Goal: Information Seeking & Learning: Understand process/instructions

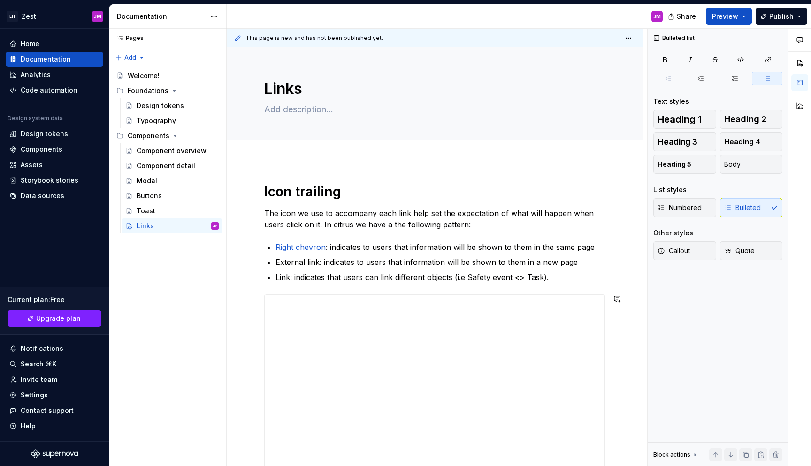
scroll to position [56, 0]
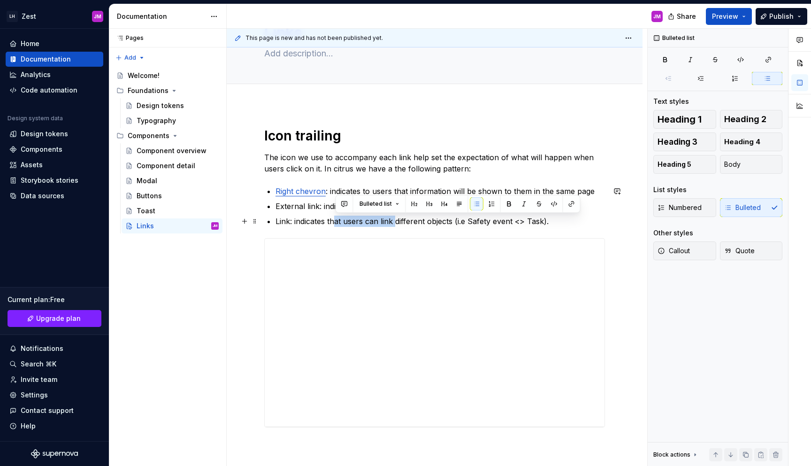
drag, startPoint x: 395, startPoint y: 222, endPoint x: 334, endPoint y: 220, distance: 61.1
click at [334, 220] on p "Link: indicates that users can link different objects (i.e Safety event <> Task…" at bounding box center [441, 221] width 330 height 11
click at [331, 220] on p "Link: indicates that users can link different objects (i.e Safety event <> Task…" at bounding box center [441, 221] width 330 height 11
drag, startPoint x: 329, startPoint y: 220, endPoint x: 378, endPoint y: 220, distance: 49.8
click at [378, 220] on p "Link: indicates that users can link different objects (i.e Safety event <> Task…" at bounding box center [441, 221] width 330 height 11
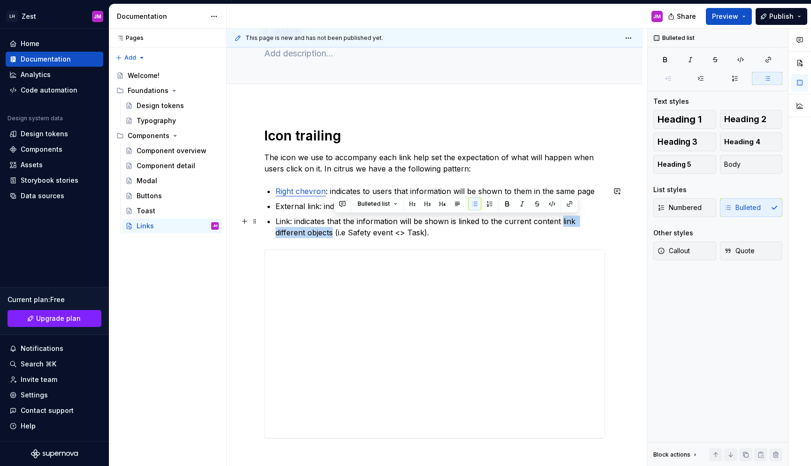
drag, startPoint x: 560, startPoint y: 221, endPoint x: 332, endPoint y: 234, distance: 228.1
click at [332, 234] on p "Link: indicates that the information will be shown is linked to the current con…" at bounding box center [441, 227] width 330 height 23
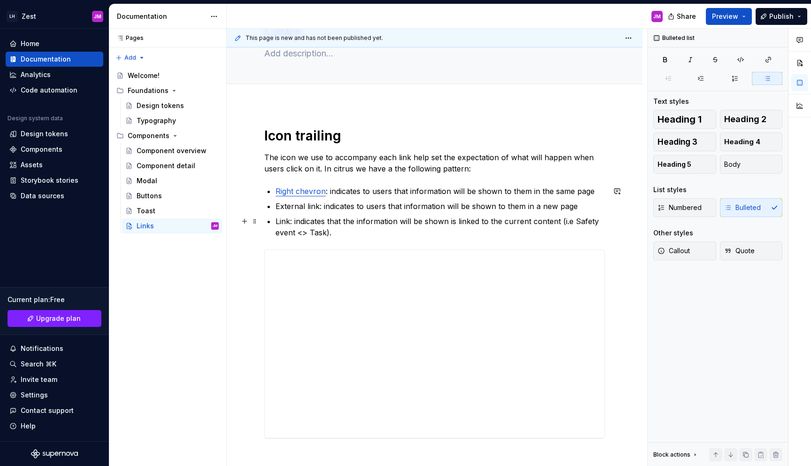
click at [451, 224] on p "Link: indicates that the information will be shown is linked to the current con…" at bounding box center [441, 227] width 330 height 23
drag, startPoint x: 318, startPoint y: 205, endPoint x: 311, endPoint y: 195, distance: 11.7
click at [277, 204] on p "External link: indicates to users that information will be shown to them in a n…" at bounding box center [441, 205] width 330 height 11
type textarea "*"
drag, startPoint x: 301, startPoint y: 219, endPoint x: 297, endPoint y: 219, distance: 4.7
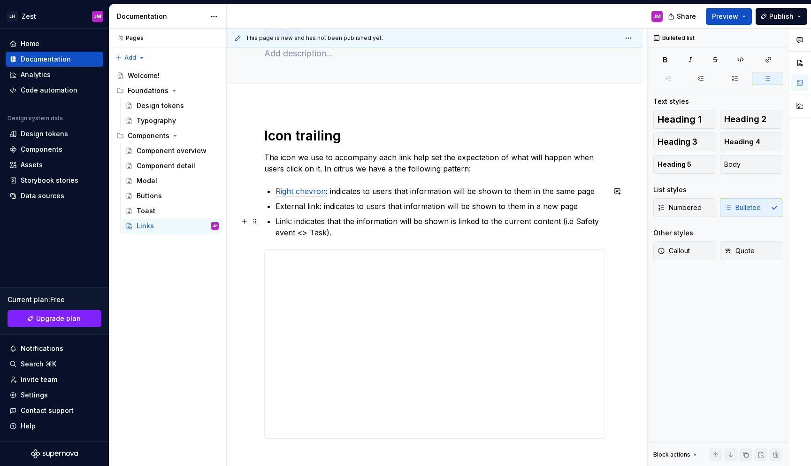
click at [300, 219] on p "Link: indicates that the information will be shown is linked to the current con…" at bounding box center [441, 227] width 330 height 23
drag, startPoint x: 289, startPoint y: 219, endPoint x: 274, endPoint y: 220, distance: 14.6
click at [274, 220] on div "**********" at bounding box center [434, 294] width 341 height 334
click at [515, 201] on button "button" at bounding box center [511, 203] width 13 height 13
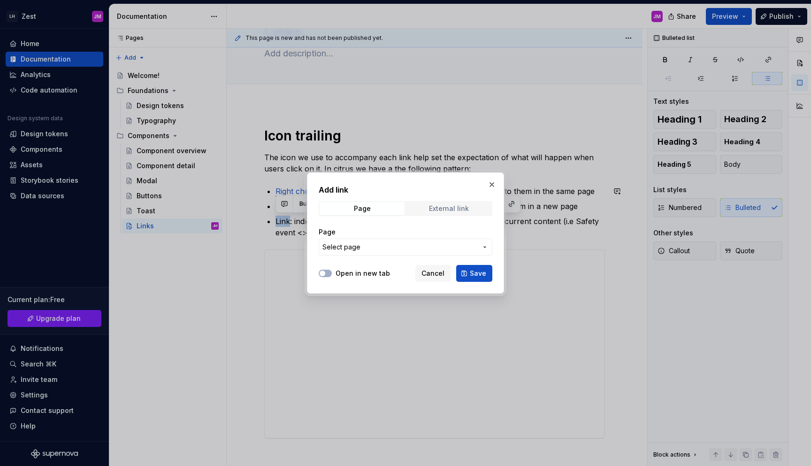
click at [448, 211] on div "External link" at bounding box center [449, 209] width 40 height 8
click at [376, 246] on input "URL" at bounding box center [406, 247] width 174 height 17
paste input "[URL][DOMAIN_NAME]"
type input "[URL][DOMAIN_NAME]"
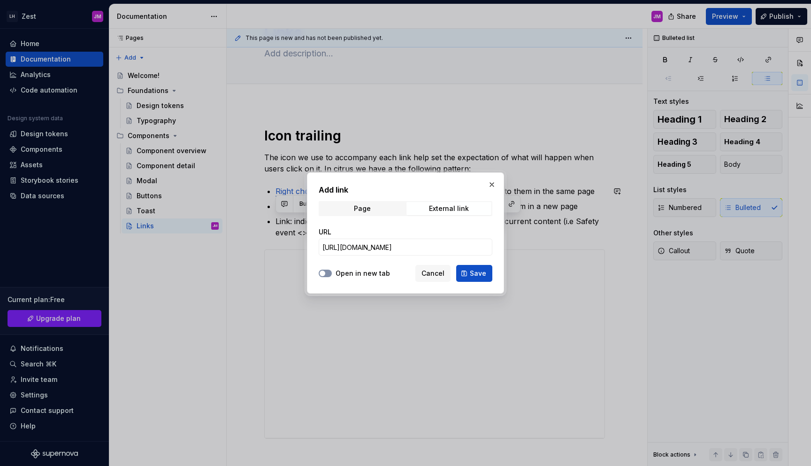
scroll to position [0, 0]
click at [331, 273] on button "Open in new tab" at bounding box center [325, 274] width 13 height 8
click at [478, 278] on button "Save" at bounding box center [474, 273] width 36 height 17
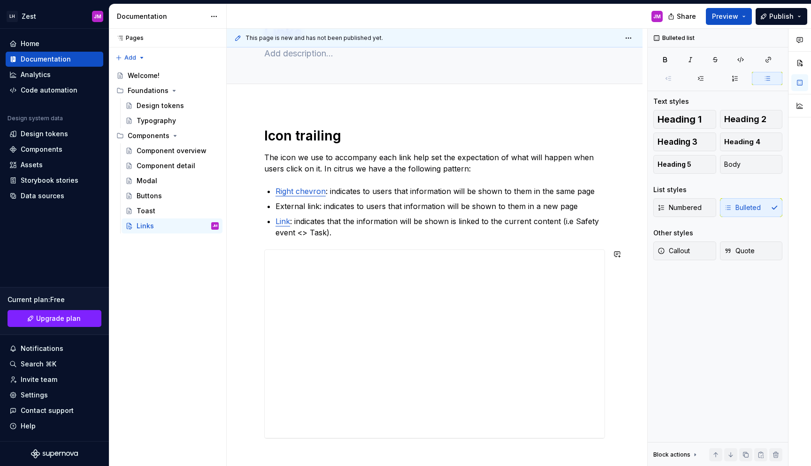
drag, startPoint x: 373, startPoint y: 242, endPoint x: 303, endPoint y: 205, distance: 79.0
click at [373, 242] on div "**********" at bounding box center [434, 294] width 341 height 334
click at [303, 191] on link "Right chevron" at bounding box center [301, 190] width 50 height 9
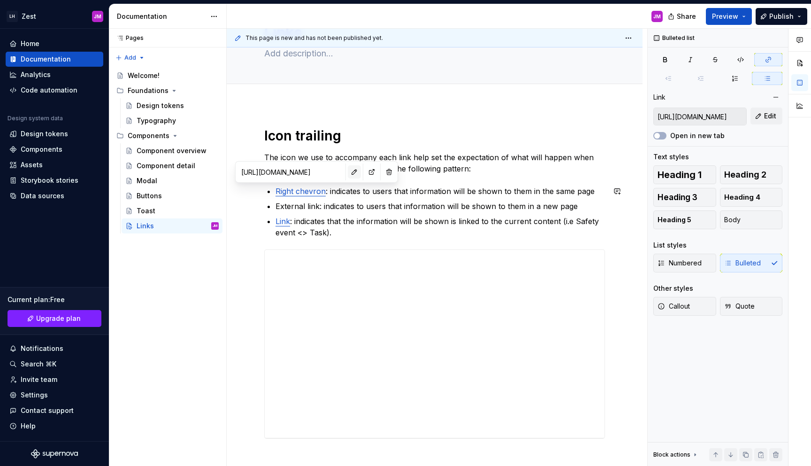
click at [348, 175] on button "button" at bounding box center [354, 171] width 13 height 13
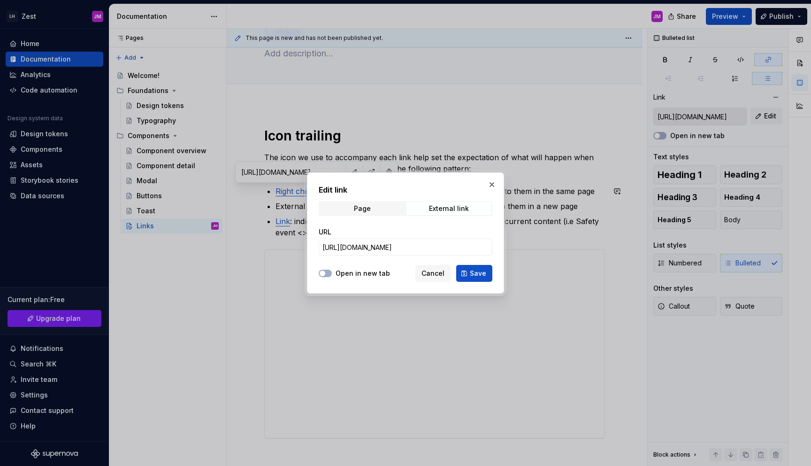
click at [331, 273] on button "Open in new tab" at bounding box center [325, 274] width 13 height 8
click at [479, 274] on span "Save" at bounding box center [478, 273] width 16 height 9
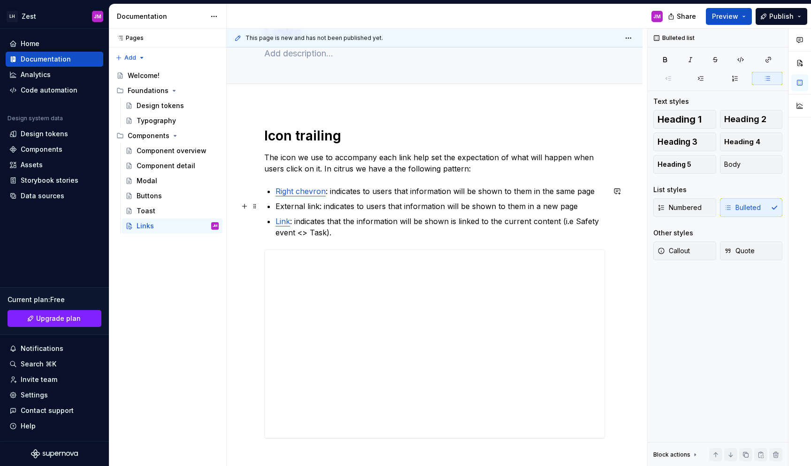
click at [343, 209] on p "External link: indicates to users that information will be shown to them in a n…" at bounding box center [441, 205] width 330 height 11
type textarea "*"
drag, startPoint x: 315, startPoint y: 206, endPoint x: 278, endPoint y: 207, distance: 37.1
click at [278, 207] on p "External link: indicates to users that information will be shown to them in a n…" at bounding box center [441, 205] width 330 height 11
click at [508, 185] on button "button" at bounding box center [511, 188] width 13 height 13
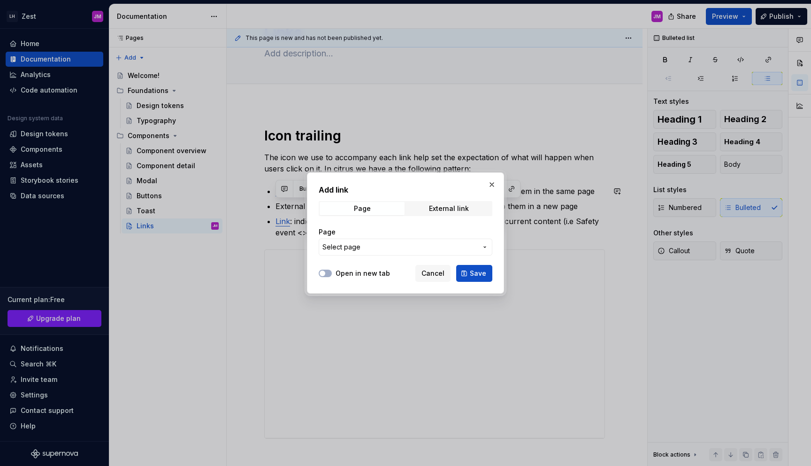
click at [447, 216] on div "Add link Page External link Page Select page" at bounding box center [406, 222] width 174 height 77
drag, startPoint x: 447, startPoint y: 209, endPoint x: 436, endPoint y: 219, distance: 15.3
click at [447, 209] on div "External link" at bounding box center [449, 209] width 40 height 8
click at [410, 239] on input "URL" at bounding box center [406, 247] width 174 height 17
paste input "[URL][DOMAIN_NAME]"
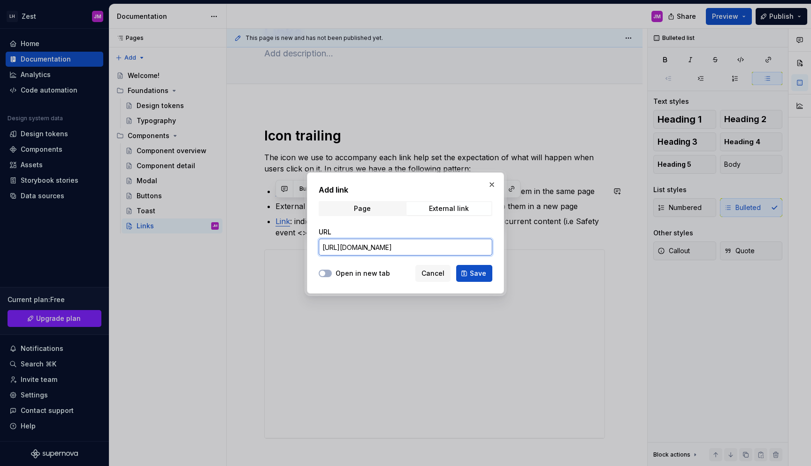
scroll to position [0, 255]
type input "[URL][DOMAIN_NAME]"
drag, startPoint x: 330, startPoint y: 271, endPoint x: 343, endPoint y: 271, distance: 12.7
click at [332, 271] on div "Open in new tab" at bounding box center [354, 273] width 71 height 9
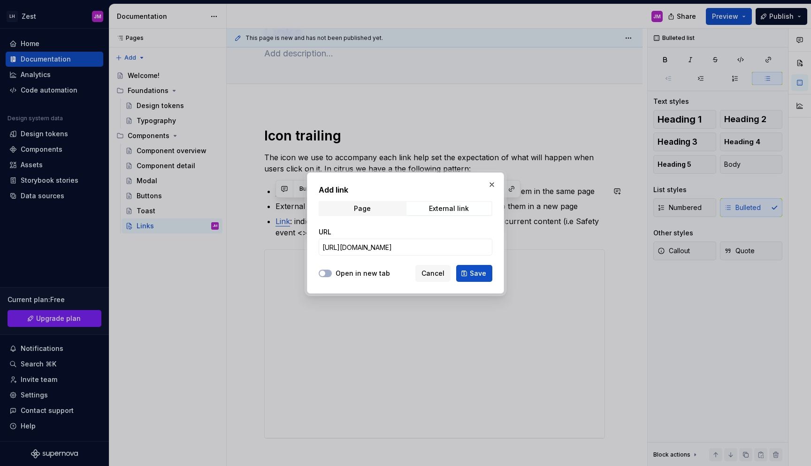
click at [335, 272] on div "Open in new tab" at bounding box center [354, 273] width 71 height 9
click at [326, 274] on button "Open in new tab" at bounding box center [325, 274] width 13 height 8
click at [479, 275] on span "Save" at bounding box center [478, 273] width 16 height 9
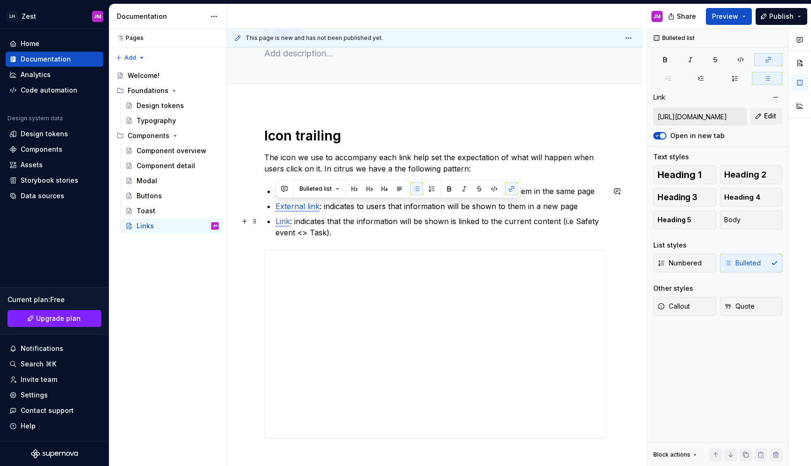
click at [560, 224] on p "Link : indicates that the information will be shown is linked to the current co…" at bounding box center [441, 227] width 330 height 23
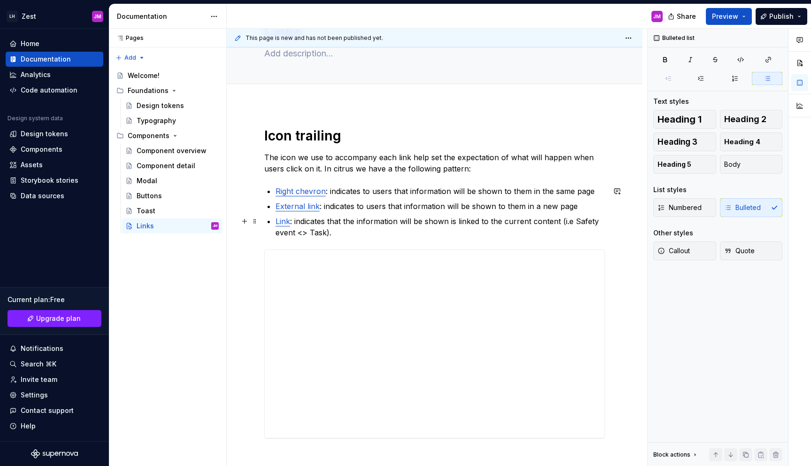
click at [433, 227] on p "Link : indicates that the information will be shown is linked to the current co…" at bounding box center [441, 227] width 330 height 23
click at [441, 234] on p "Link : indicates that the information will be shown is linked to the current co…" at bounding box center [441, 227] width 330 height 23
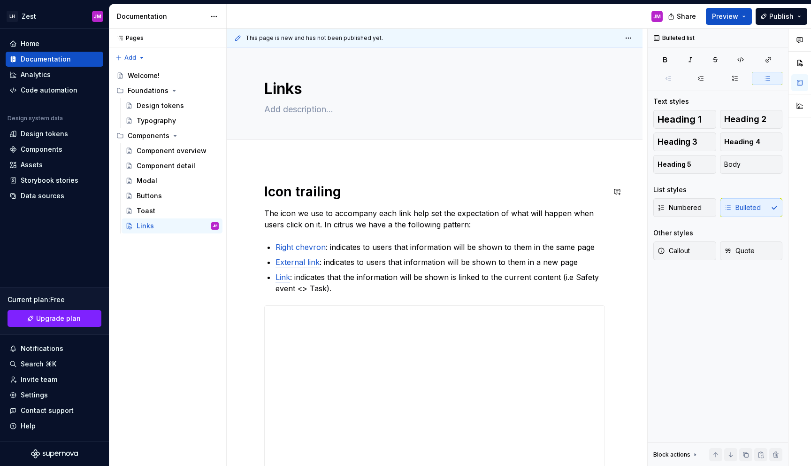
click at [299, 181] on div "**********" at bounding box center [435, 415] width 416 height 508
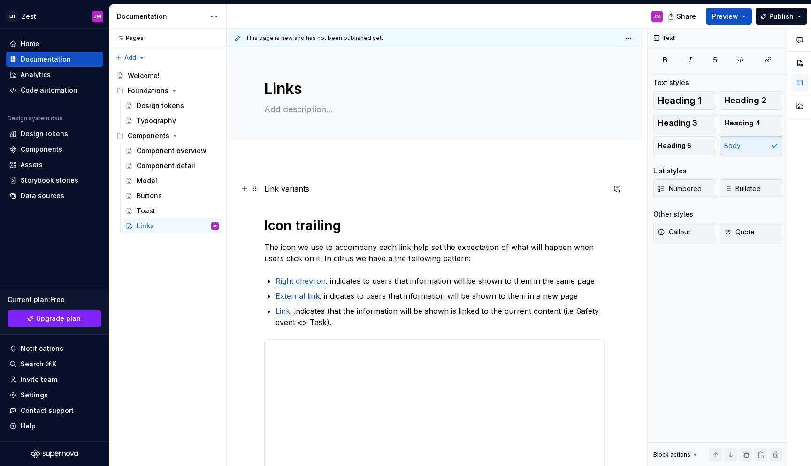
click at [297, 189] on p "Link variants" at bounding box center [434, 188] width 341 height 11
click at [307, 187] on p "Size variants" at bounding box center [434, 188] width 341 height 11
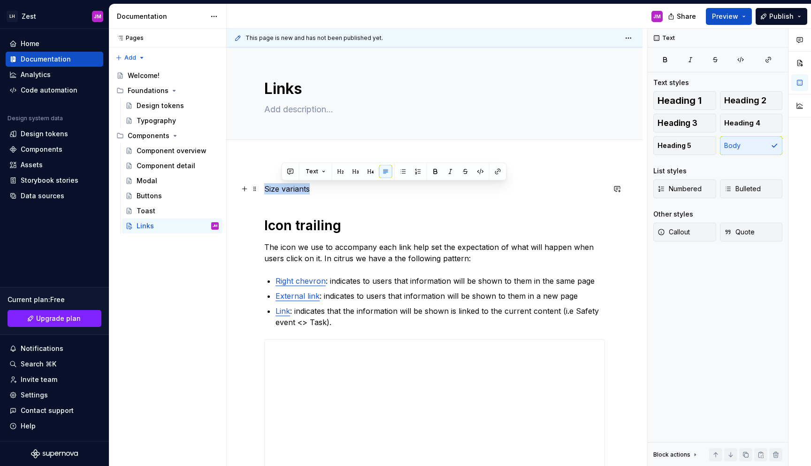
click at [307, 185] on p "Size variants" at bounding box center [434, 188] width 341 height 11
click at [327, 172] on button "button" at bounding box center [323, 171] width 13 height 13
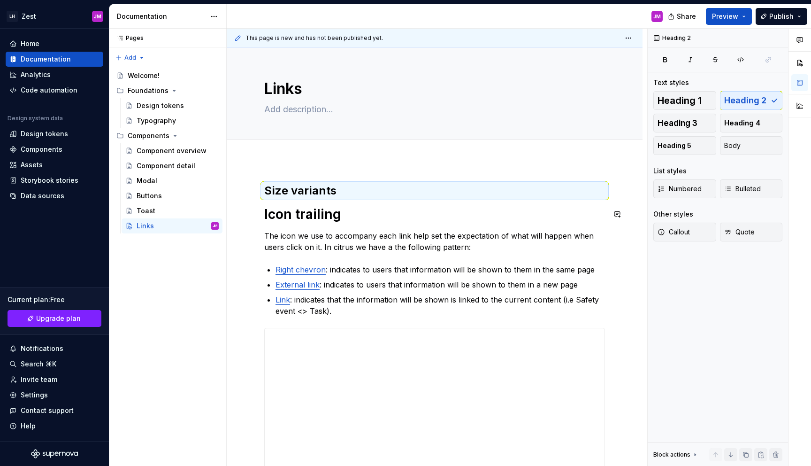
click at [441, 204] on div "**********" at bounding box center [434, 361] width 341 height 356
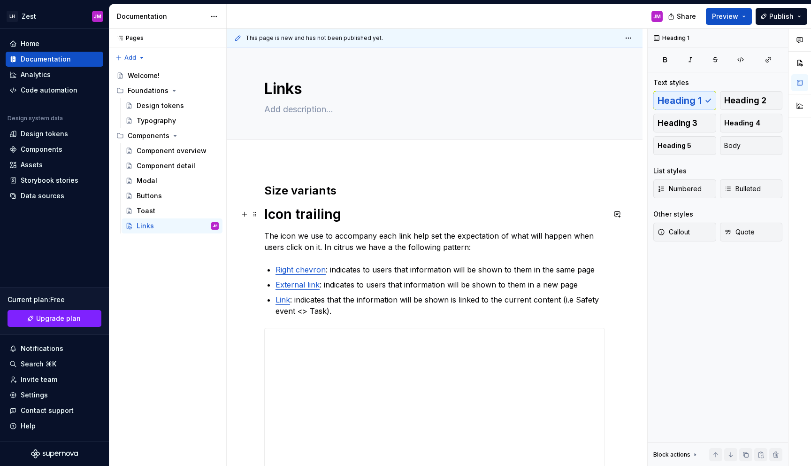
click at [297, 214] on h1 "Icon trailing" at bounding box center [434, 214] width 341 height 17
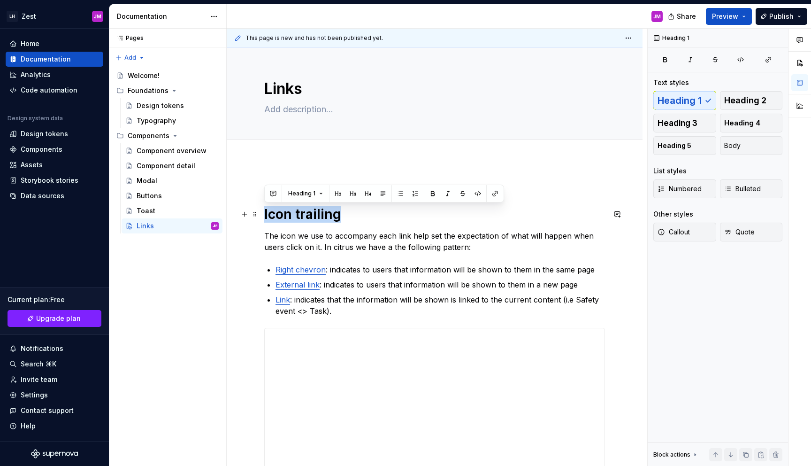
click at [297, 214] on h1 "Icon trailing" at bounding box center [434, 214] width 341 height 17
click at [333, 191] on button "button" at bounding box center [338, 193] width 13 height 13
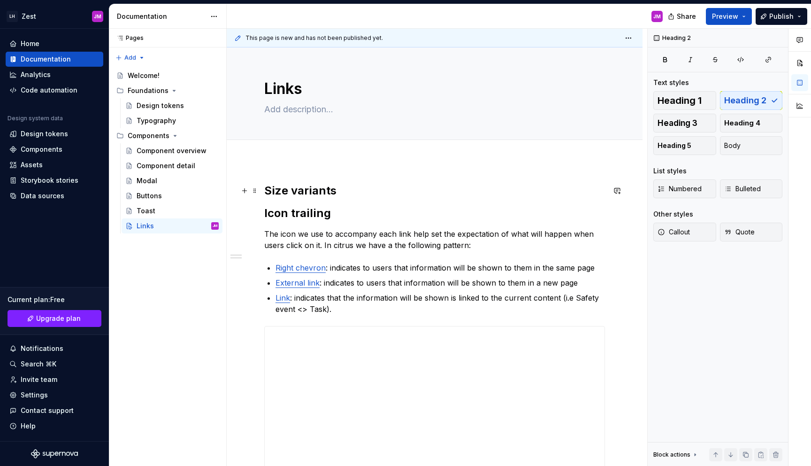
click at [341, 194] on h2 "Size variants" at bounding box center [434, 190] width 341 height 15
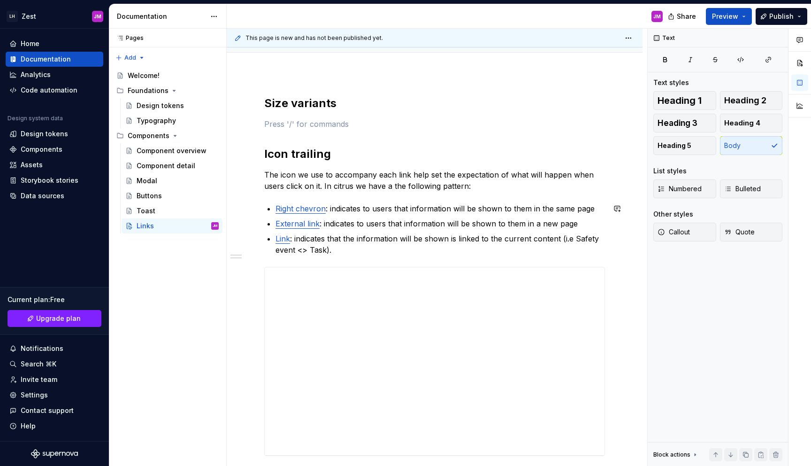
scroll to position [250, 0]
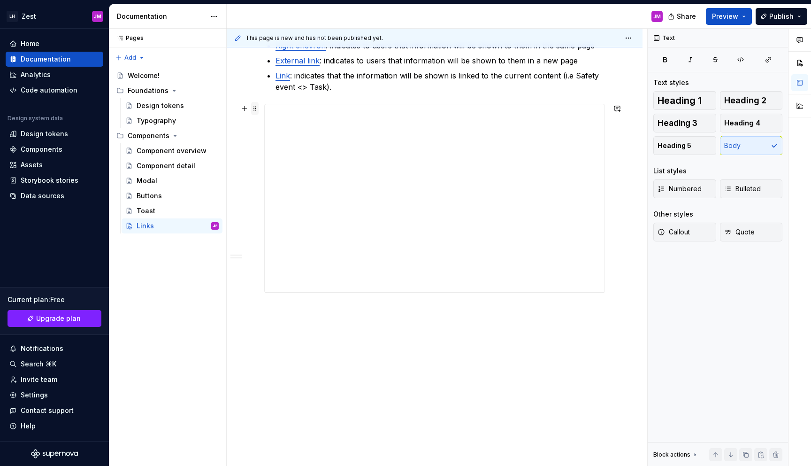
click at [254, 109] on span at bounding box center [255, 108] width 8 height 13
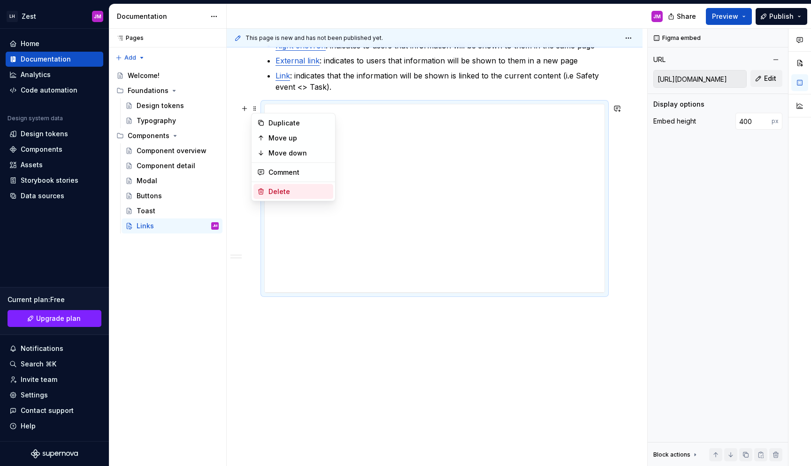
click at [290, 190] on div "Delete" at bounding box center [299, 191] width 61 height 9
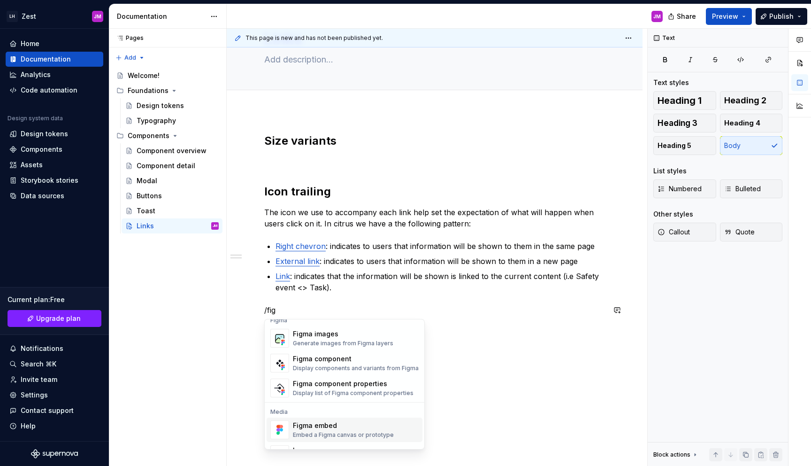
scroll to position [9, 0]
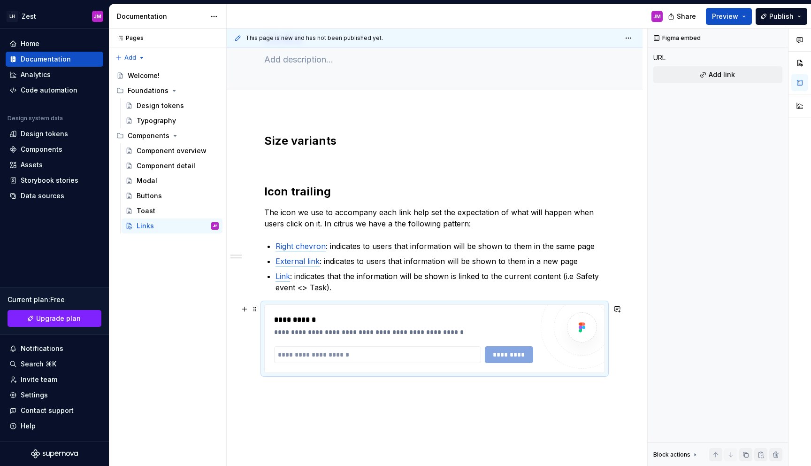
type textarea "*"
click at [371, 356] on input "text" at bounding box center [377, 354] width 207 height 17
paste input "**********"
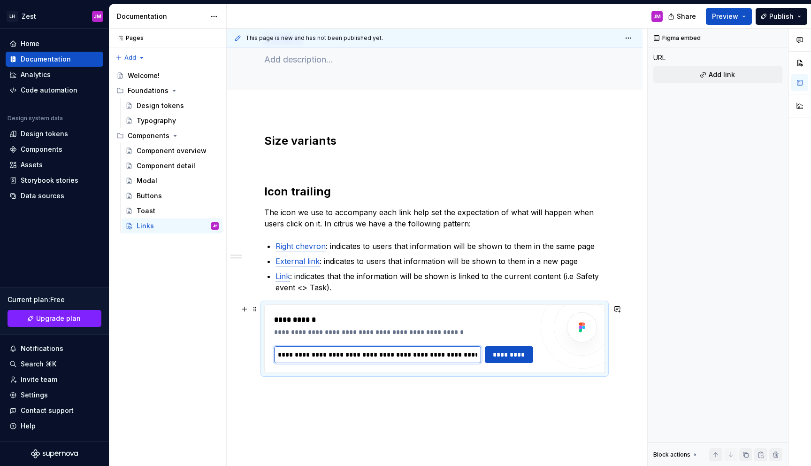
scroll to position [0, 219]
type input "**********"
click at [513, 355] on span "*********" at bounding box center [509, 354] width 36 height 9
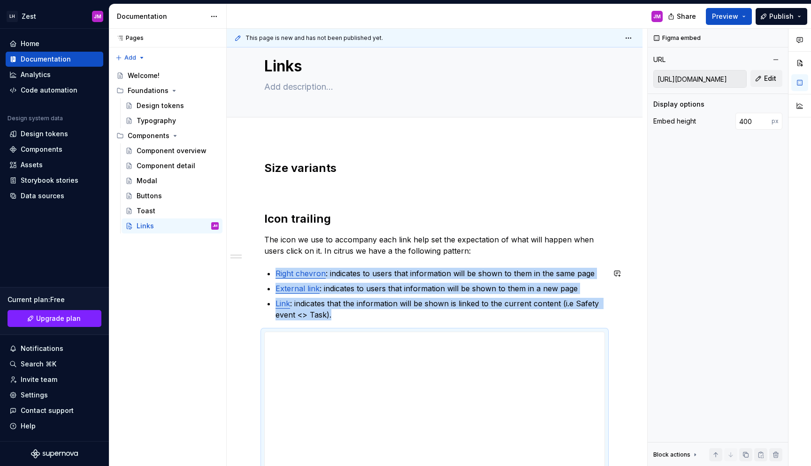
scroll to position [0, 0]
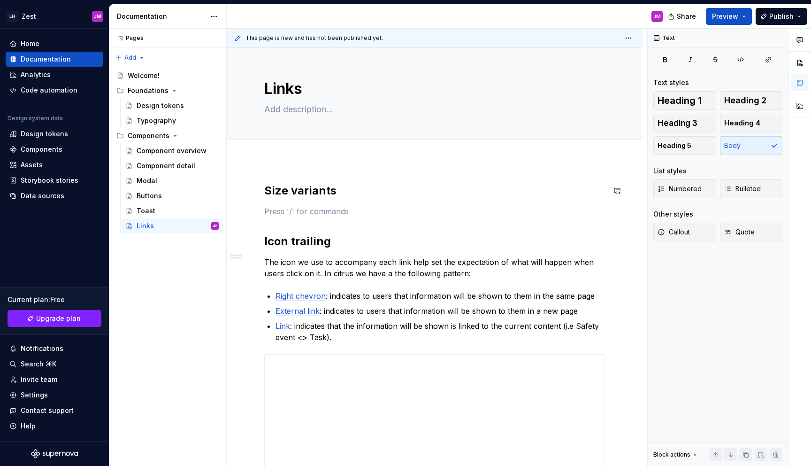
click at [337, 202] on div "**********" at bounding box center [434, 363] width 341 height 360
click at [301, 298] on link "Right chevron" at bounding box center [301, 295] width 50 height 9
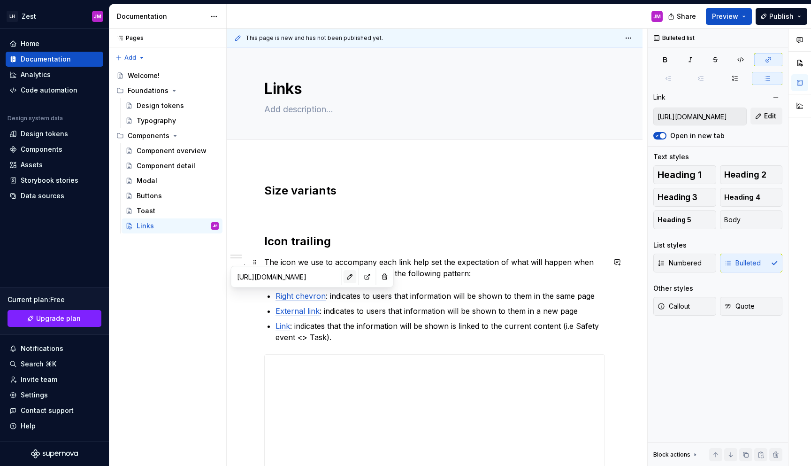
click at [344, 277] on button "button" at bounding box center [350, 276] width 13 height 13
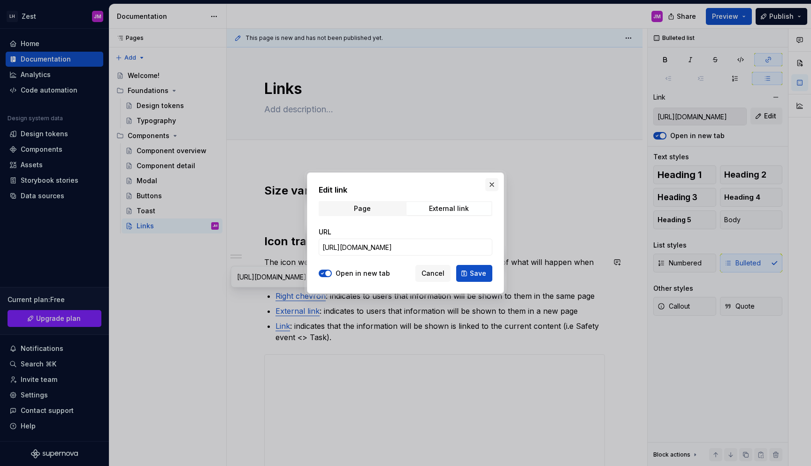
click at [493, 179] on button "button" at bounding box center [492, 184] width 13 height 13
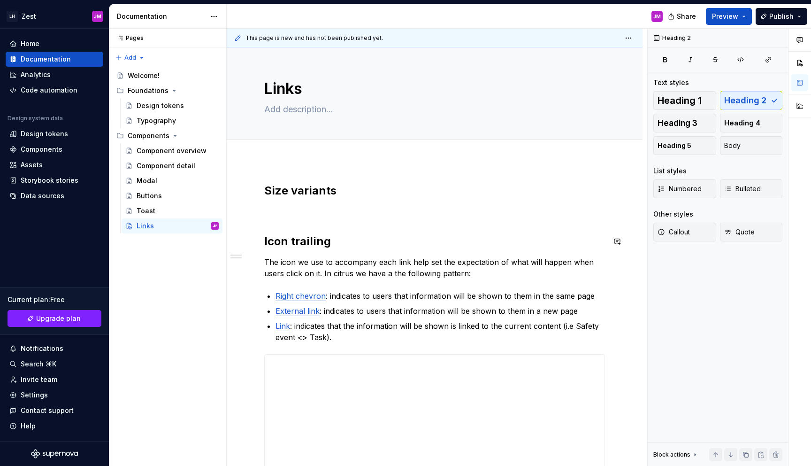
click at [412, 217] on div "**********" at bounding box center [434, 363] width 341 height 360
click at [393, 196] on h2 "Size variants" at bounding box center [434, 190] width 341 height 15
click at [291, 215] on p at bounding box center [434, 211] width 341 height 11
click at [276, 195] on h2 "Size variants" at bounding box center [434, 190] width 341 height 15
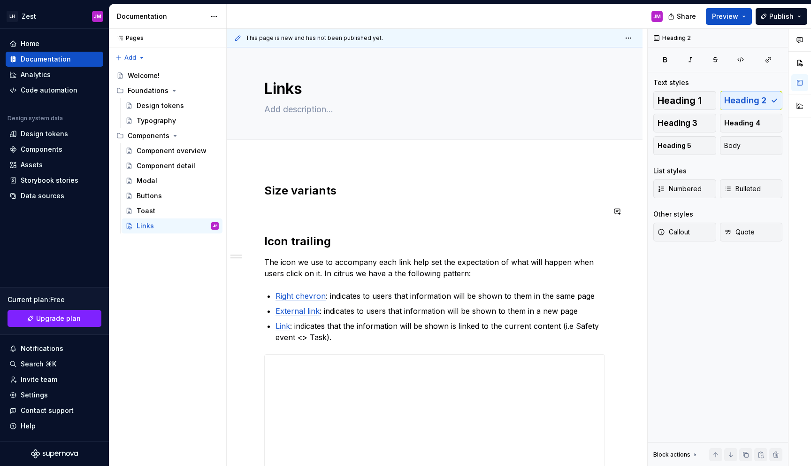
click at [347, 224] on div "**********" at bounding box center [434, 363] width 341 height 360
click at [347, 203] on div "**********" at bounding box center [434, 363] width 341 height 360
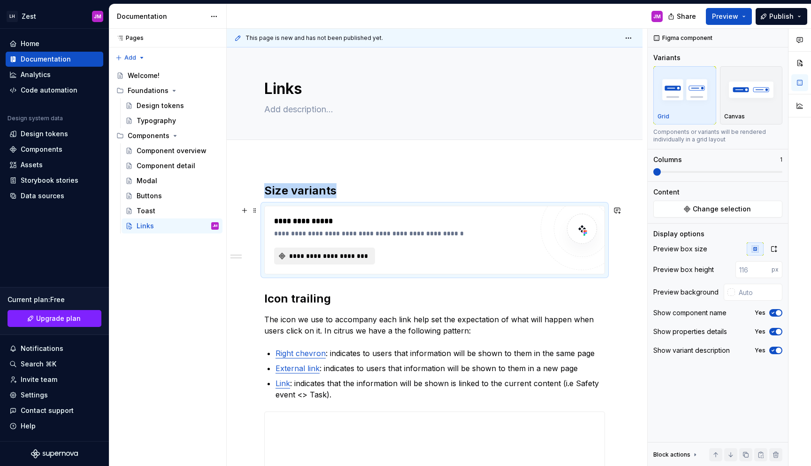
click at [358, 255] on span "**********" at bounding box center [328, 255] width 81 height 9
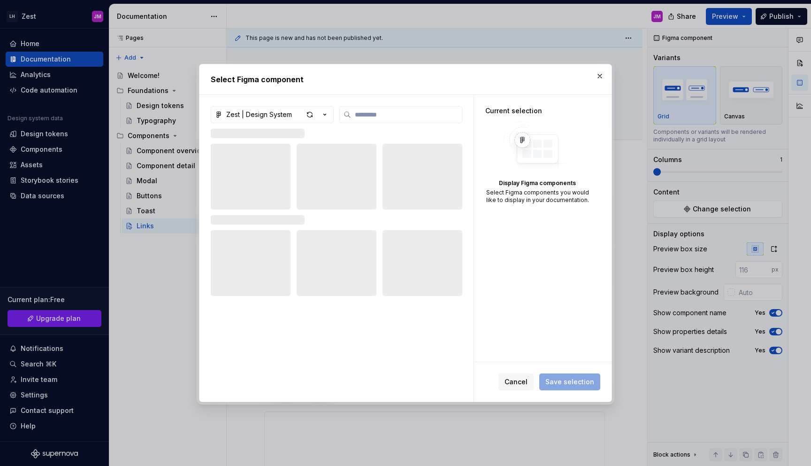
type textarea "*"
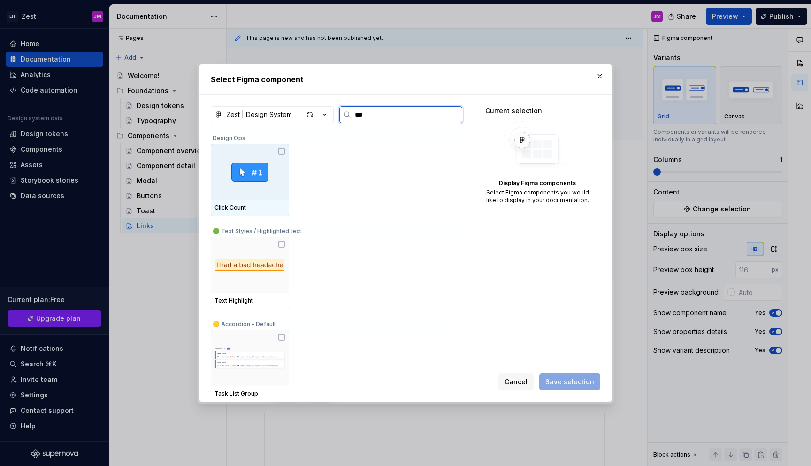
type input "****"
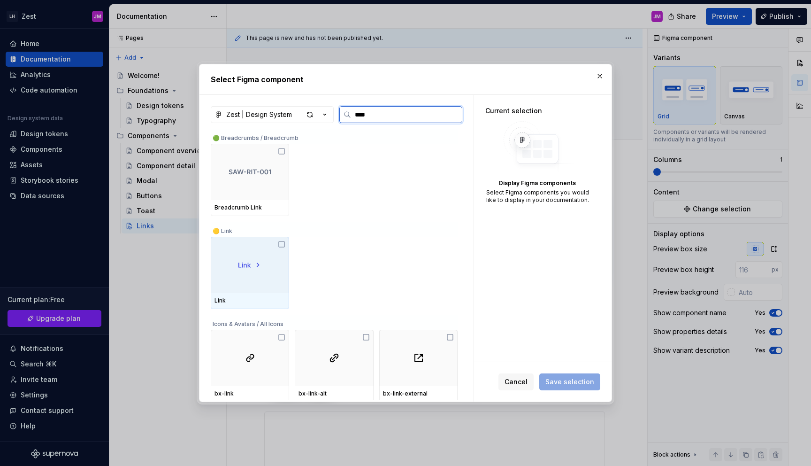
click at [257, 267] on img at bounding box center [250, 264] width 24 height 9
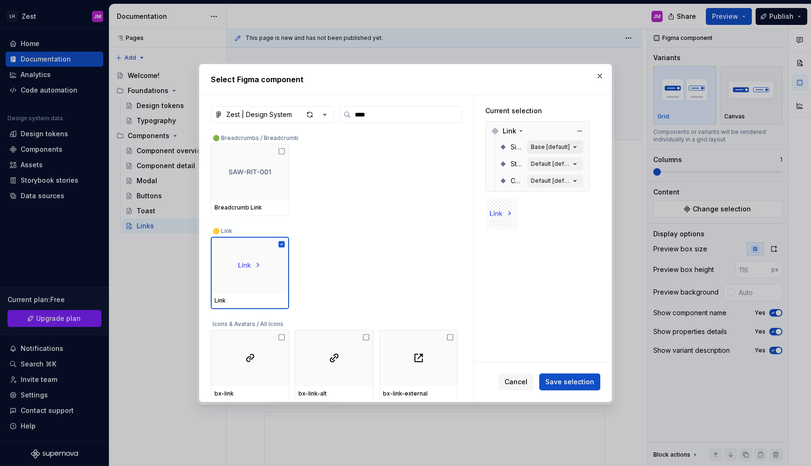
click at [559, 143] on div "Base [default]" at bounding box center [550, 147] width 39 height 8
click at [567, 146] on div "Base [default]" at bounding box center [550, 147] width 39 height 8
click at [578, 149] on icon "button" at bounding box center [575, 146] width 9 height 9
click at [571, 162] on icon "button" at bounding box center [575, 163] width 9 height 9
click at [509, 145] on div "Size Base [default]" at bounding box center [542, 147] width 84 height 17
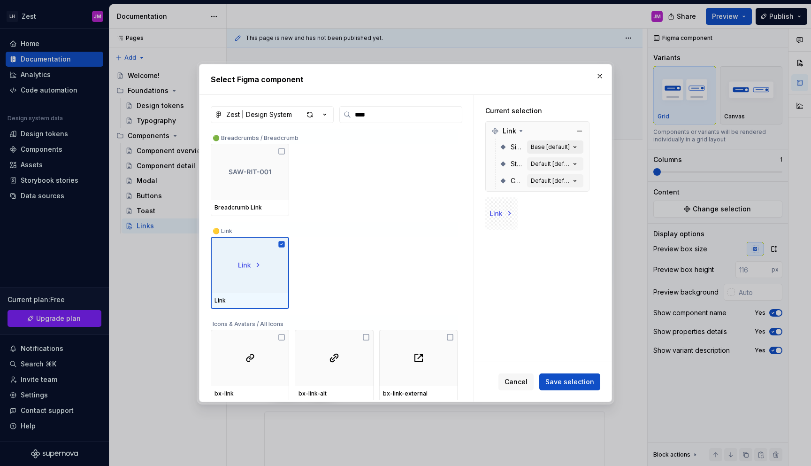
click at [559, 147] on div "Base [default]" at bounding box center [550, 147] width 39 height 8
click at [586, 150] on div "Size Base [default] State Default [default] Colour Default [default]" at bounding box center [538, 164] width 100 height 51
click at [580, 150] on button "Base [default]" at bounding box center [555, 146] width 56 height 13
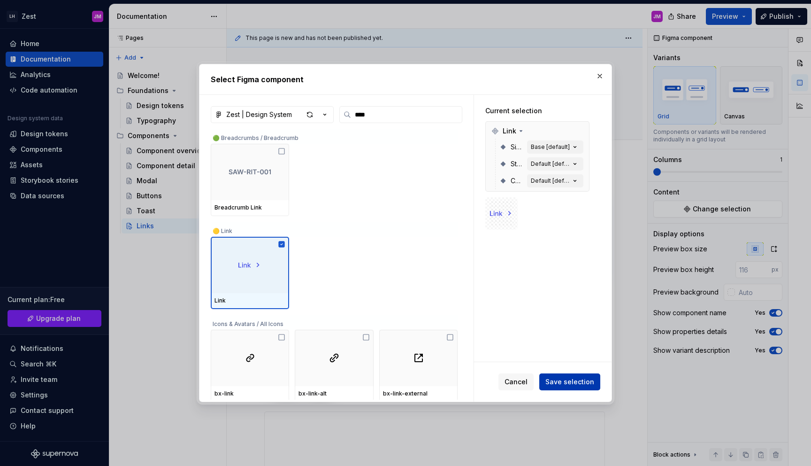
click at [584, 382] on span "Save selection" at bounding box center [570, 381] width 49 height 9
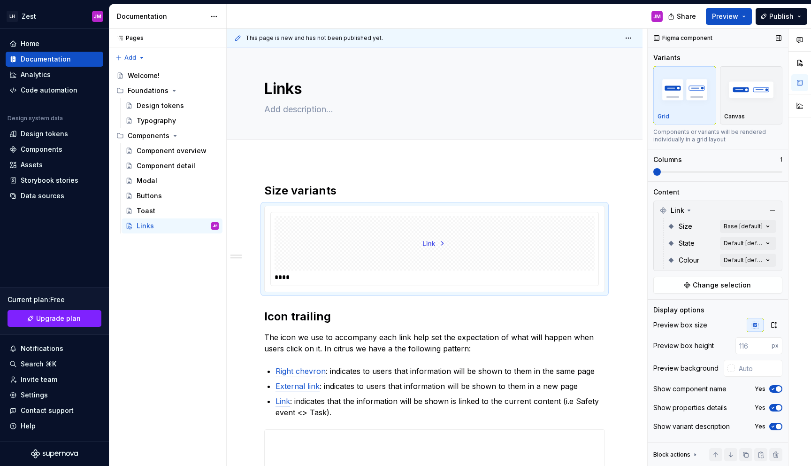
click at [738, 233] on div "Size Base [default]" at bounding box center [722, 226] width 109 height 17
click at [749, 227] on div "Comments Open comments No comments yet Select ‘Comment’ from the block context …" at bounding box center [729, 248] width 163 height 438
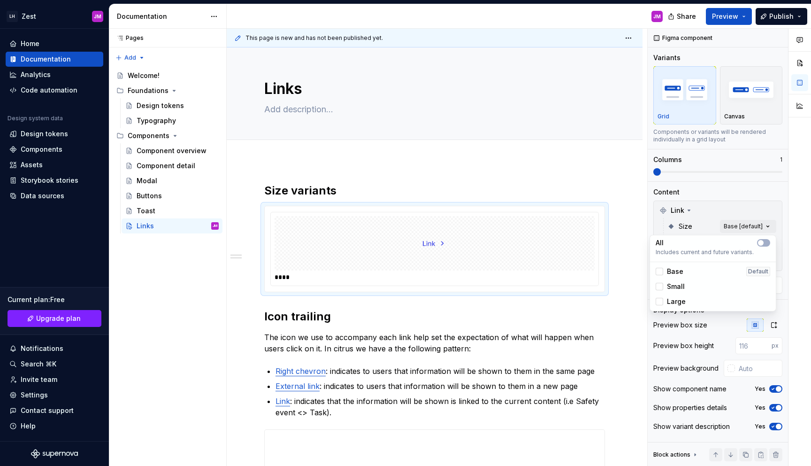
click at [529, 250] on html "LH Zest JM Home Documentation Analytics Code automation Design system data Desi…" at bounding box center [405, 233] width 811 height 466
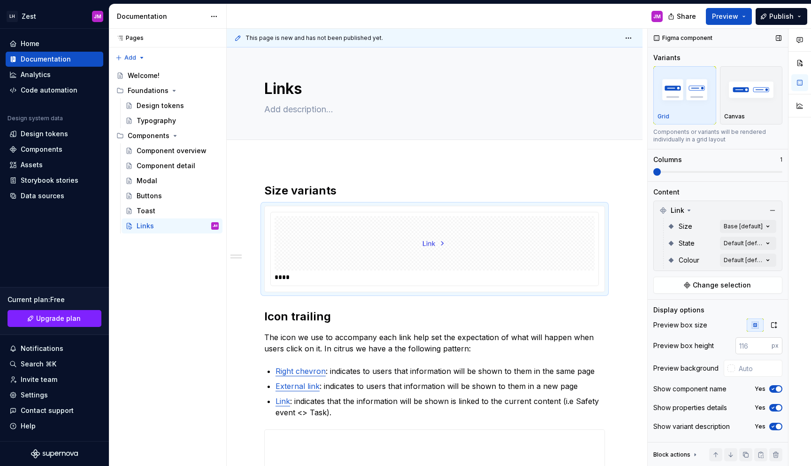
click at [743, 347] on input "number" at bounding box center [754, 345] width 36 height 17
click at [772, 331] on button "button" at bounding box center [774, 324] width 17 height 13
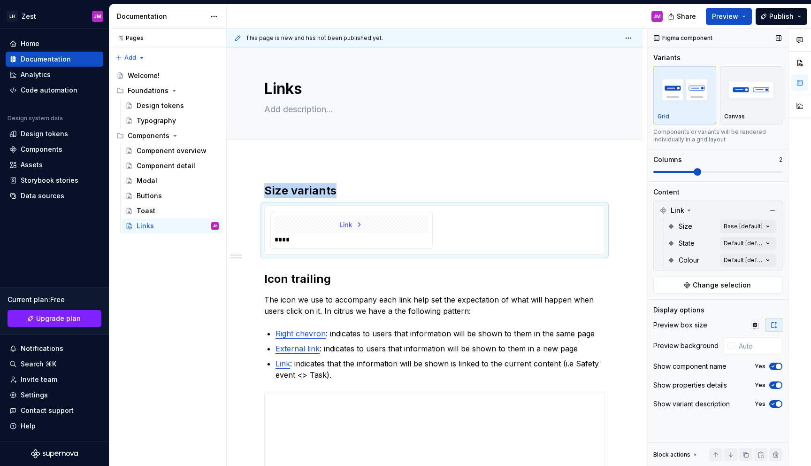
click at [694, 171] on span at bounding box center [698, 172] width 8 height 8
click at [725, 170] on span at bounding box center [718, 172] width 129 height 8
click at [742, 171] on span at bounding box center [739, 172] width 8 height 8
click at [282, 237] on div "****" at bounding box center [324, 239] width 99 height 9
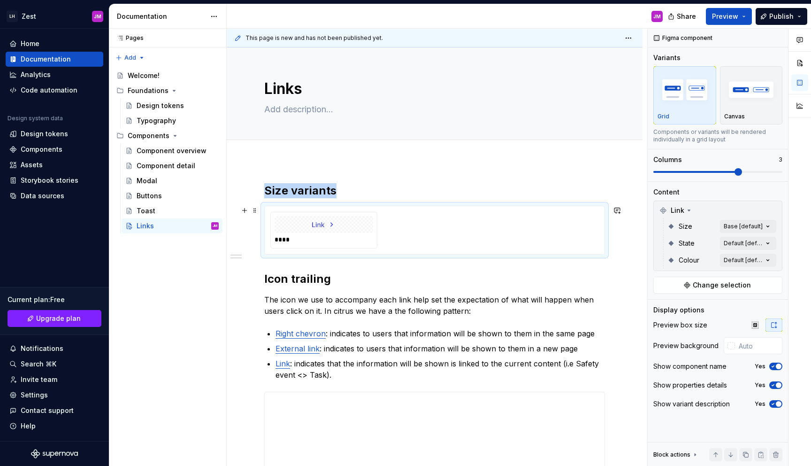
click at [287, 239] on div "****" at bounding box center [324, 239] width 99 height 9
click at [281, 243] on div "****" at bounding box center [324, 239] width 99 height 9
drag, startPoint x: 281, startPoint y: 243, endPoint x: 271, endPoint y: 231, distance: 16.0
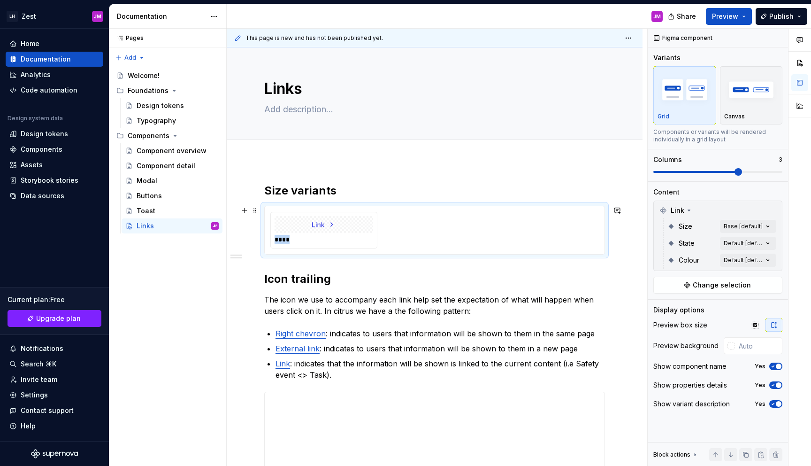
click at [281, 242] on div "****" at bounding box center [324, 239] width 99 height 9
click at [393, 239] on div "****" at bounding box center [434, 230] width 329 height 37
click at [367, 230] on div at bounding box center [324, 224] width 99 height 17
click at [750, 323] on button "button" at bounding box center [755, 324] width 17 height 13
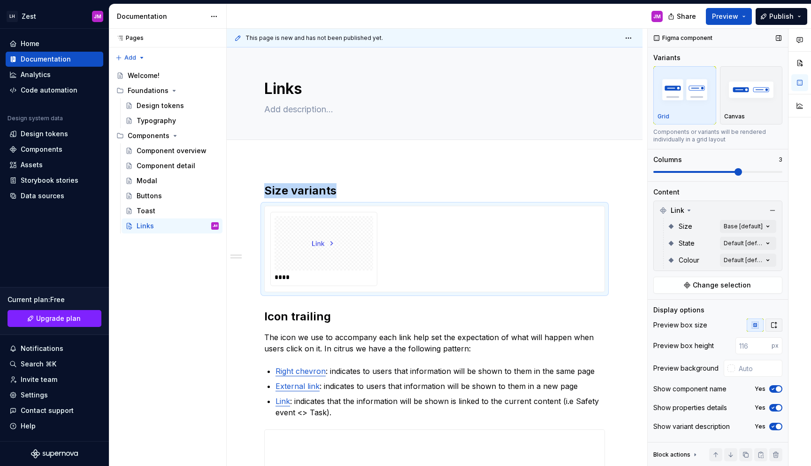
click at [773, 325] on icon "button" at bounding box center [775, 325] width 8 height 8
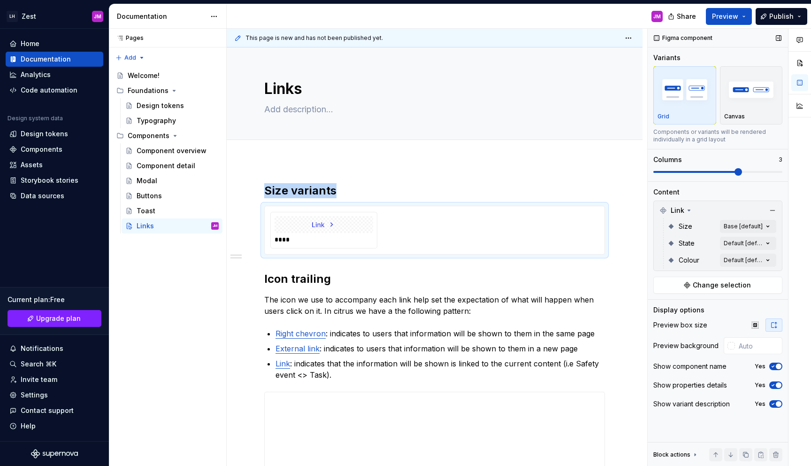
click at [778, 367] on span "button" at bounding box center [779, 366] width 6 height 6
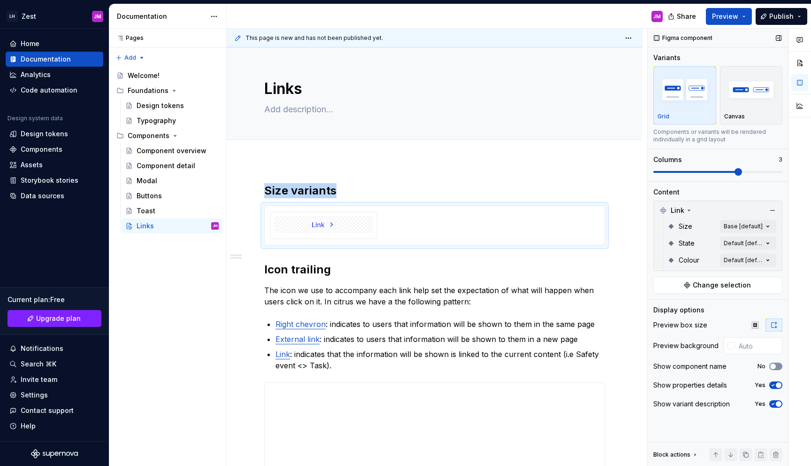
click at [778, 367] on button "No" at bounding box center [776, 366] width 13 height 8
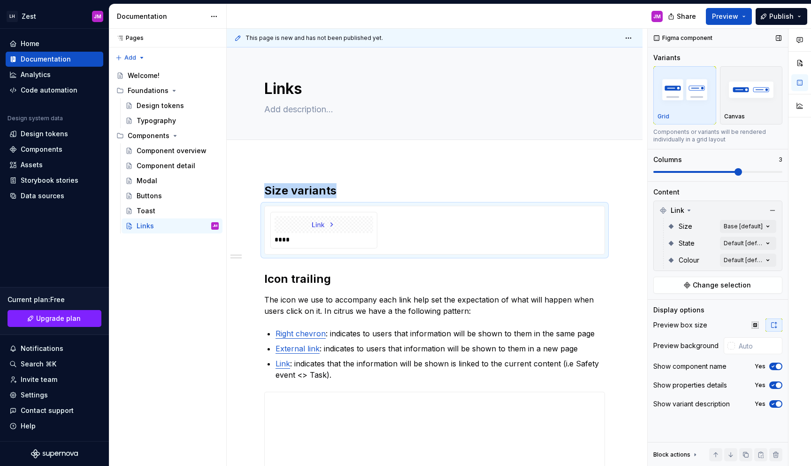
click at [778, 401] on span "button" at bounding box center [779, 404] width 6 height 6
click at [778, 401] on button "No" at bounding box center [776, 404] width 13 height 8
type textarea "*"
click at [752, 349] on input "text" at bounding box center [758, 345] width 47 height 17
click at [758, 347] on input "#FFDDFFDD" at bounding box center [760, 345] width 46 height 17
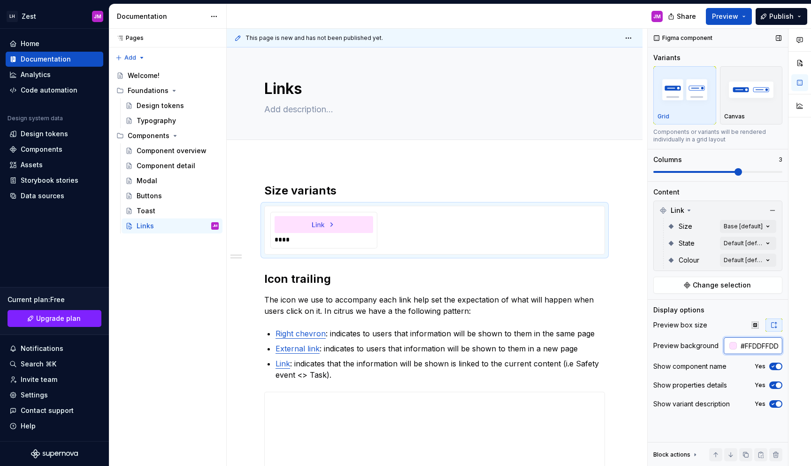
type input "a"
type input "Auto"
click at [464, 236] on div "****" at bounding box center [434, 230] width 329 height 37
click at [740, 108] on div "button" at bounding box center [752, 89] width 54 height 39
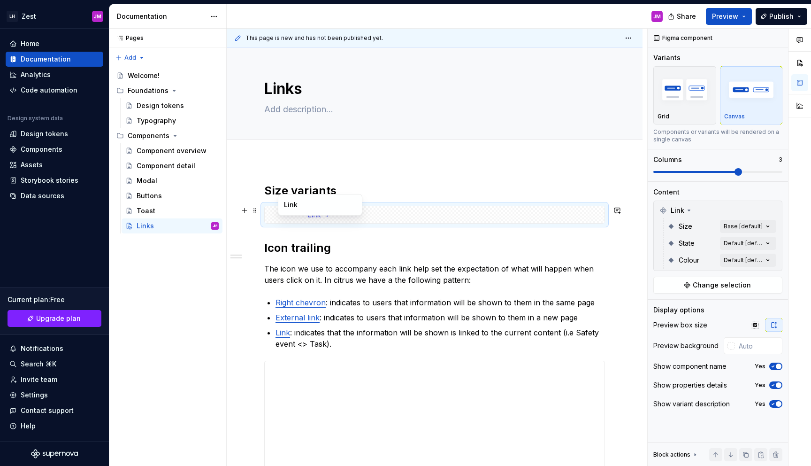
click at [344, 203] on div "Link" at bounding box center [320, 204] width 72 height 9
click at [685, 104] on img "button" at bounding box center [685, 89] width 54 height 34
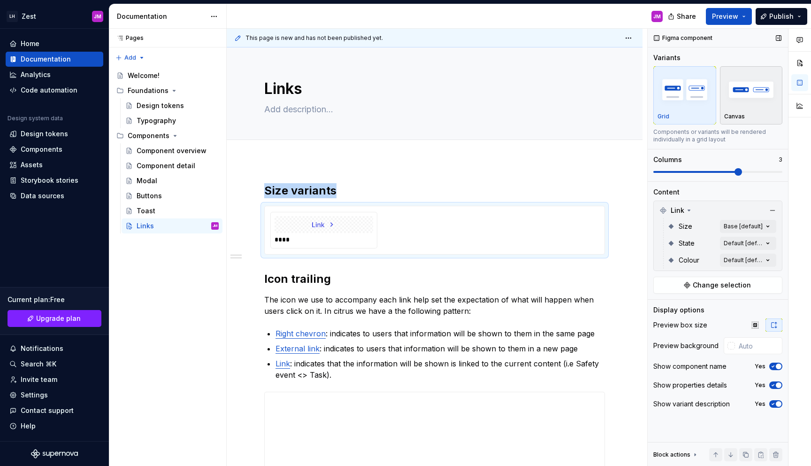
click at [732, 90] on img "button" at bounding box center [752, 89] width 54 height 34
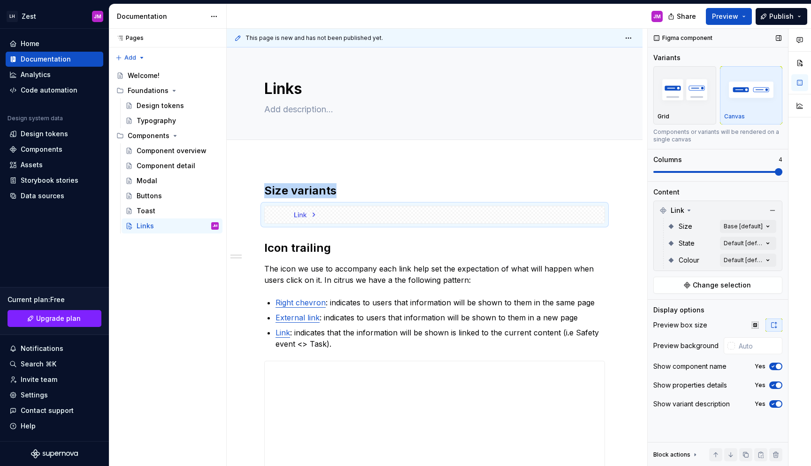
click at [783, 173] on span at bounding box center [779, 172] width 8 height 8
click at [380, 215] on div at bounding box center [435, 214] width 340 height 17
click at [241, 212] on button "button" at bounding box center [244, 210] width 13 height 13
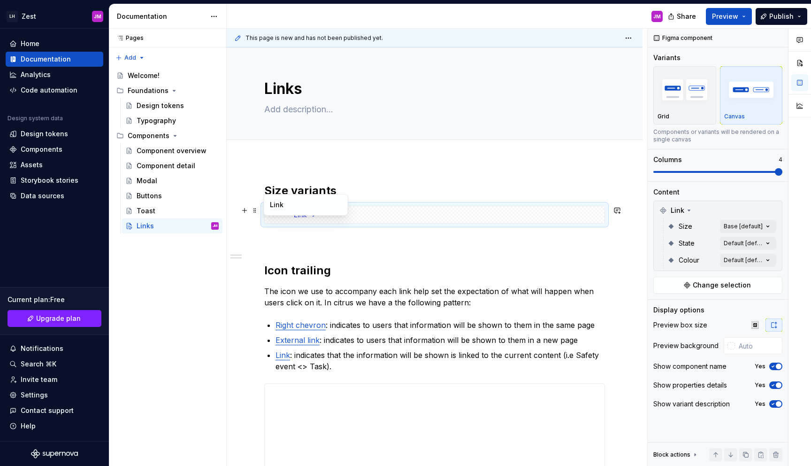
click at [379, 213] on div at bounding box center [435, 214] width 340 height 17
click at [732, 454] on button "button" at bounding box center [731, 454] width 13 height 13
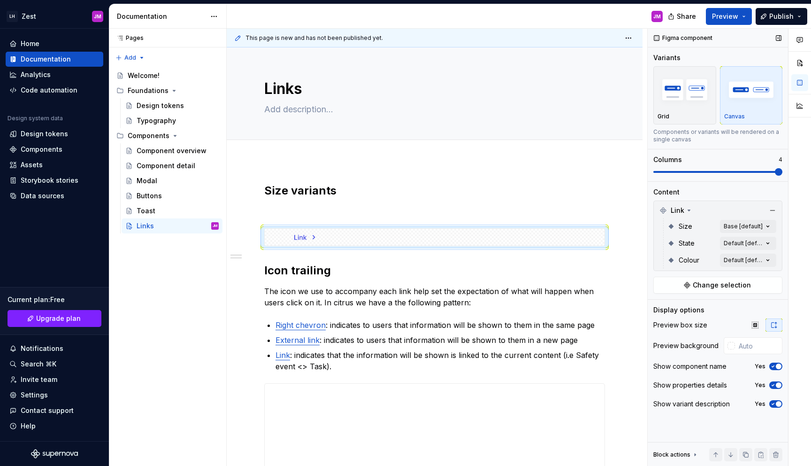
click at [696, 457] on icon at bounding box center [696, 455] width 8 height 8
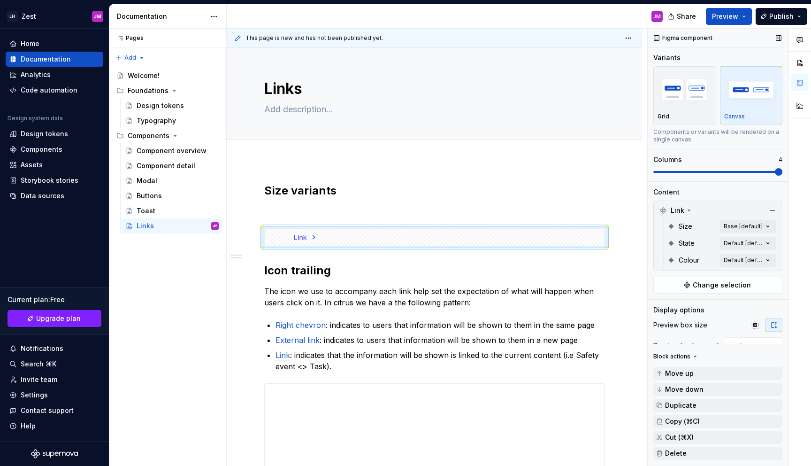
click at [685, 356] on div "Block actions" at bounding box center [672, 357] width 37 height 8
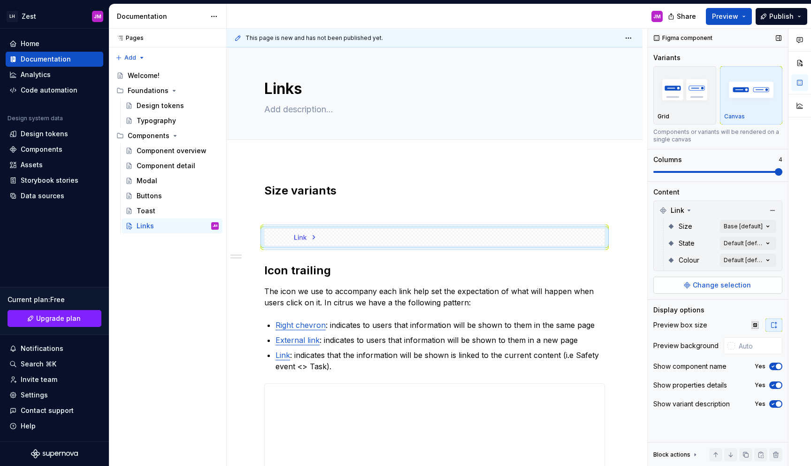
click at [721, 285] on span "Change selection" at bounding box center [722, 284] width 58 height 9
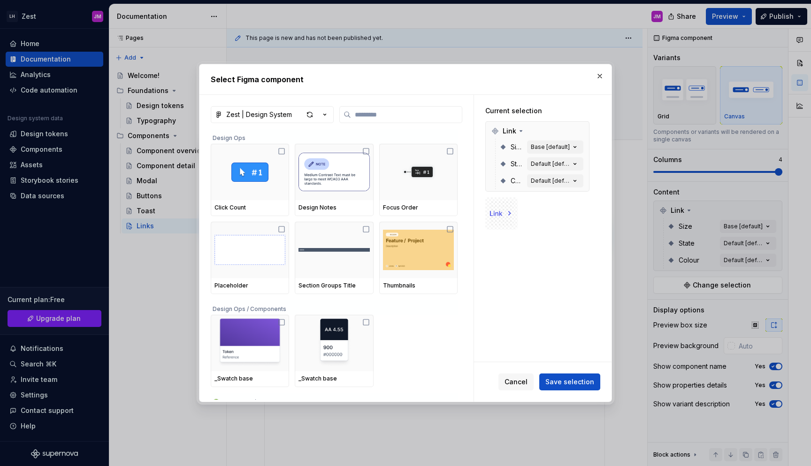
type textarea "*"
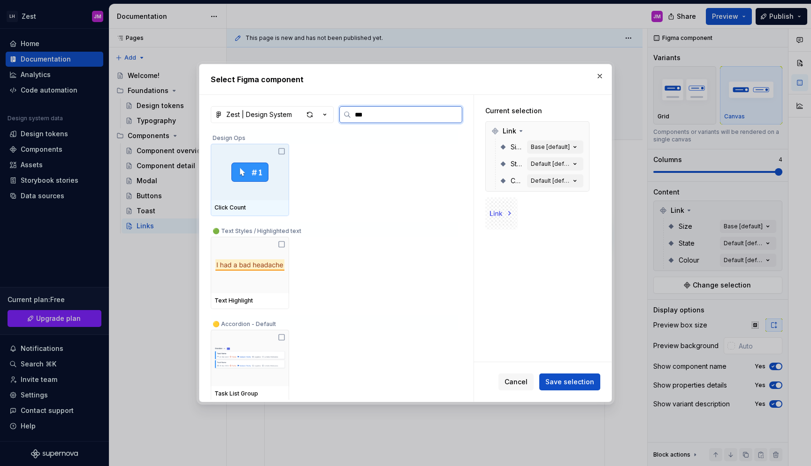
type input "****"
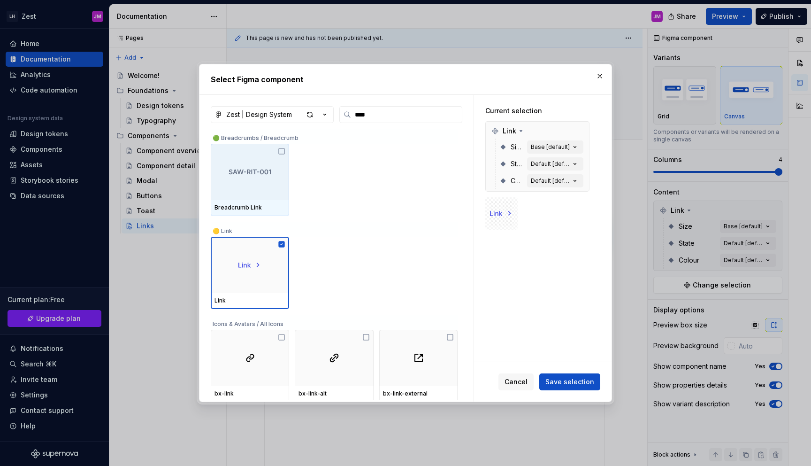
click at [508, 211] on img at bounding box center [502, 212] width 24 height 9
click at [601, 78] on button "button" at bounding box center [600, 75] width 13 height 13
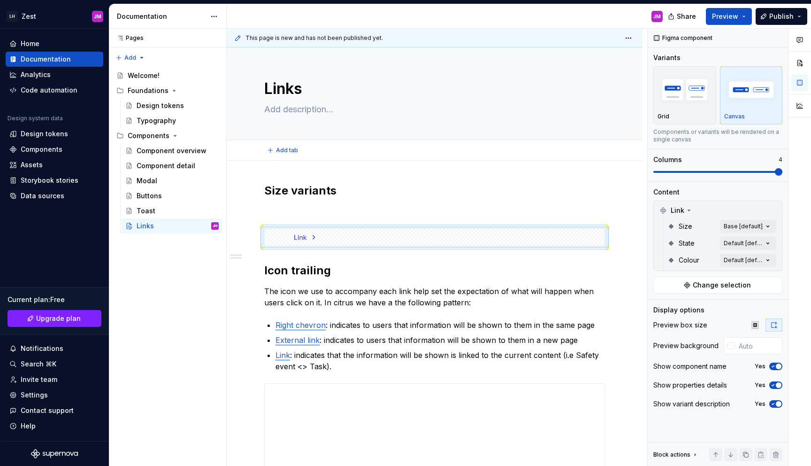
type textarea "*"
click at [300, 108] on textarea at bounding box center [432, 109] width 341 height 15
type textarea "/"
type textarea "*"
type textarea "/f"
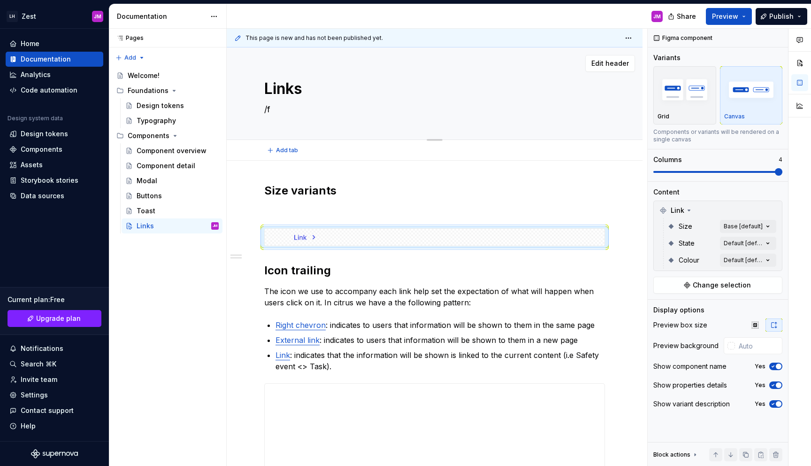
type textarea "*"
type textarea "/"
type textarea "*"
click at [305, 175] on div "**********" at bounding box center [435, 442] width 416 height 563
click at [271, 205] on div "**********" at bounding box center [434, 377] width 341 height 389
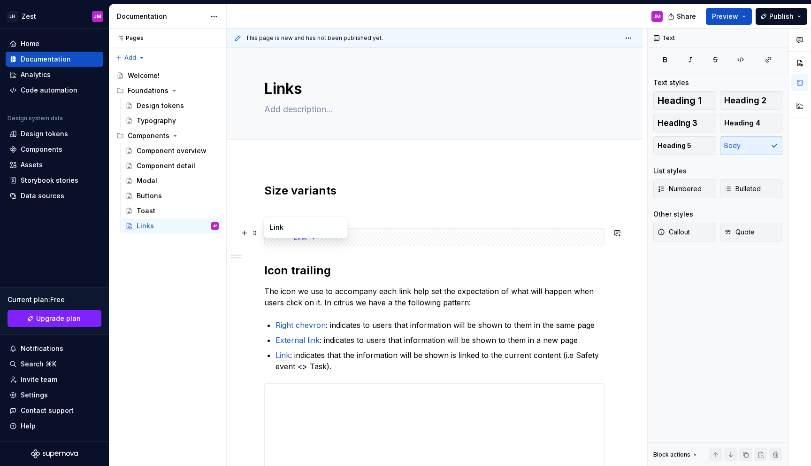
click at [282, 234] on div "Link" at bounding box center [306, 227] width 85 height 22
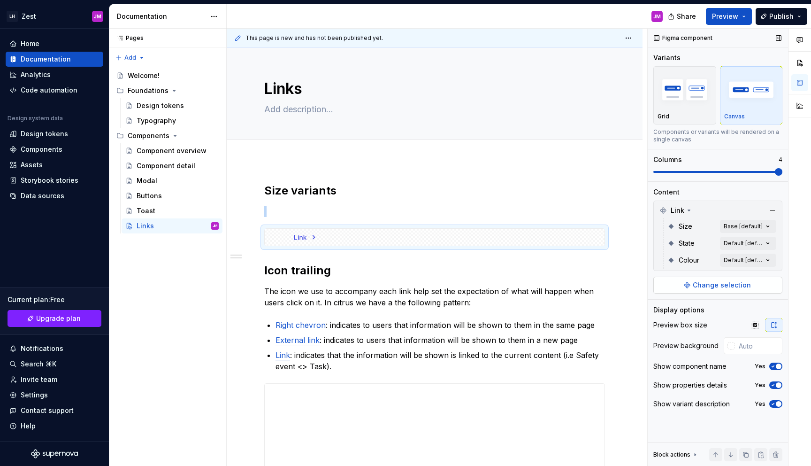
click at [735, 293] on button "Change selection" at bounding box center [718, 285] width 129 height 17
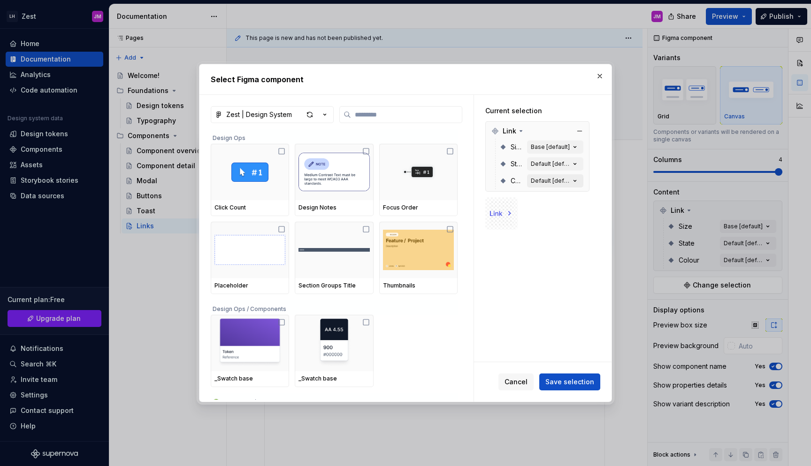
click at [551, 181] on div "Default [default]" at bounding box center [550, 181] width 39 height 8
click at [530, 374] on button "Cancel" at bounding box center [516, 381] width 35 height 17
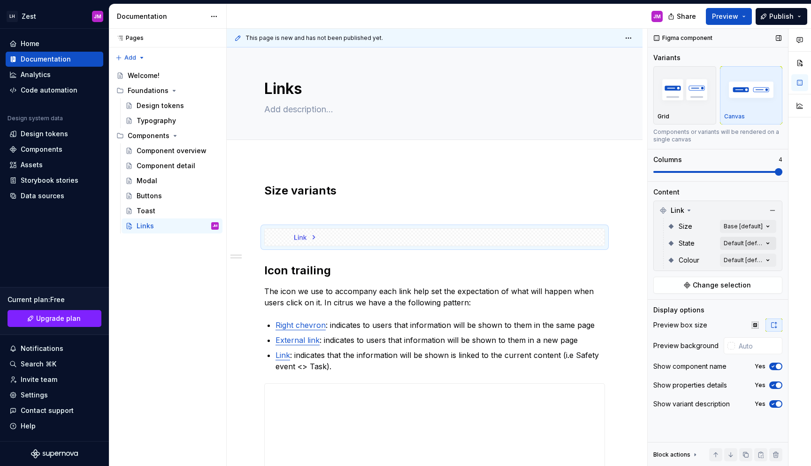
click at [740, 246] on div "Comments Open comments No comments yet Select ‘Comment’ from the block context …" at bounding box center [729, 248] width 163 height 438
click at [659, 287] on div at bounding box center [660, 289] width 8 height 8
click at [663, 305] on div "Hover" at bounding box center [671, 303] width 31 height 9
click at [662, 320] on div at bounding box center [660, 319] width 8 height 8
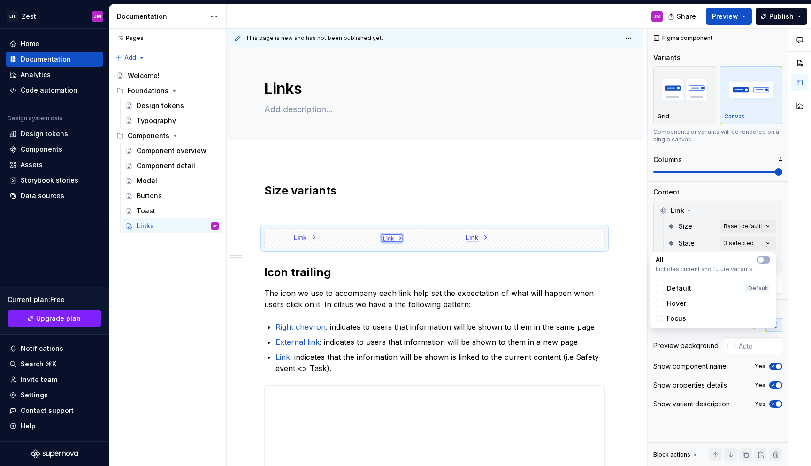
click at [660, 318] on icon at bounding box center [660, 318] width 0 height 0
click at [660, 303] on icon at bounding box center [660, 303] width 0 height 0
click at [660, 288] on icon at bounding box center [660, 288] width 0 height 0
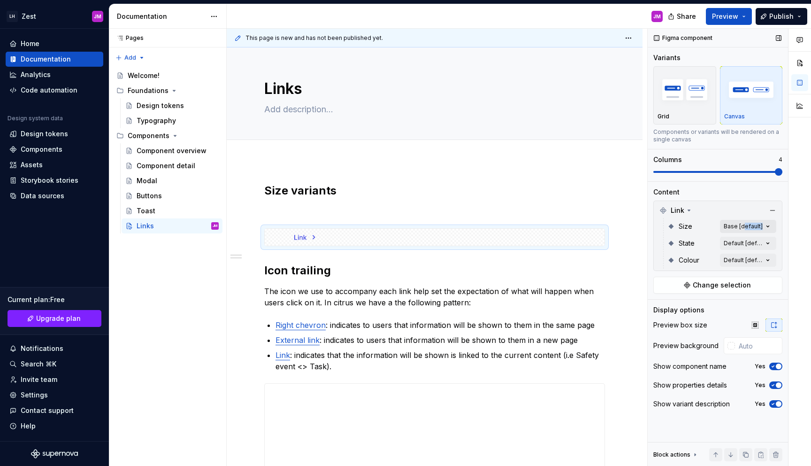
click at [744, 231] on div "Comments Open comments No comments yet Select ‘Comment’ from the block context …" at bounding box center [729, 248] width 163 height 438
click at [748, 228] on div "Comments Open comments No comments yet Select ‘Comment’ from the block context …" at bounding box center [729, 248] width 163 height 438
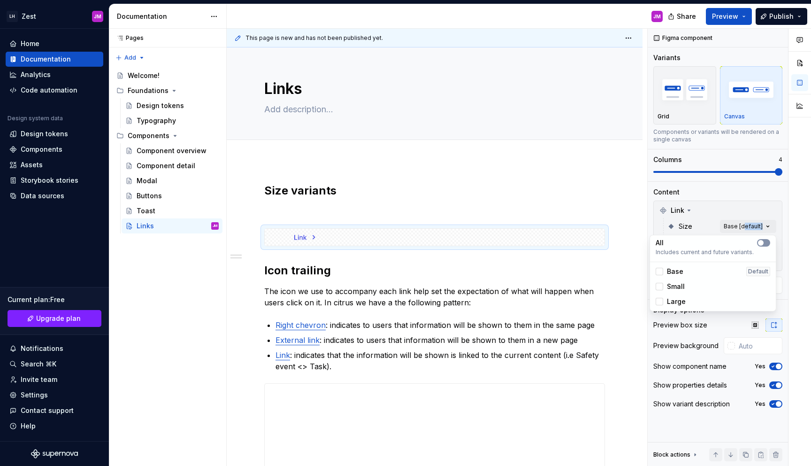
click at [766, 242] on button "button" at bounding box center [763, 243] width 13 height 8
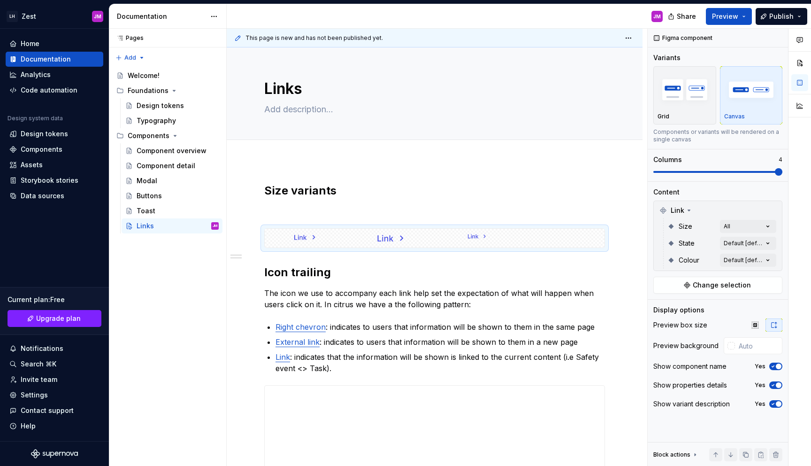
click at [490, 202] on html "LH Zest JM Home Documentation Analytics Code automation Design system data Desi…" at bounding box center [405, 233] width 811 height 466
click at [761, 327] on button "button" at bounding box center [755, 324] width 17 height 13
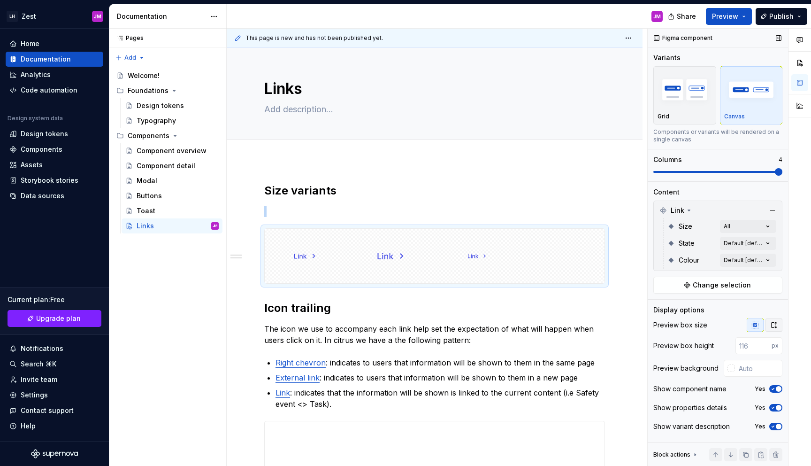
click at [769, 325] on button "button" at bounding box center [774, 324] width 17 height 13
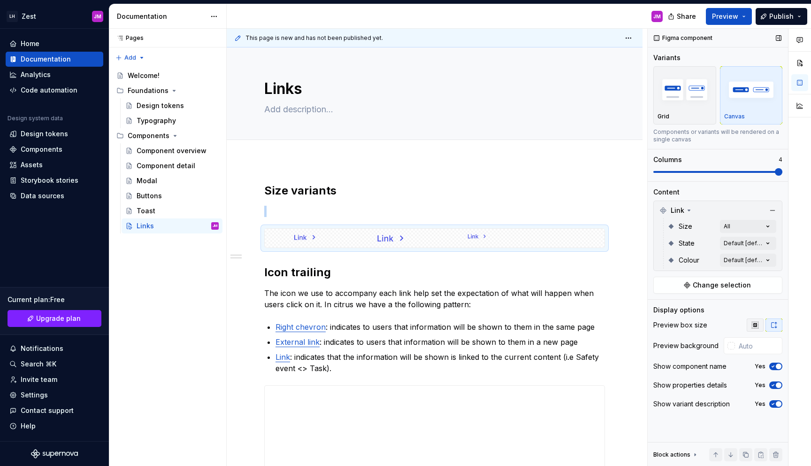
click at [749, 325] on button "button" at bounding box center [755, 324] width 17 height 13
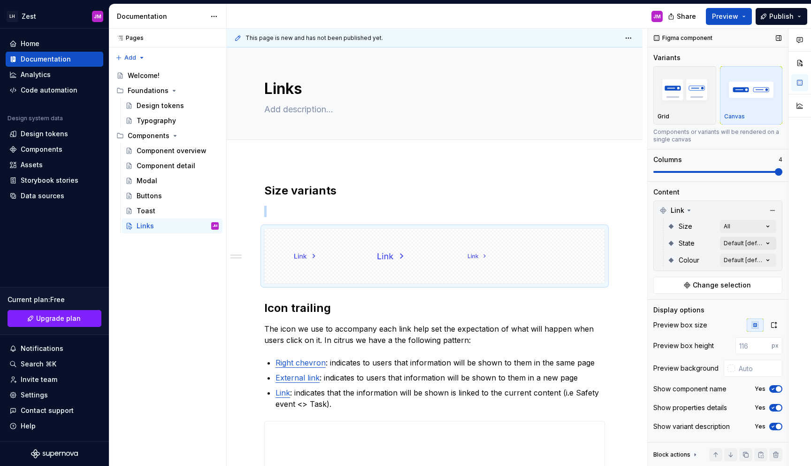
click at [769, 245] on div "Comments Open comments No comments yet Select ‘Comment’ from the block context …" at bounding box center [729, 248] width 163 height 438
click at [298, 205] on html "LH Zest JM Home Documentation Analytics Code automation Design system data Desi…" at bounding box center [405, 233] width 811 height 466
click at [299, 204] on div "**********" at bounding box center [434, 396] width 341 height 427
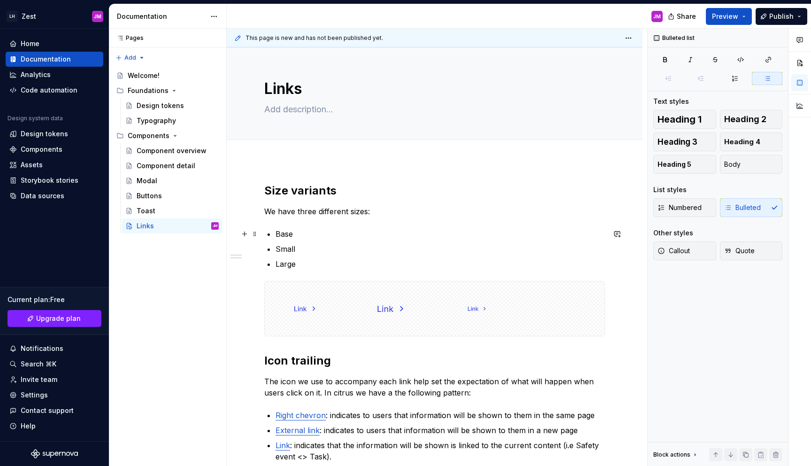
click at [317, 236] on p "Base" at bounding box center [441, 233] width 330 height 11
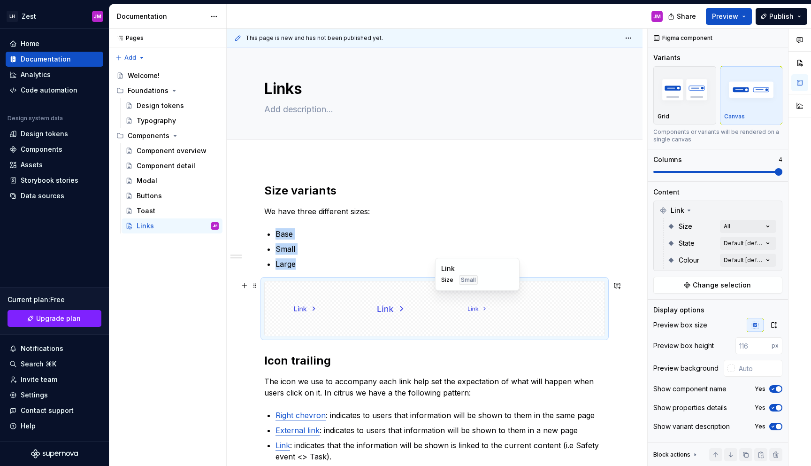
click at [461, 307] on div at bounding box center [478, 308] width 82 height 54
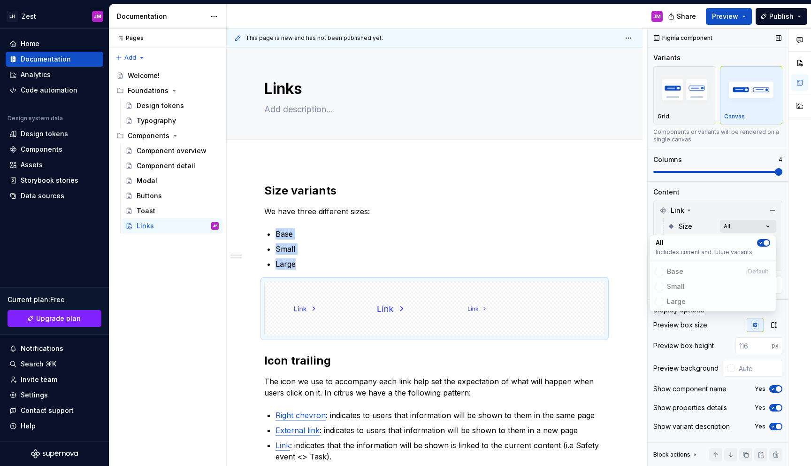
click at [740, 223] on div "Comments Open comments No comments yet Select ‘Comment’ from the block context …" at bounding box center [729, 248] width 163 height 438
click at [764, 244] on span "button" at bounding box center [767, 243] width 6 height 6
click at [656, 271] on div at bounding box center [660, 272] width 8 height 8
click at [660, 271] on icon at bounding box center [660, 271] width 0 height 0
click at [661, 291] on div "Small" at bounding box center [670, 286] width 29 height 9
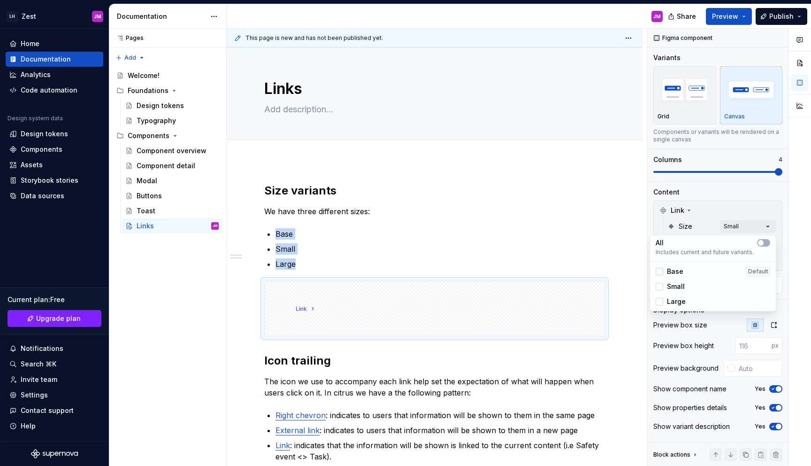
click at [661, 272] on div at bounding box center [660, 272] width 8 height 8
click at [658, 300] on div at bounding box center [660, 302] width 8 height 8
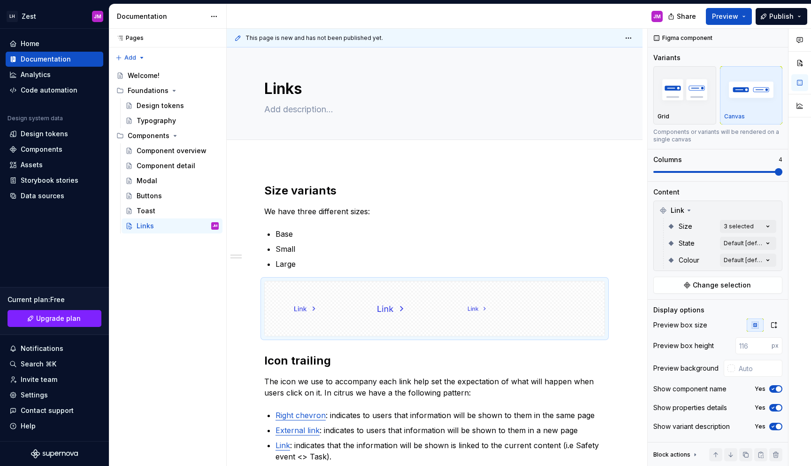
drag, startPoint x: 515, startPoint y: 239, endPoint x: 371, endPoint y: 327, distance: 168.5
click at [515, 239] on html "LH Zest JM Home Documentation Analytics Code automation Design system data Desi…" at bounding box center [405, 233] width 811 height 466
drag, startPoint x: 395, startPoint y: 304, endPoint x: 486, endPoint y: 307, distance: 91.6
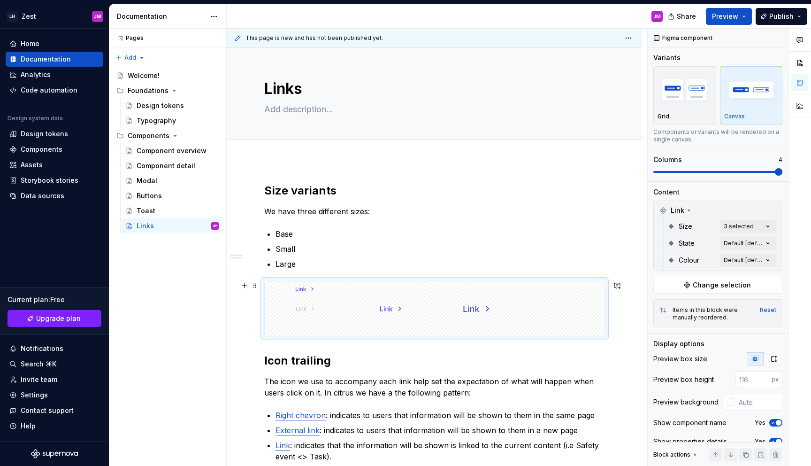
drag, startPoint x: 393, startPoint y: 305, endPoint x: 312, endPoint y: 313, distance: 80.7
click at [287, 312] on body "LH Zest JM Home Documentation Analytics Code automation Design system data Desi…" at bounding box center [405, 233] width 811 height 466
click at [772, 356] on icon "button" at bounding box center [774, 359] width 5 height 6
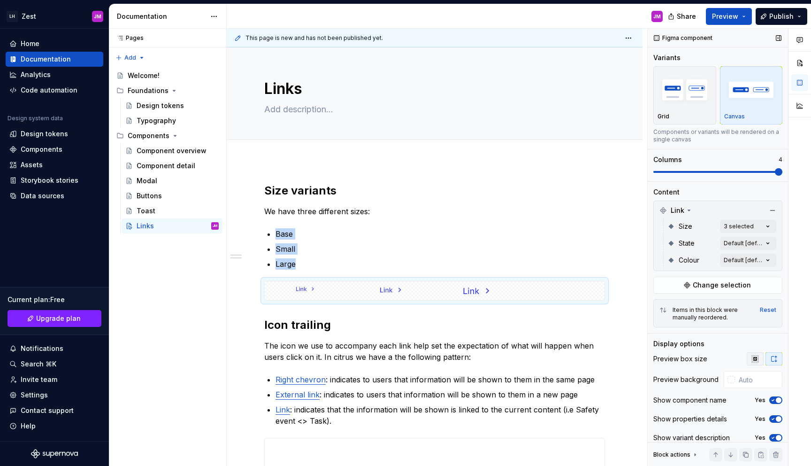
click at [752, 361] on icon "button" at bounding box center [756, 359] width 8 height 8
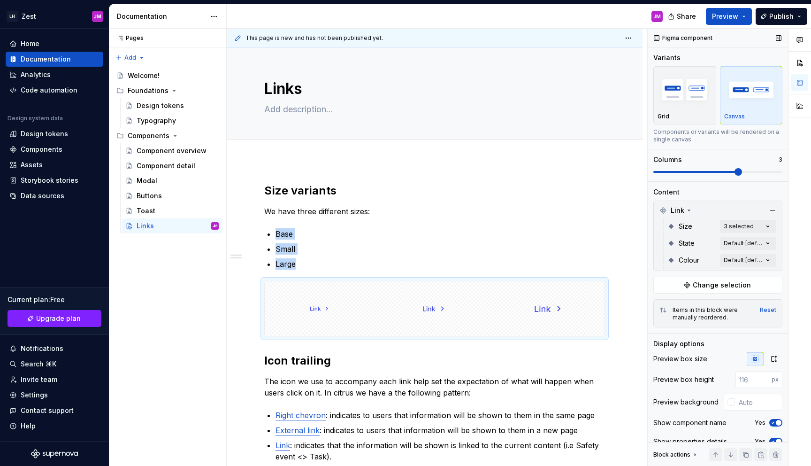
click at [738, 176] on span at bounding box center [739, 172] width 8 height 8
click at [438, 353] on h2 "Icon trailing" at bounding box center [434, 360] width 341 height 15
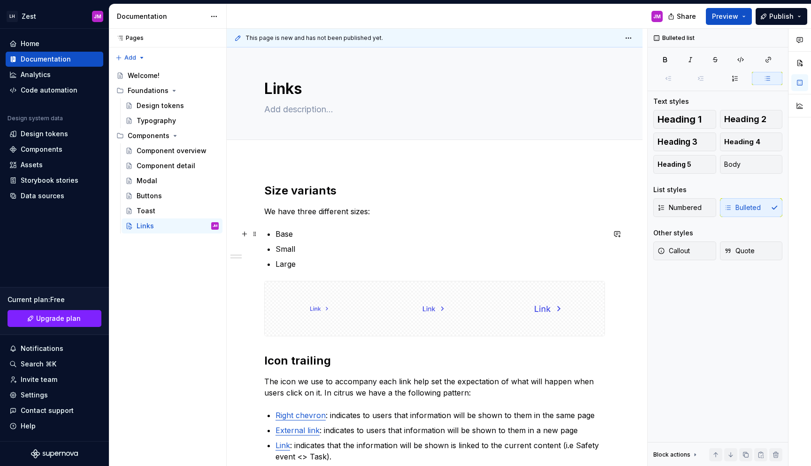
click at [331, 234] on p "Base" at bounding box center [441, 233] width 330 height 11
click at [373, 234] on p "Base: uses our base text style, 14px" at bounding box center [441, 233] width 330 height 11
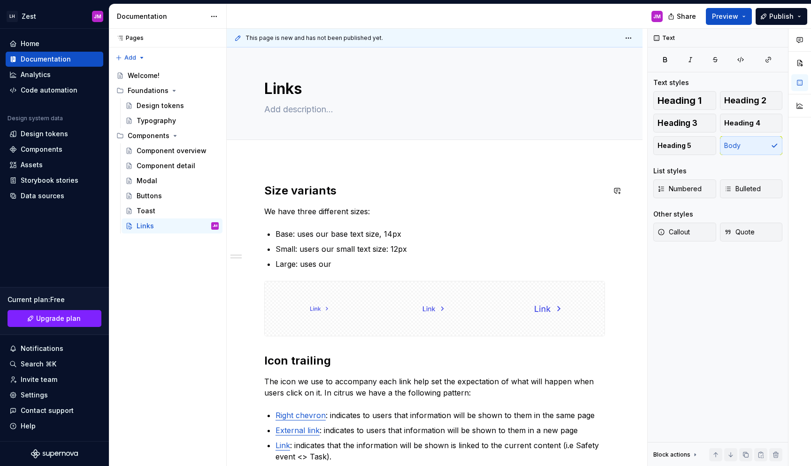
click at [414, 203] on div "**********" at bounding box center [434, 422] width 341 height 479
click at [496, 194] on h2 "Size variants" at bounding box center [434, 190] width 341 height 15
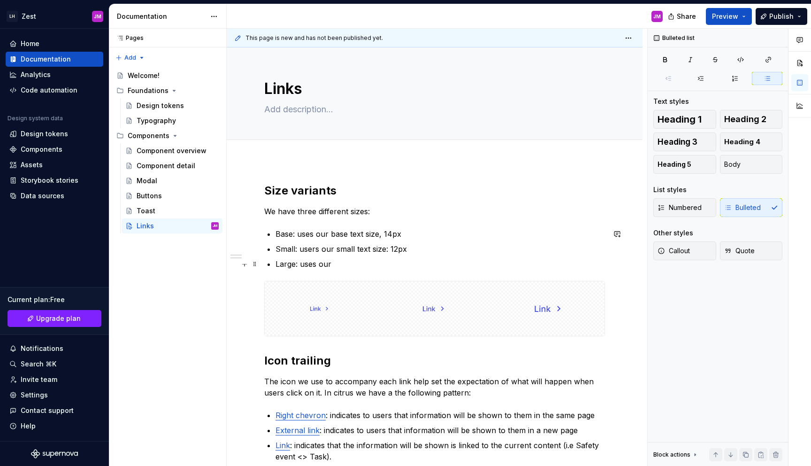
click at [378, 266] on p "Large: uses our" at bounding box center [441, 263] width 330 height 11
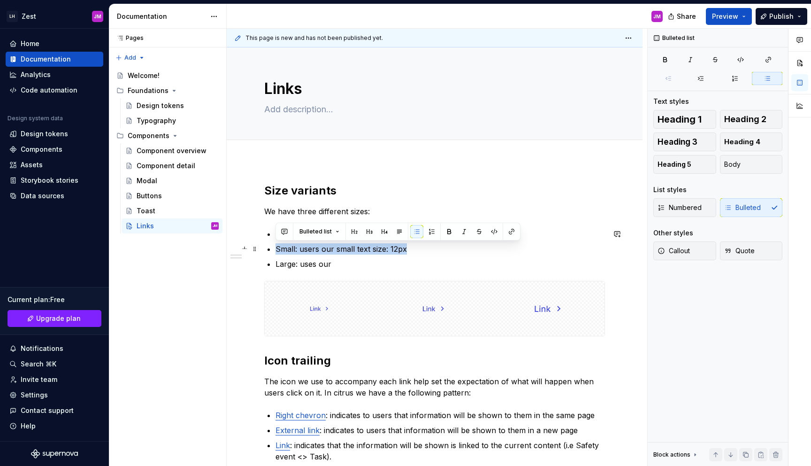
drag, startPoint x: 415, startPoint y: 245, endPoint x: 271, endPoint y: 248, distance: 143.7
click at [276, 248] on li "Small: users our small text size: 12px" at bounding box center [441, 248] width 330 height 11
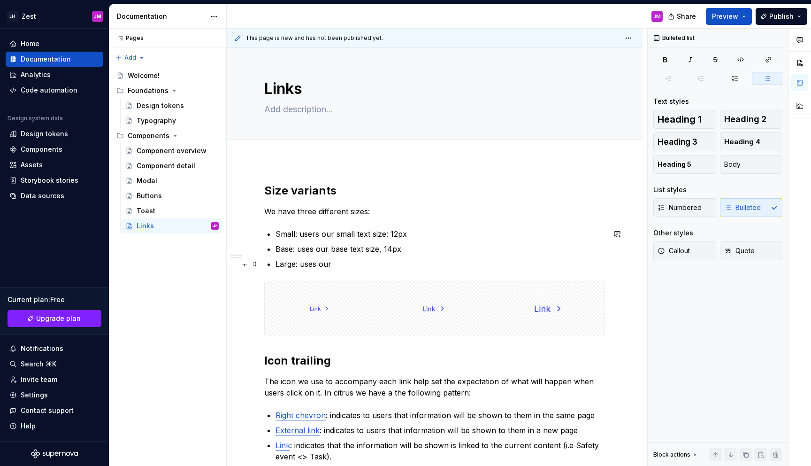
click at [379, 268] on p "Large: uses our" at bounding box center [441, 263] width 330 height 11
click at [370, 212] on p "We have three different sizes:" at bounding box center [434, 211] width 341 height 11
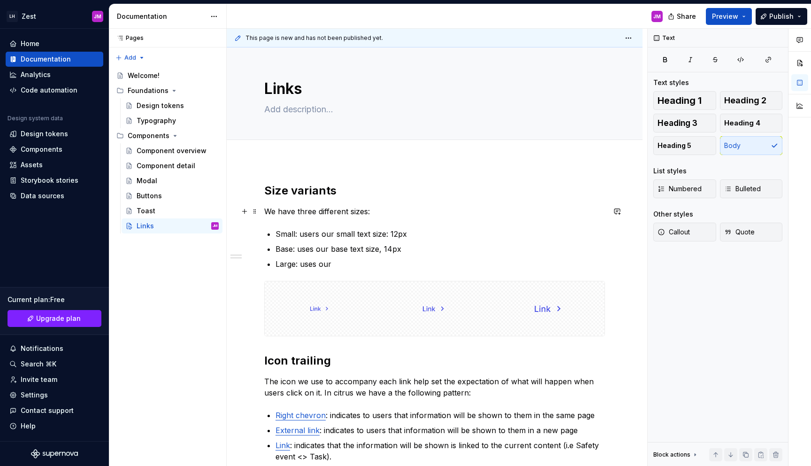
click at [354, 211] on p "We have three different sizes:" at bounding box center [434, 211] width 341 height 11
click at [358, 264] on p "Large: uses our" at bounding box center [441, 263] width 330 height 11
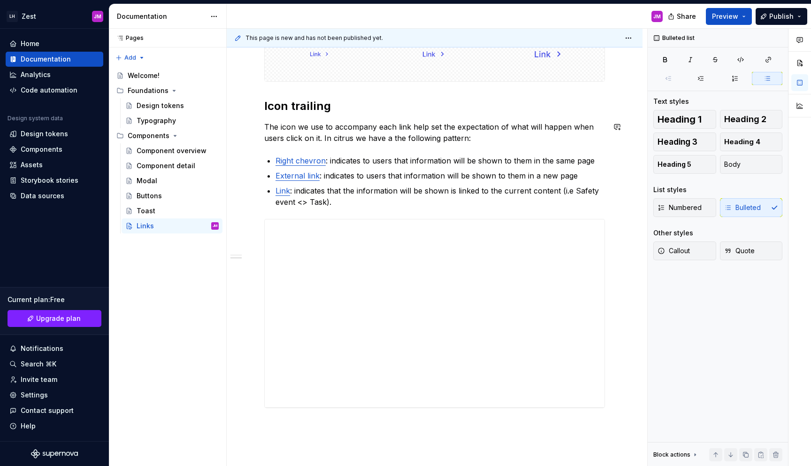
scroll to position [265, 0]
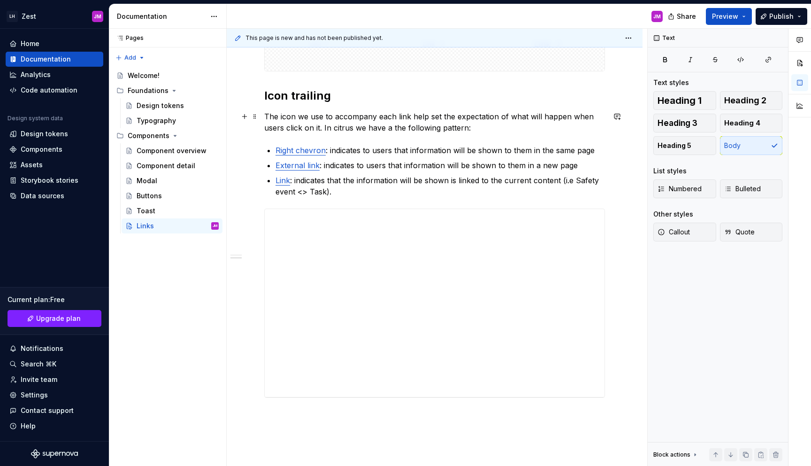
click at [426, 115] on p "The icon we use to accompany each link help set the expectation of what will ha…" at bounding box center [434, 122] width 341 height 23
click at [499, 130] on p "The icon we use to accompany each link helps set the expectation of what will h…" at bounding box center [434, 122] width 341 height 23
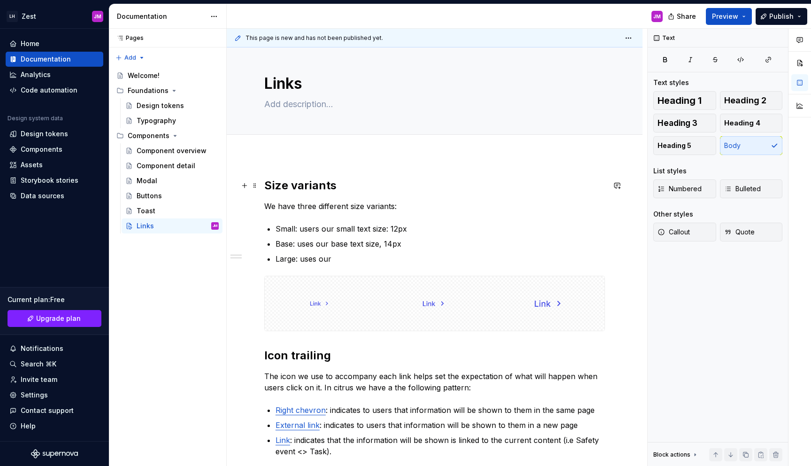
scroll to position [0, 0]
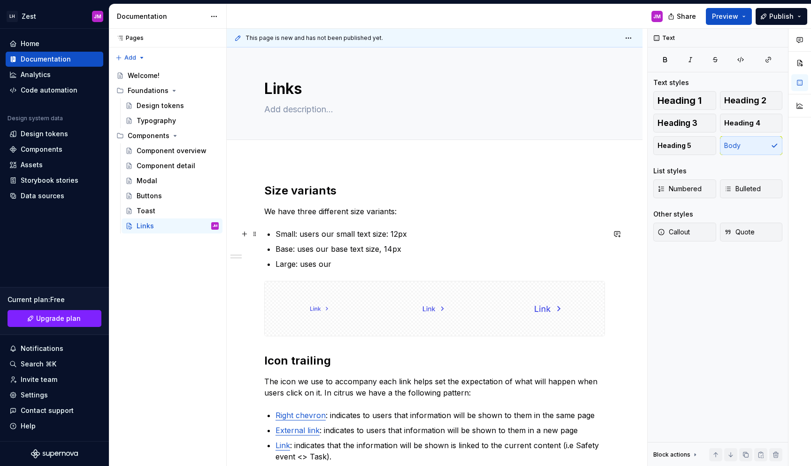
click at [424, 232] on p "Small: users our small text size: 12px" at bounding box center [441, 233] width 330 height 11
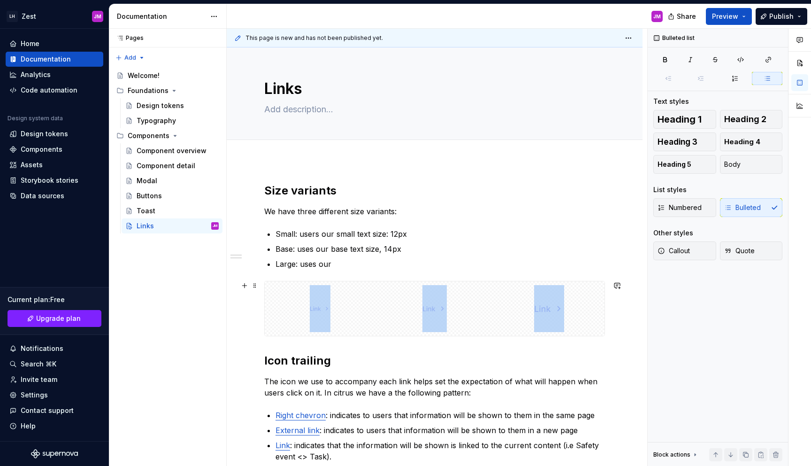
click at [370, 340] on div "**********" at bounding box center [434, 422] width 341 height 479
click at [387, 340] on div "**********" at bounding box center [434, 422] width 341 height 479
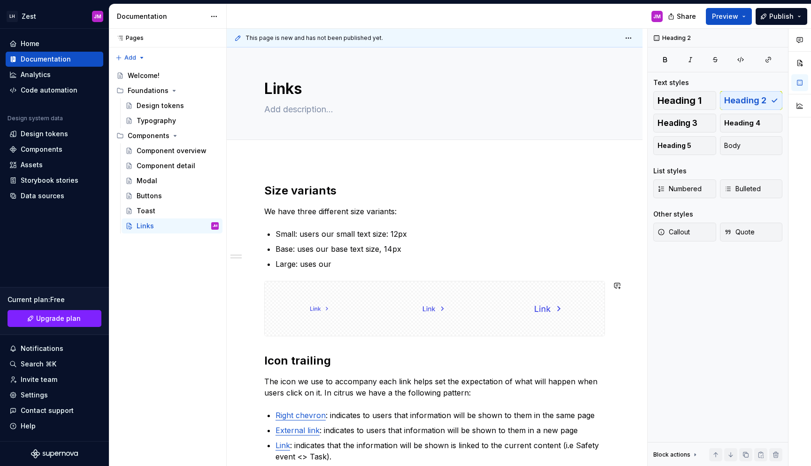
click at [322, 347] on div "**********" at bounding box center [434, 422] width 341 height 479
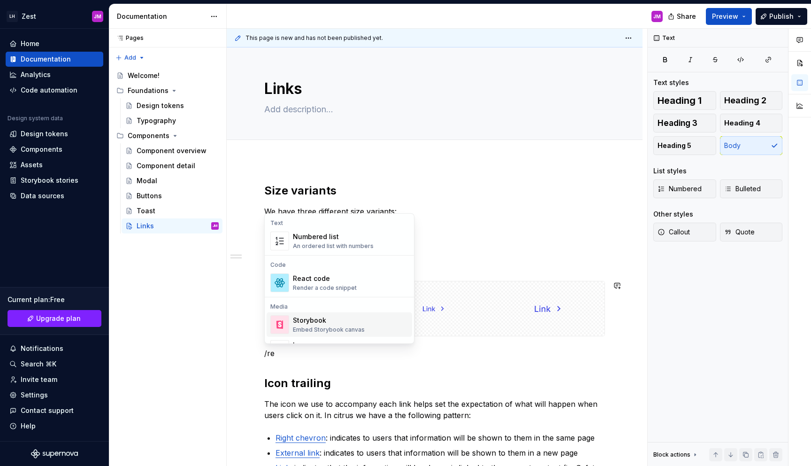
click at [318, 321] on div "Storybook" at bounding box center [329, 320] width 72 height 9
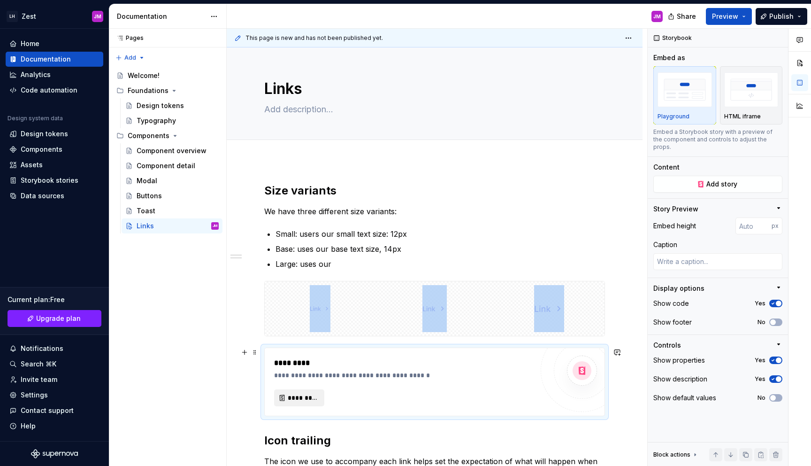
click at [310, 394] on span "*********" at bounding box center [303, 397] width 31 height 9
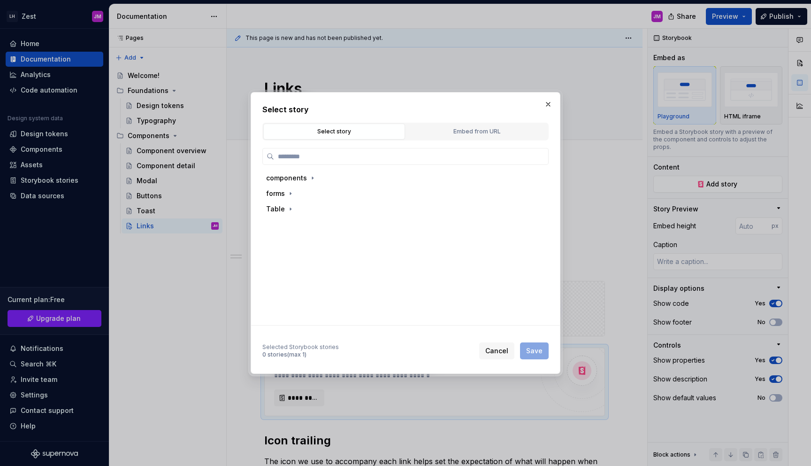
type textarea "*"
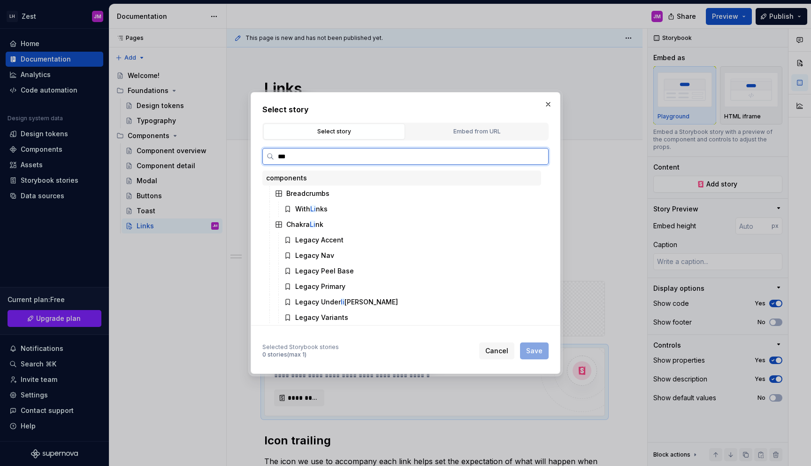
type input "****"
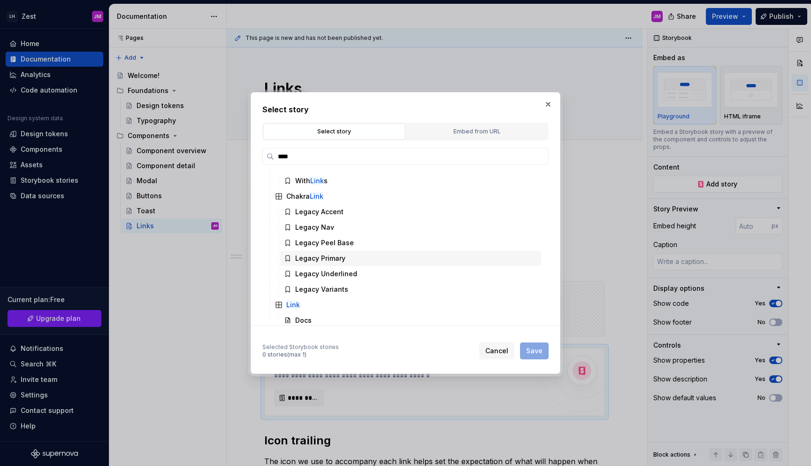
scroll to position [87, 0]
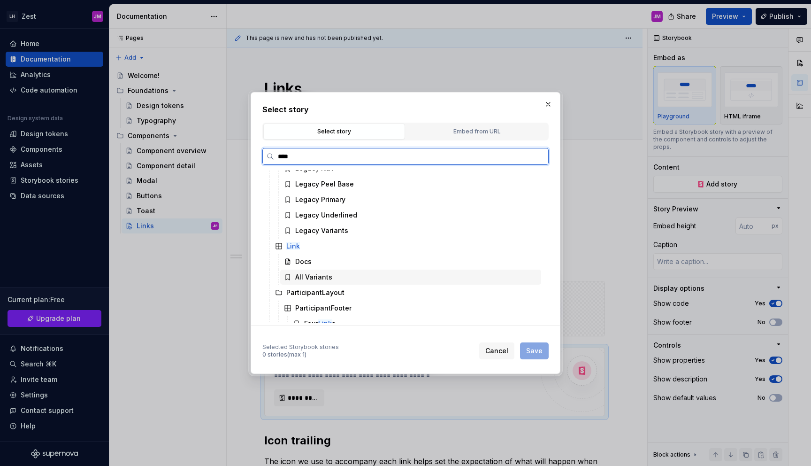
click at [339, 273] on div "All Variants" at bounding box center [410, 277] width 261 height 15
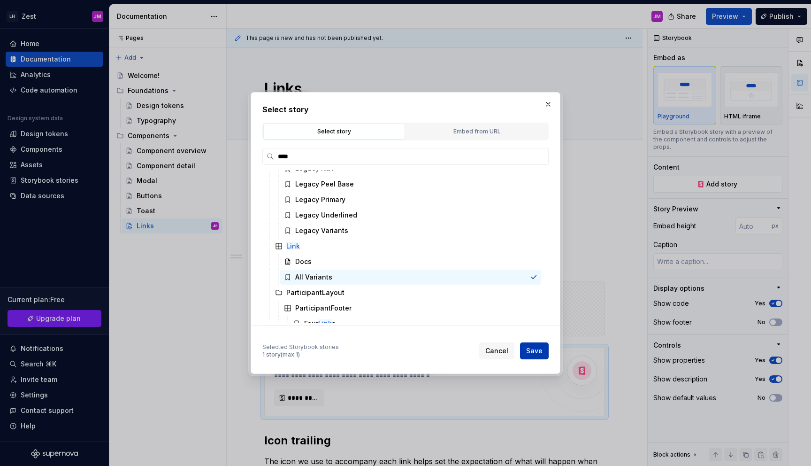
click at [537, 353] on span "Save" at bounding box center [534, 350] width 16 height 9
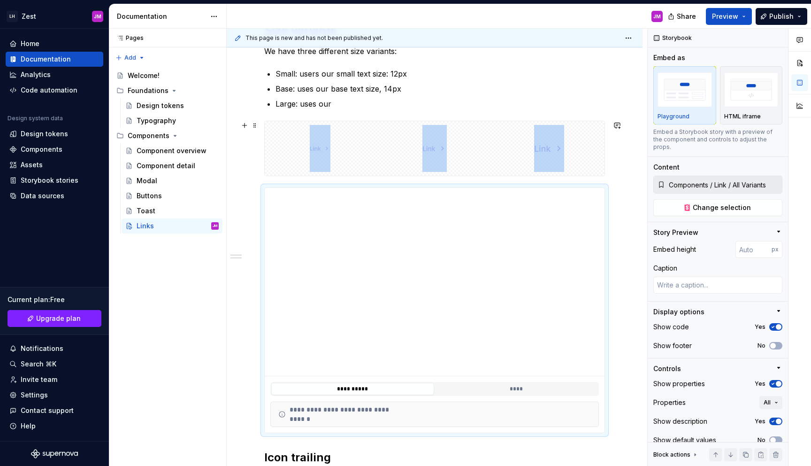
scroll to position [158, 0]
click at [506, 389] on button "****" at bounding box center [516, 391] width 163 height 12
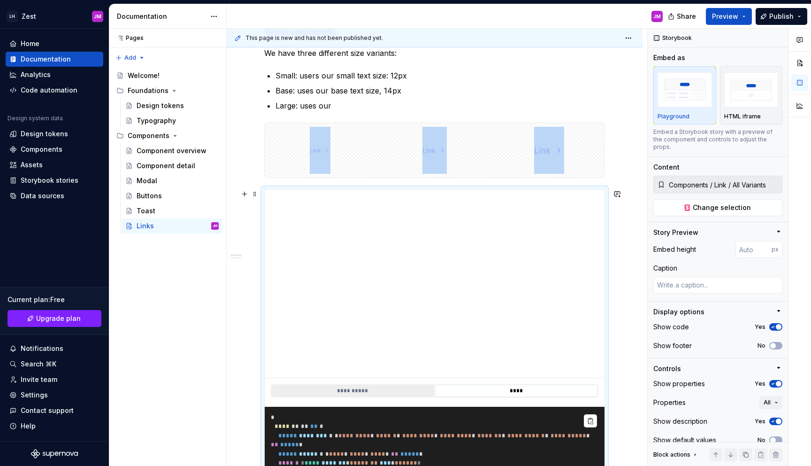
click at [395, 387] on button "**********" at bounding box center [352, 391] width 163 height 12
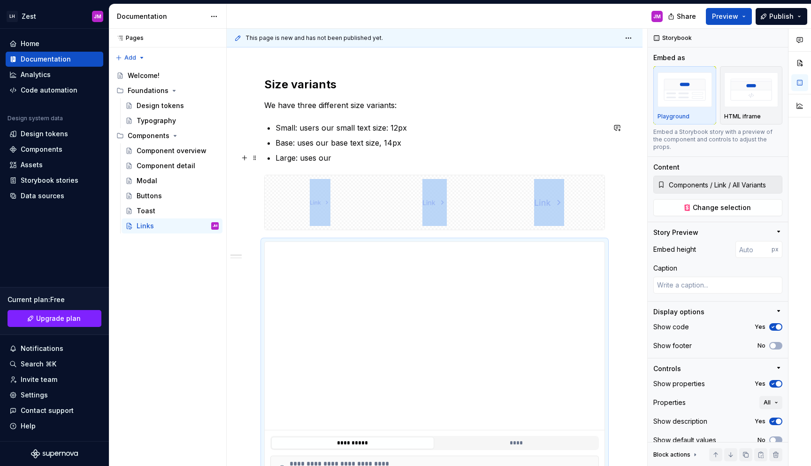
scroll to position [22, 0]
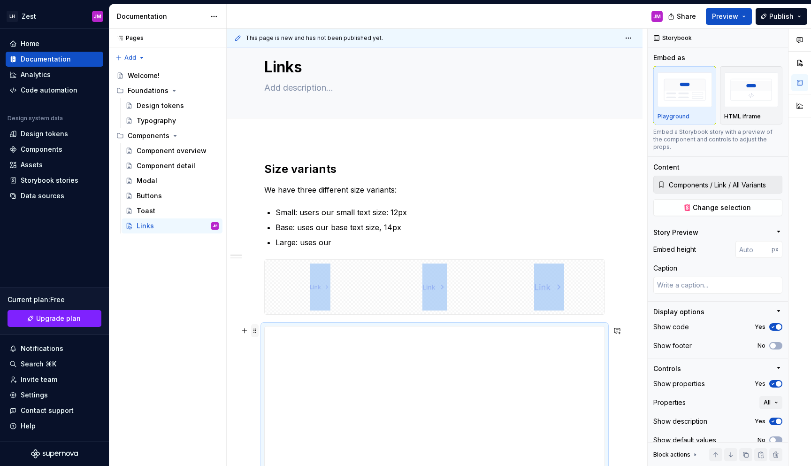
click at [252, 327] on span at bounding box center [255, 330] width 8 height 13
click at [312, 362] on div "Move up" at bounding box center [299, 359] width 61 height 9
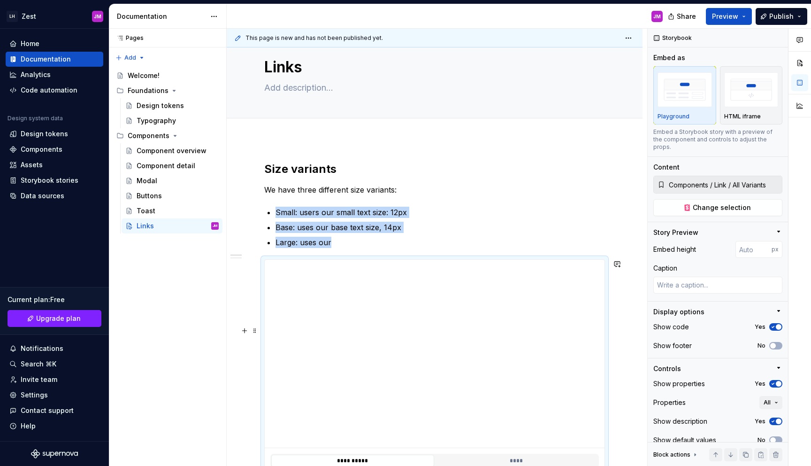
scroll to position [60, 0]
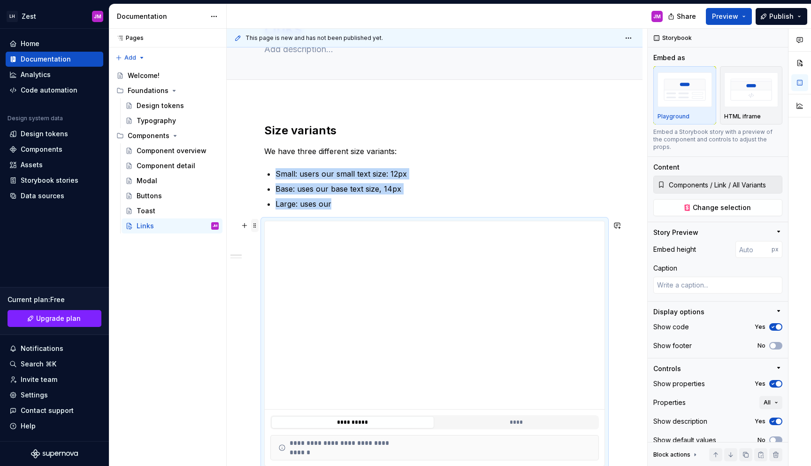
click at [252, 228] on span at bounding box center [255, 225] width 8 height 13
click at [279, 252] on div "Move up" at bounding box center [299, 254] width 61 height 9
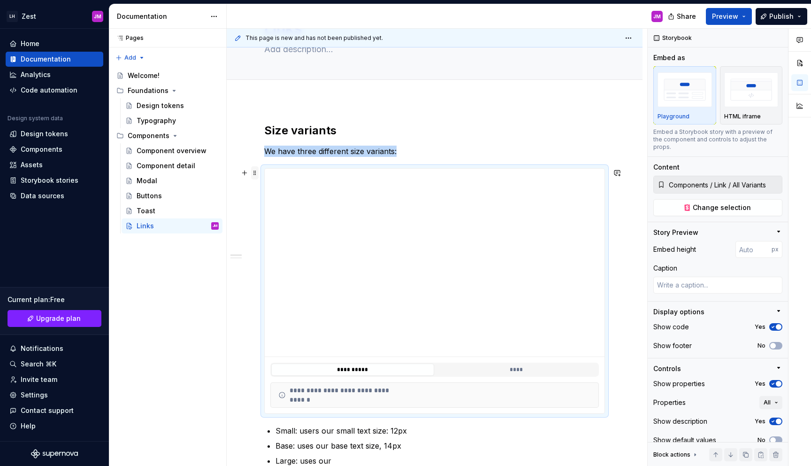
click at [255, 170] on span at bounding box center [255, 172] width 8 height 13
click at [267, 200] on div "Move up" at bounding box center [294, 202] width 80 height 15
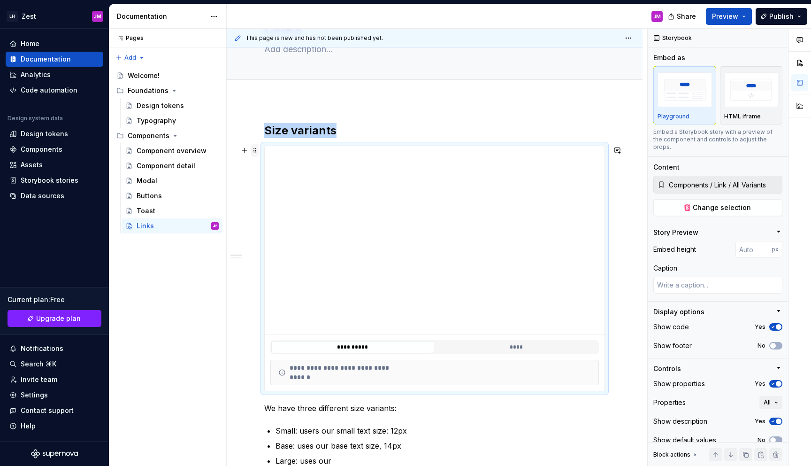
click at [254, 153] on span at bounding box center [255, 150] width 8 height 13
click at [278, 182] on div "Move up" at bounding box center [299, 179] width 61 height 9
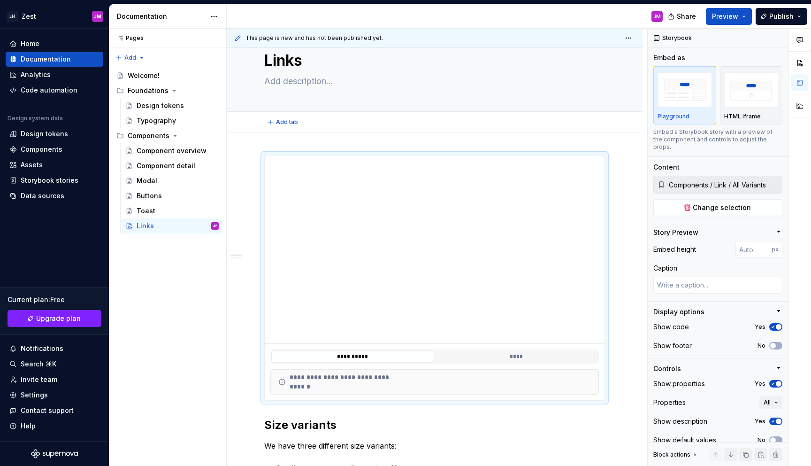
scroll to position [0, 0]
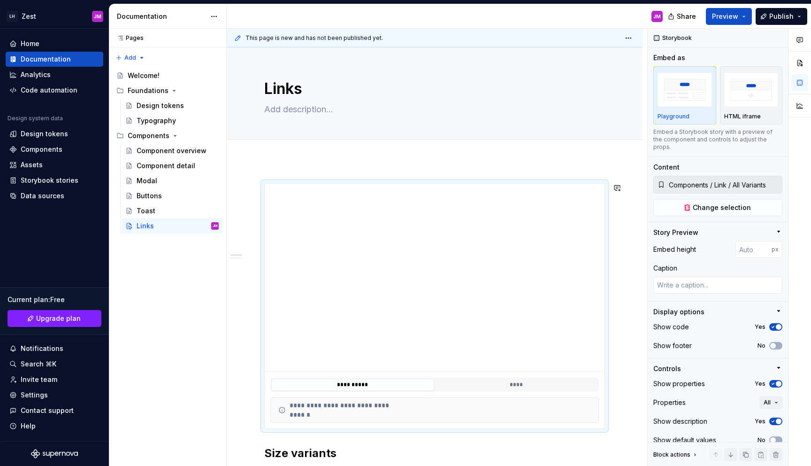
click at [495, 382] on button "****" at bounding box center [516, 384] width 163 height 12
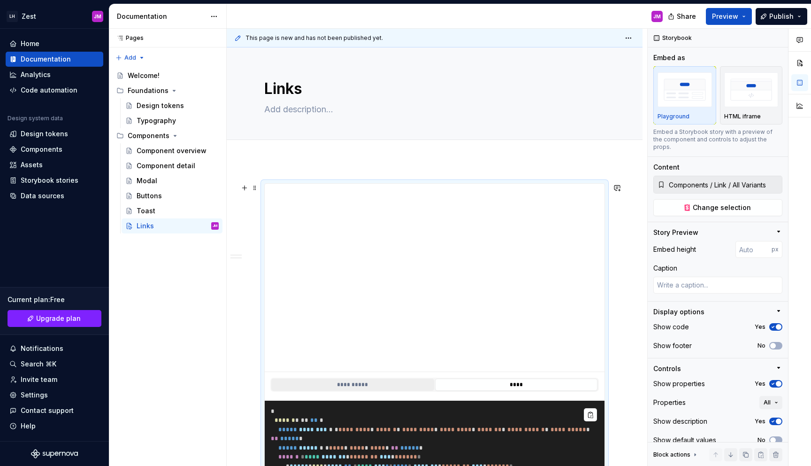
click at [385, 385] on button "**********" at bounding box center [352, 384] width 163 height 12
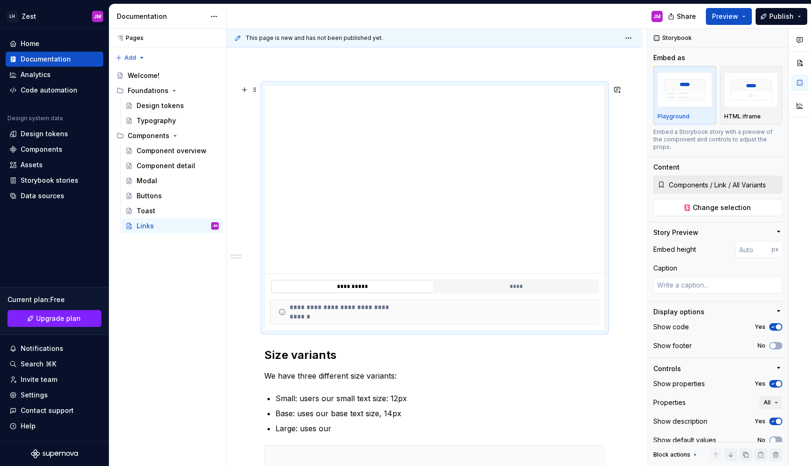
scroll to position [67, 0]
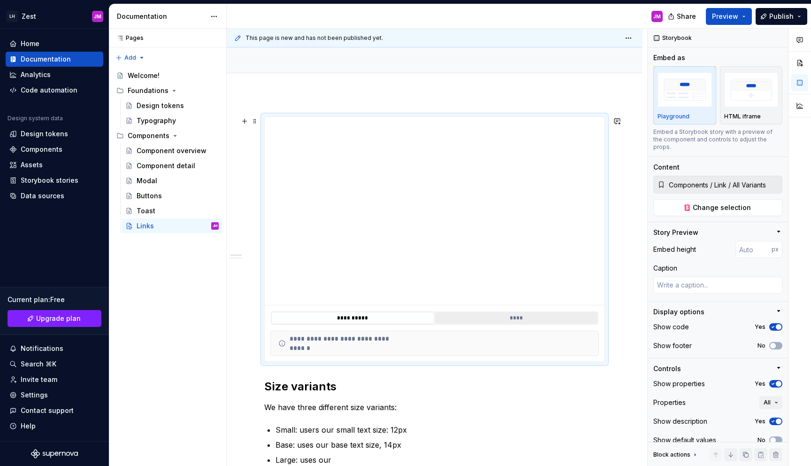
click at [487, 320] on button "****" at bounding box center [516, 318] width 163 height 12
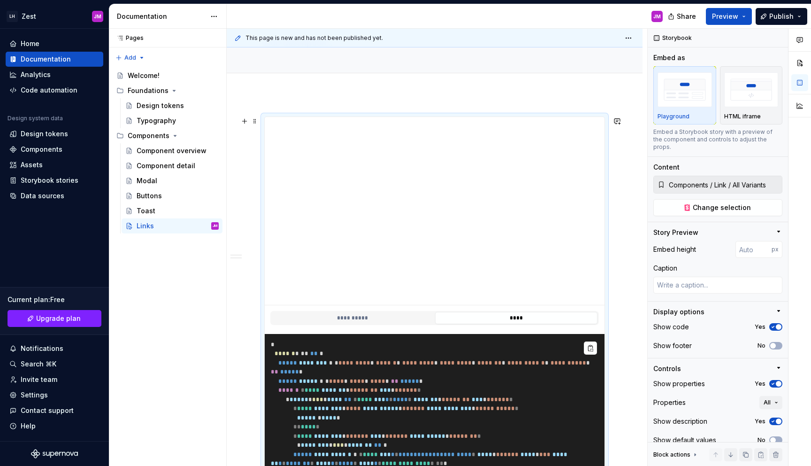
click at [376, 324] on div "**********" at bounding box center [435, 317] width 340 height 25
click at [376, 322] on button "**********" at bounding box center [352, 318] width 163 height 12
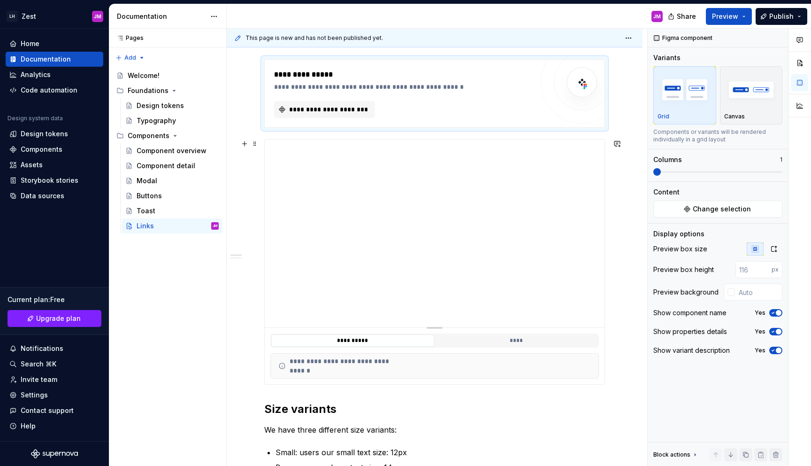
scroll to position [96, 0]
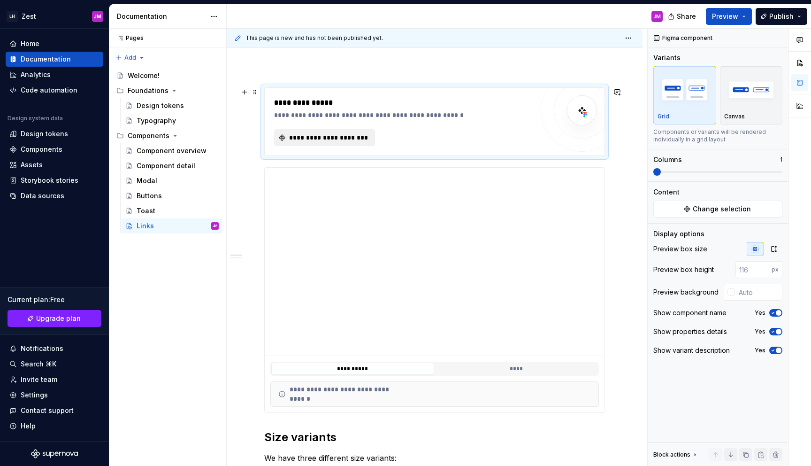
click at [358, 143] on button "**********" at bounding box center [324, 137] width 101 height 17
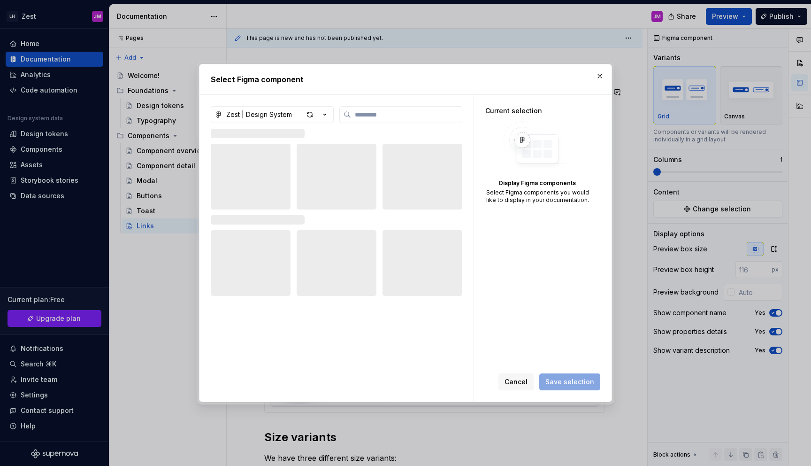
type textarea "*"
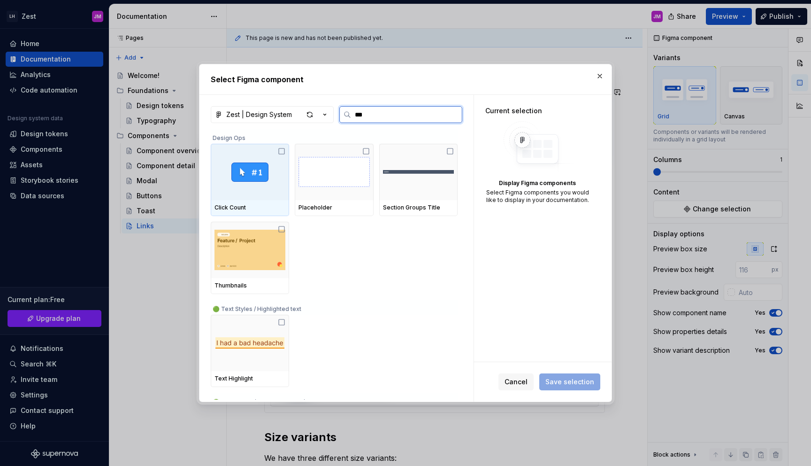
type input "****"
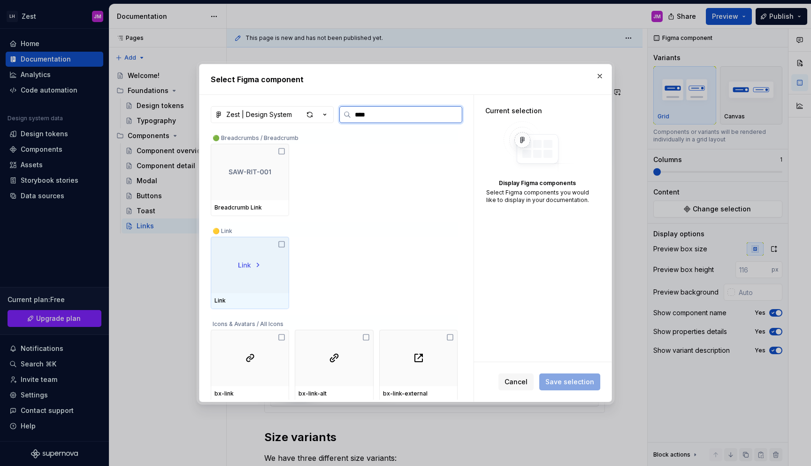
click at [283, 244] on icon at bounding box center [282, 244] width 8 height 8
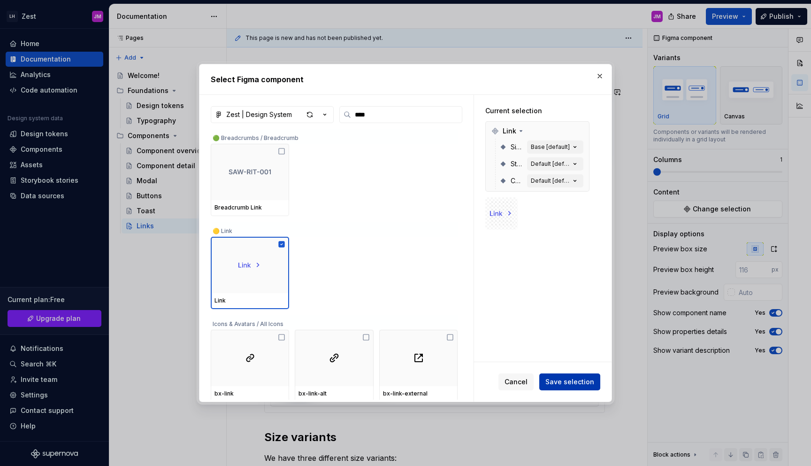
click at [573, 382] on span "Save selection" at bounding box center [570, 381] width 49 height 9
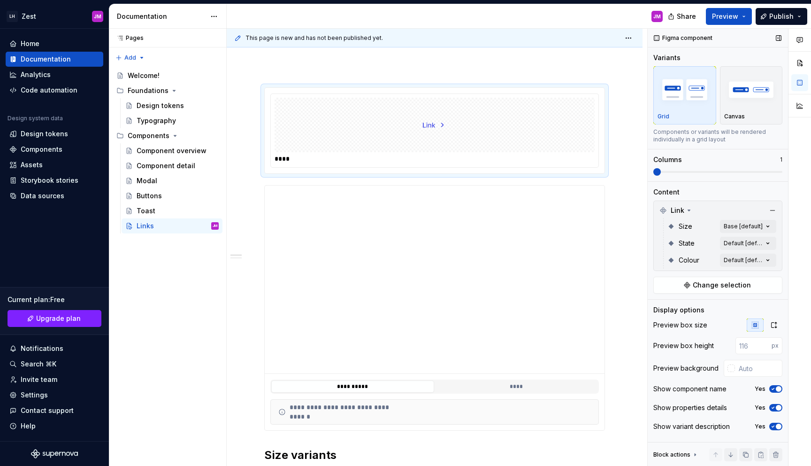
click at [762, 235] on div "State Default [default]" at bounding box center [722, 243] width 109 height 17
click at [761, 229] on div "Comments Open comments No comments yet Select ‘Comment’ from the block context …" at bounding box center [729, 248] width 163 height 438
click at [762, 240] on span "button" at bounding box center [761, 243] width 6 height 6
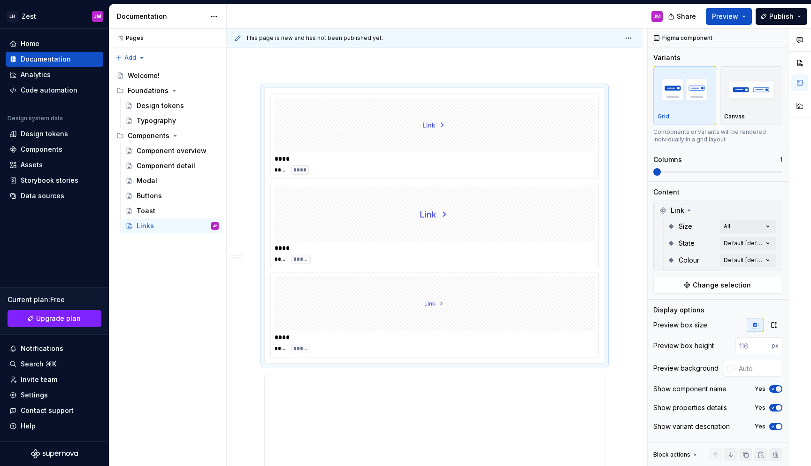
click at [763, 226] on div "Comments Open comments No comments yet Select ‘Comment’ from the block context …" at bounding box center [729, 248] width 163 height 438
click at [680, 171] on span at bounding box center [718, 172] width 129 height 2
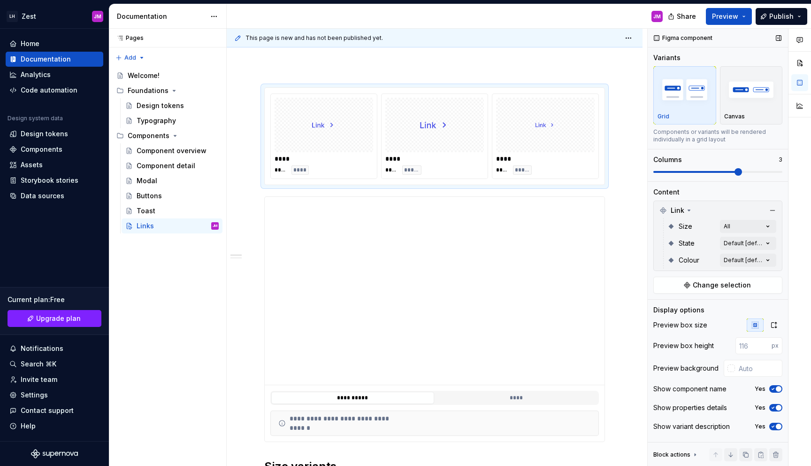
click at [735, 173] on span at bounding box center [739, 172] width 8 height 8
click at [742, 238] on div "Comments Open comments No comments yet Select ‘Comment’ from the block context …" at bounding box center [729, 248] width 163 height 438
click at [759, 256] on div at bounding box center [763, 260] width 13 height 8
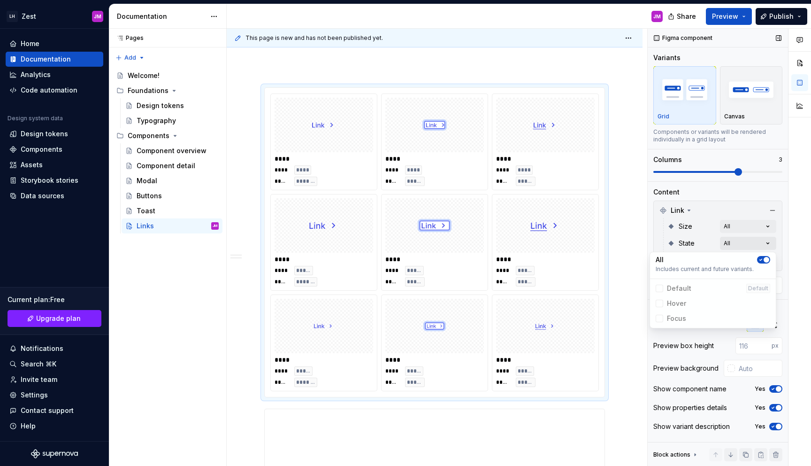
click at [767, 247] on div "Comments Open comments No comments yet Select ‘Comment’ from the block context …" at bounding box center [729, 248] width 163 height 438
click at [767, 265] on div "Comments Open comments No comments yet Select ‘Comment’ from the block context …" at bounding box center [729, 248] width 163 height 438
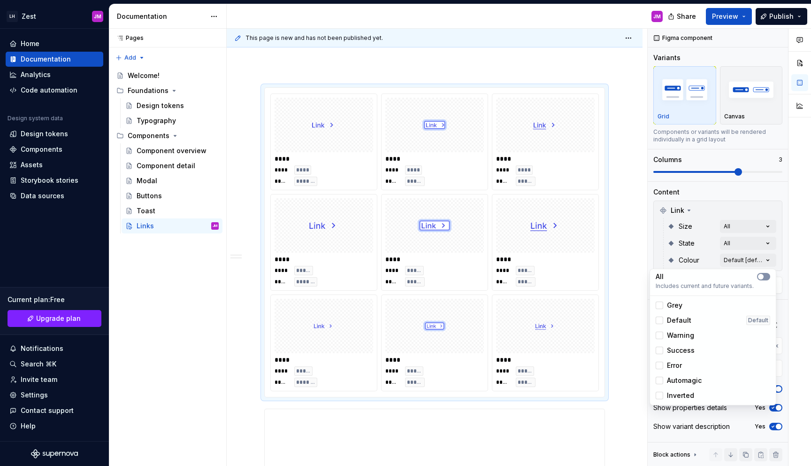
click at [764, 277] on icon "button" at bounding box center [761, 277] width 8 height 6
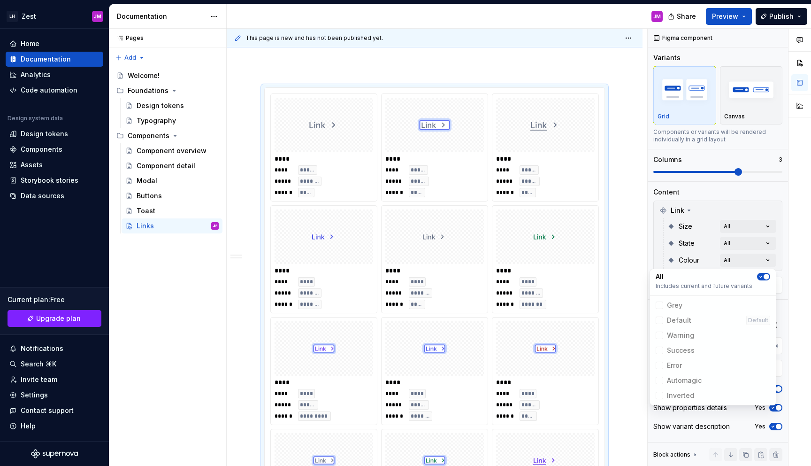
click at [620, 207] on html "LH Zest JM Home Documentation Analytics Code automation Design system data Desi…" at bounding box center [405, 233] width 811 height 466
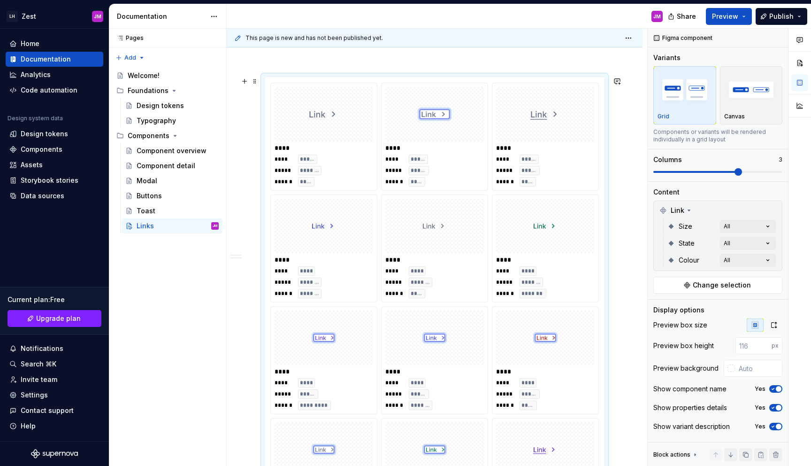
scroll to position [0, 0]
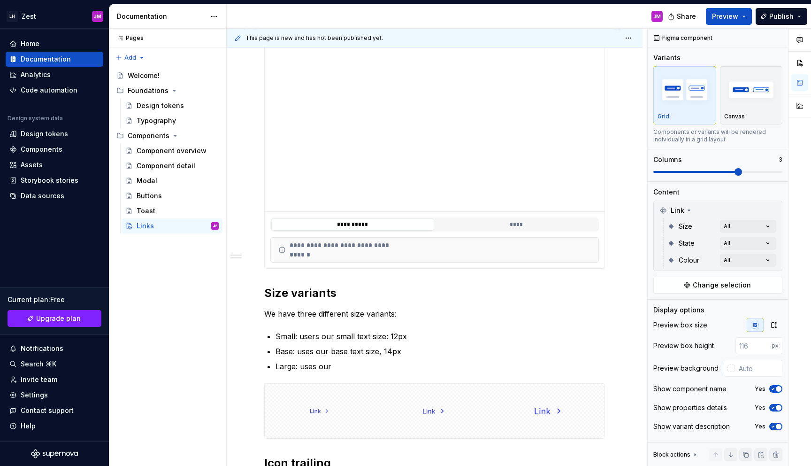
scroll to position [2192, 0]
click at [396, 256] on div "**********" at bounding box center [434, 249] width 329 height 25
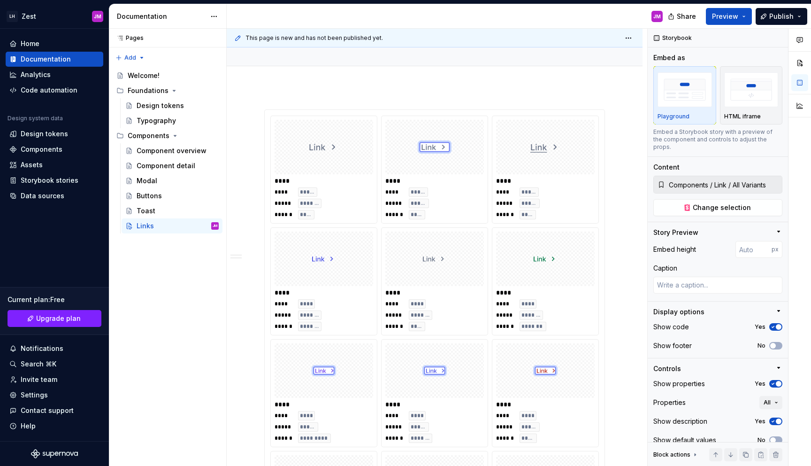
scroll to position [47, 0]
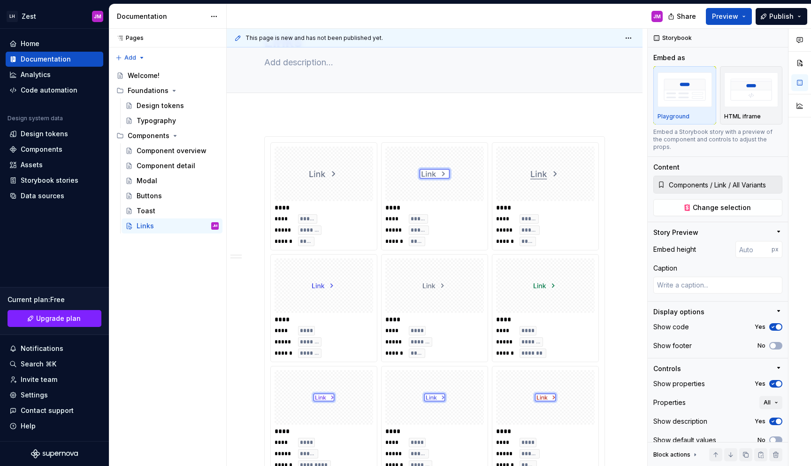
click at [396, 256] on div "**** **** **** ***** ******* ****** ****" at bounding box center [435, 307] width 106 height 107
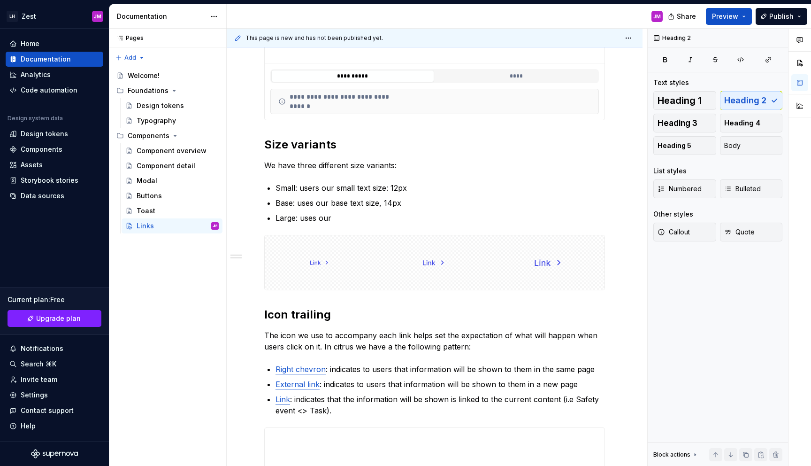
scroll to position [315, 0]
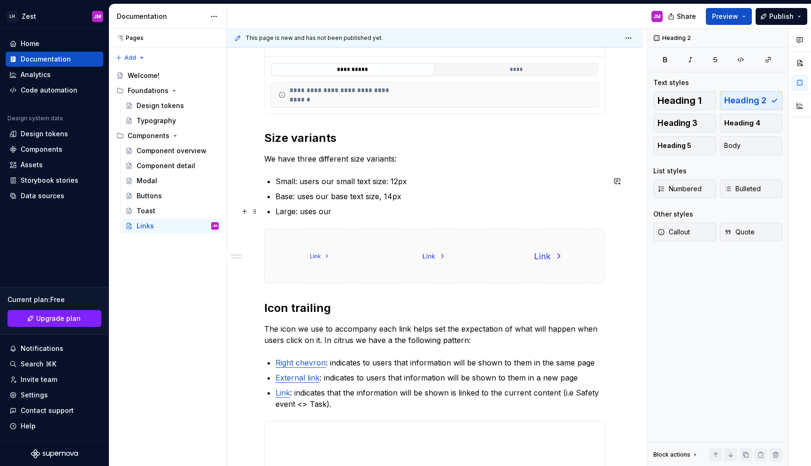
click at [376, 216] on p "Large: uses our" at bounding box center [441, 211] width 330 height 11
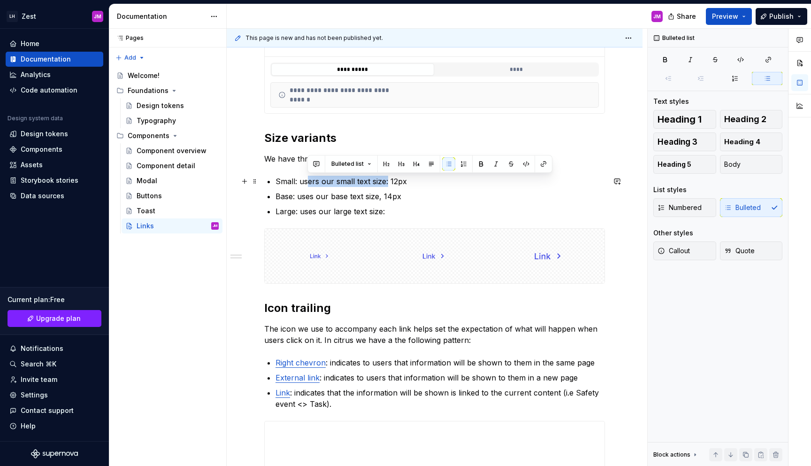
drag, startPoint x: 388, startPoint y: 184, endPoint x: 308, endPoint y: 185, distance: 79.4
click at [308, 185] on p "Small: users our small text size: 12px" at bounding box center [441, 181] width 330 height 11
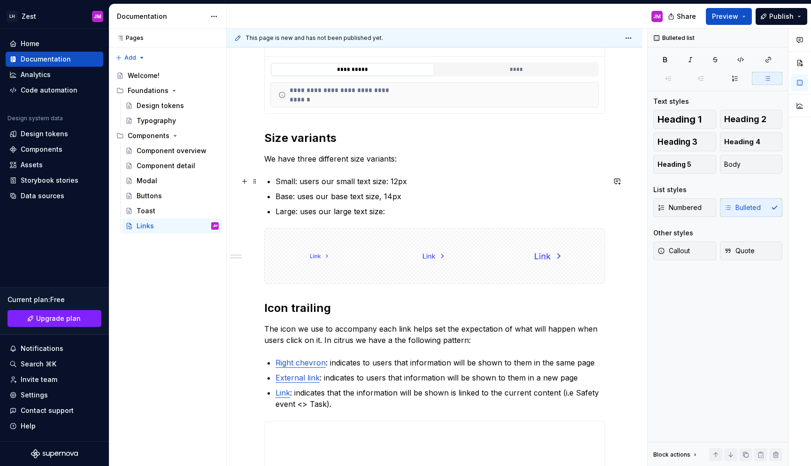
click at [313, 185] on p "Small: users our small text size: 12px" at bounding box center [441, 181] width 330 height 11
click at [417, 186] on p "Small: uses our small text size: 12px" at bounding box center [441, 181] width 330 height 11
click at [401, 214] on p "Large: uses our large text size:" at bounding box center [441, 211] width 330 height 11
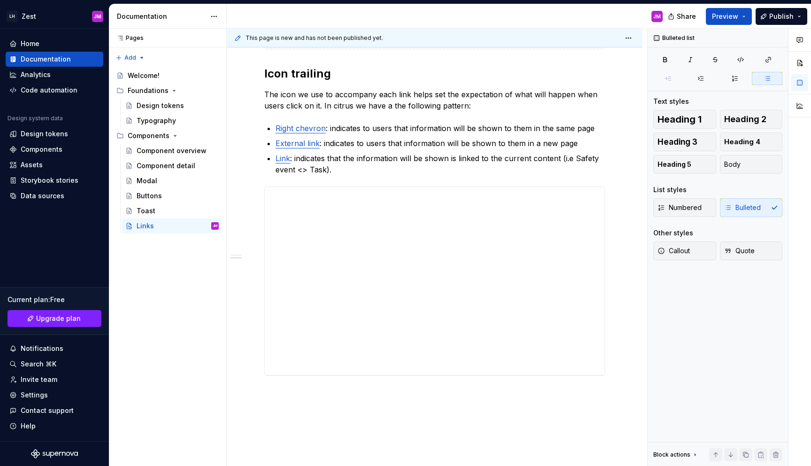
scroll to position [549, 0]
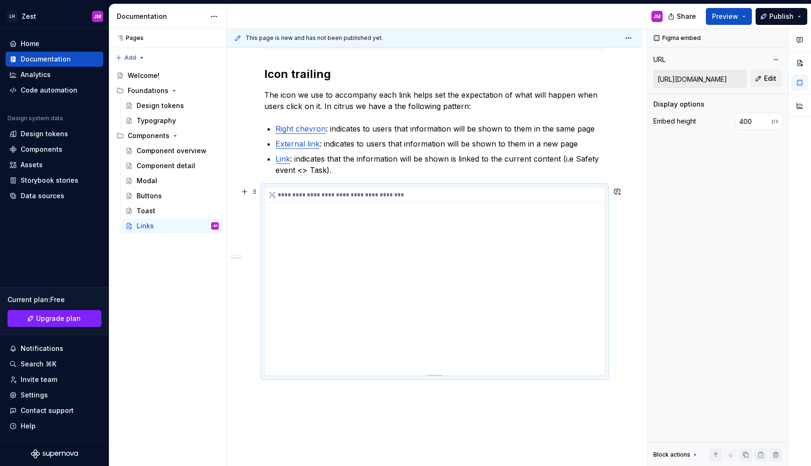
click at [373, 284] on div "**********" at bounding box center [435, 281] width 340 height 188
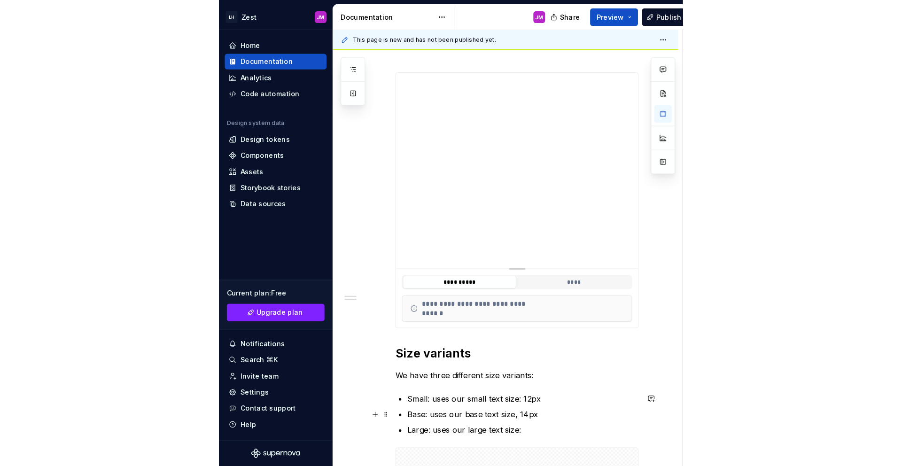
scroll to position [3, 0]
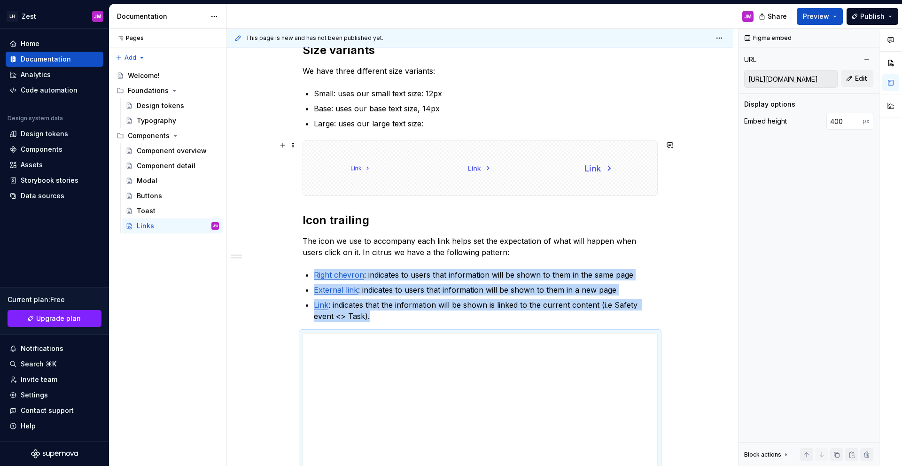
scroll to position [311, 0]
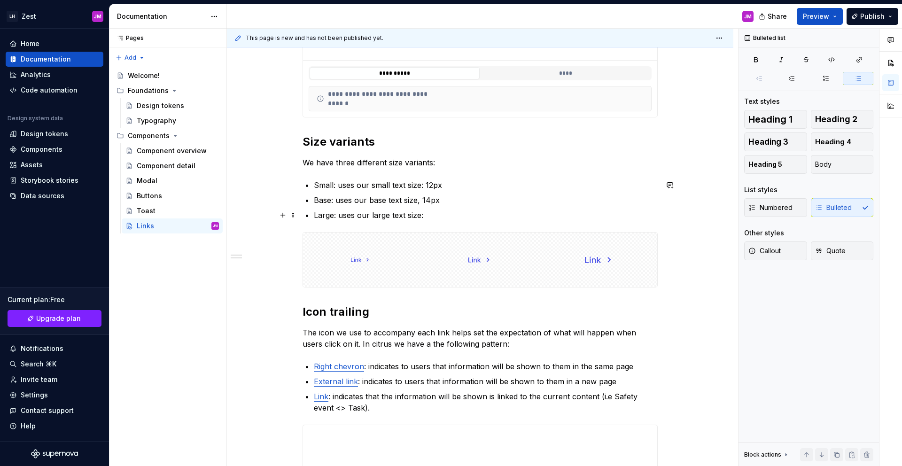
click at [434, 210] on p "Large: uses our large text size:" at bounding box center [486, 214] width 344 height 11
click at [457, 186] on p "Small: uses our small text size: 12px" at bounding box center [486, 184] width 344 height 11
click at [458, 210] on p "Large: uses our large text size:" at bounding box center [486, 214] width 344 height 11
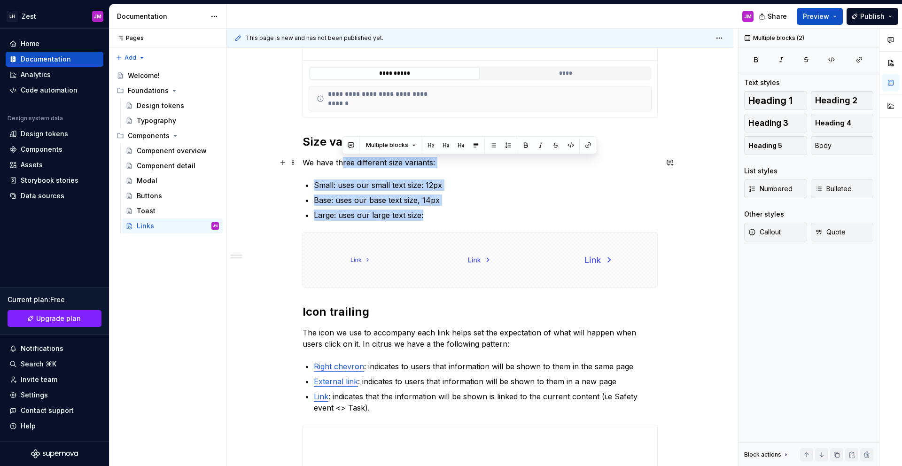
drag, startPoint x: 443, startPoint y: 212, endPoint x: 342, endPoint y: 159, distance: 114.0
click at [342, 159] on div "**********" at bounding box center [479, 243] width 355 height 742
click at [425, 204] on p "Base: uses our base text size, 14px" at bounding box center [486, 199] width 344 height 11
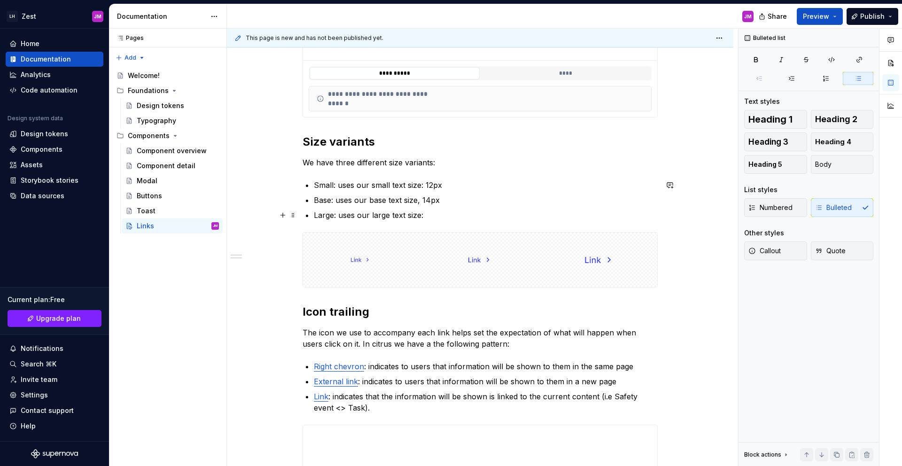
click at [443, 217] on p "Large: uses our large text size:" at bounding box center [486, 214] width 344 height 11
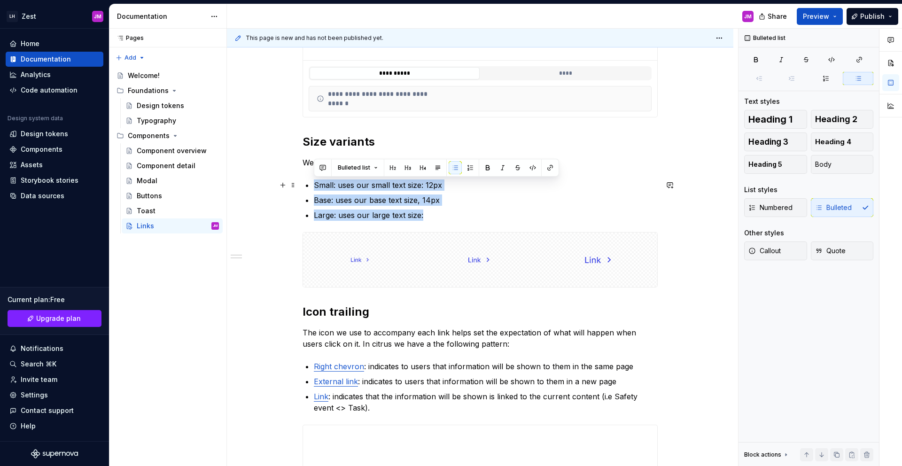
drag, startPoint x: 443, startPoint y: 217, endPoint x: 315, endPoint y: 186, distance: 132.3
click at [315, 186] on ul "Small: uses our small text size: 12px Base: uses our base text size, 14px Large…" at bounding box center [486, 199] width 344 height 41
click at [451, 216] on p "Large: uses our large text size:" at bounding box center [486, 214] width 344 height 11
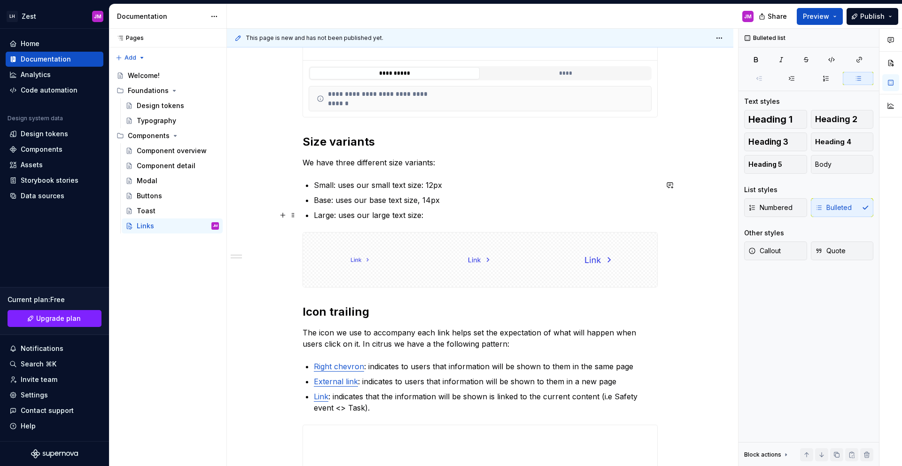
click at [451, 216] on p "Large: uses our large text size:" at bounding box center [486, 214] width 344 height 11
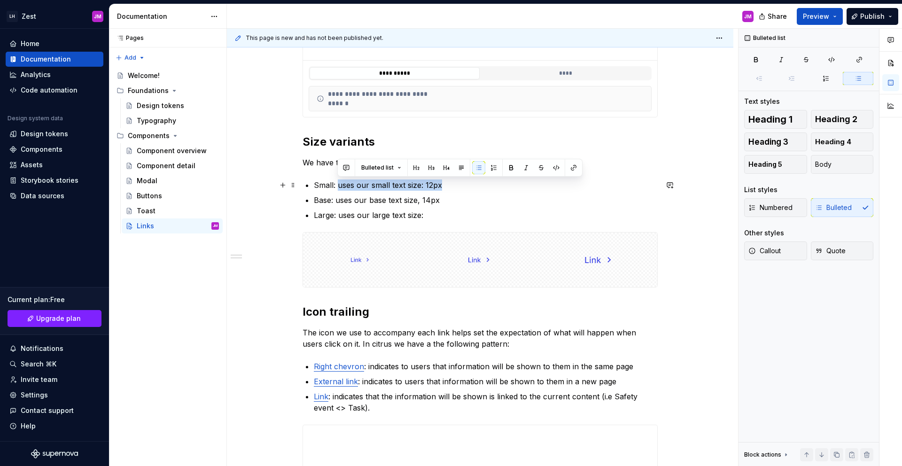
drag, startPoint x: 443, startPoint y: 185, endPoint x: 337, endPoint y: 186, distance: 106.1
click at [337, 186] on p "Small: uses our small text size: 12px" at bounding box center [486, 184] width 344 height 11
drag, startPoint x: 337, startPoint y: 186, endPoint x: 500, endPoint y: 186, distance: 163.4
click at [500, 186] on p "Small: normally used in X, Y and Z scenarios" at bounding box center [486, 184] width 344 height 11
copy p "normally used in X, Y and Z scenarios"
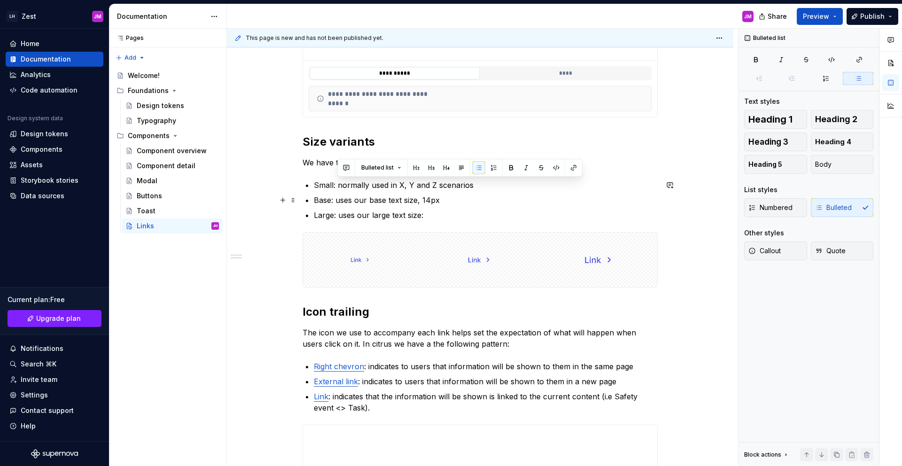
drag, startPoint x: 439, startPoint y: 201, endPoint x: 424, endPoint y: 203, distance: 15.1
click at [428, 202] on p "Base: uses our base text size, 14px" at bounding box center [486, 199] width 344 height 11
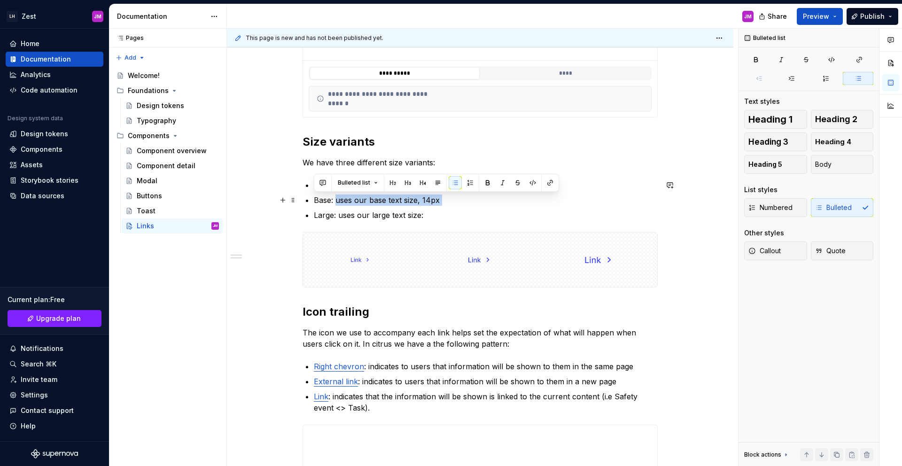
drag, startPoint x: 340, startPoint y: 200, endPoint x: 480, endPoint y: 205, distance: 140.0
click at [480, 205] on p "Base: uses our base text size, 14px" at bounding box center [486, 199] width 344 height 11
copy p "uses our base text size, 14px"
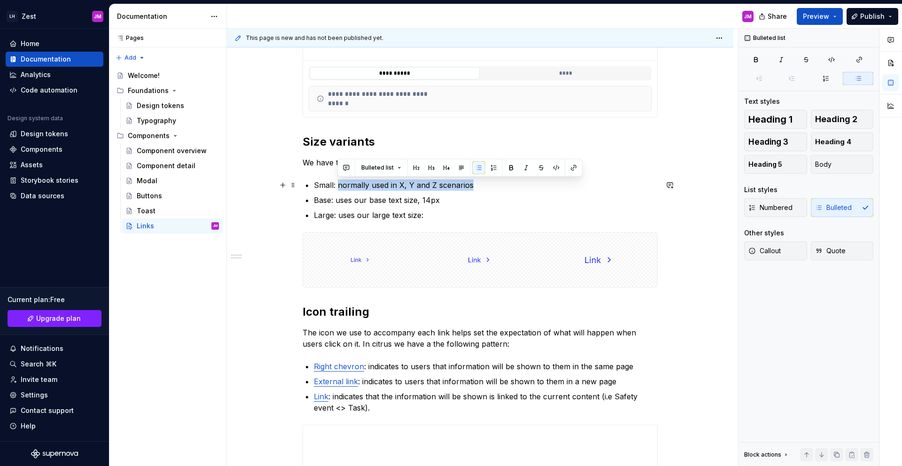
drag, startPoint x: 336, startPoint y: 184, endPoint x: 501, endPoint y: 183, distance: 164.8
click at [501, 183] on p "Small: normally used in X, Y and Z scenarios" at bounding box center [486, 184] width 344 height 11
copy p "normally used in X, Y and Z scenarios"
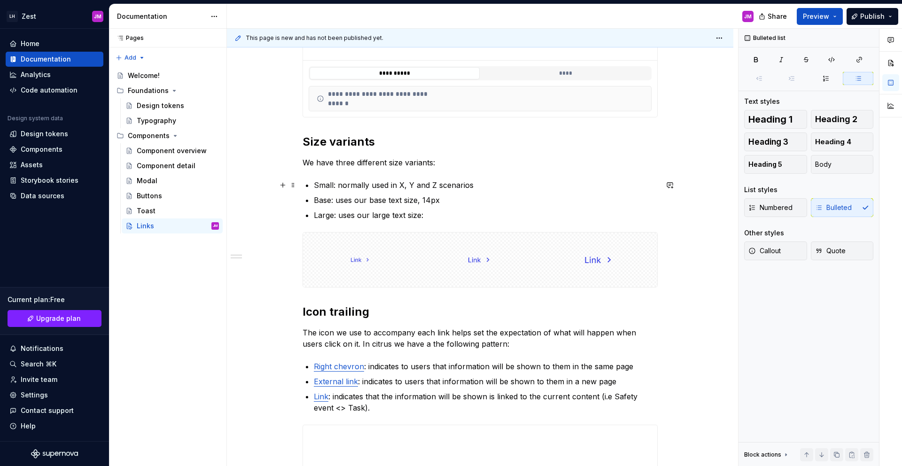
click at [408, 184] on p "Small: normally used in X, Y and Z scenarios" at bounding box center [486, 184] width 344 height 11
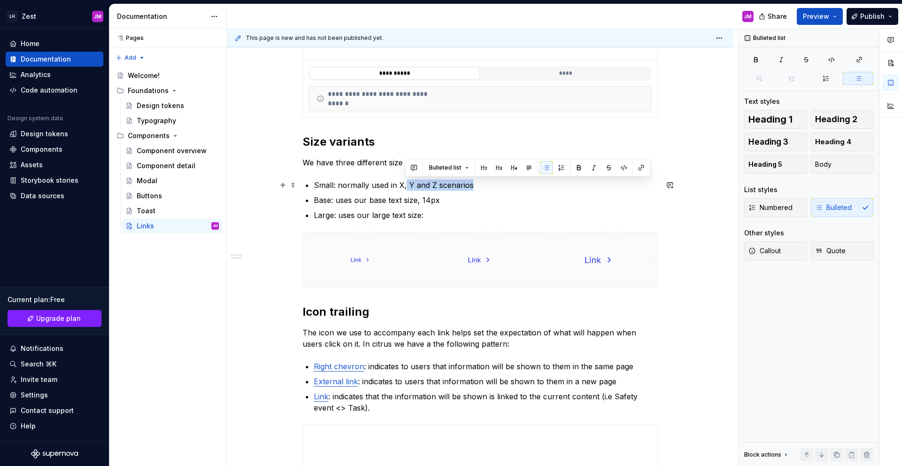
drag, startPoint x: 414, startPoint y: 184, endPoint x: 496, endPoint y: 181, distance: 82.2
click at [495, 181] on p "Small: normally used in X, Y and Z scenarios" at bounding box center [486, 184] width 344 height 11
drag, startPoint x: 355, startPoint y: 187, endPoint x: 512, endPoint y: 193, distance: 157.4
click at [515, 185] on p "Small: normally used in X scenario" at bounding box center [486, 184] width 344 height 11
copy p "normally used in X scenario"
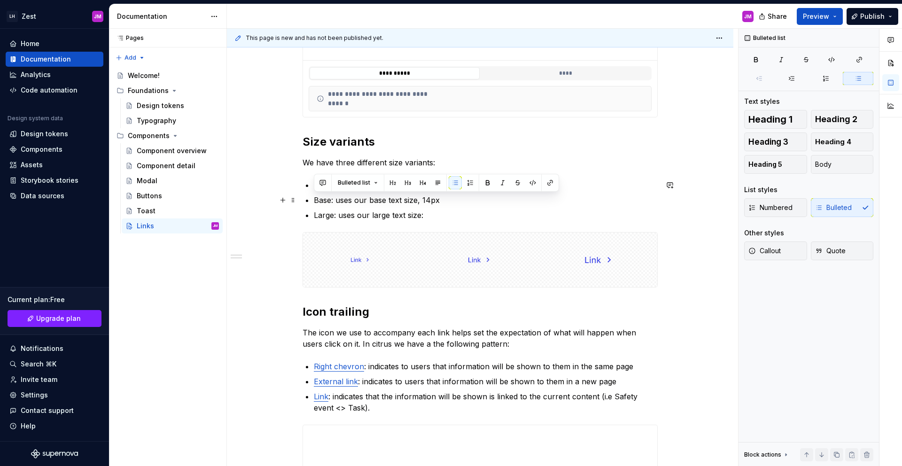
drag, startPoint x: 430, startPoint y: 207, endPoint x: 424, endPoint y: 205, distance: 6.7
click at [424, 205] on ul "Small: normally used in X scenario Base: uses our base text size, 14px Large: u…" at bounding box center [486, 199] width 344 height 41
drag, startPoint x: 334, startPoint y: 200, endPoint x: 468, endPoint y: 193, distance: 134.1
click at [468, 193] on ul "Small: normally used in X scenario Base: uses our base text size, 14px Large: u…" at bounding box center [486, 199] width 344 height 41
click at [449, 202] on p "Base: uses our base text size, 14px" at bounding box center [486, 199] width 344 height 11
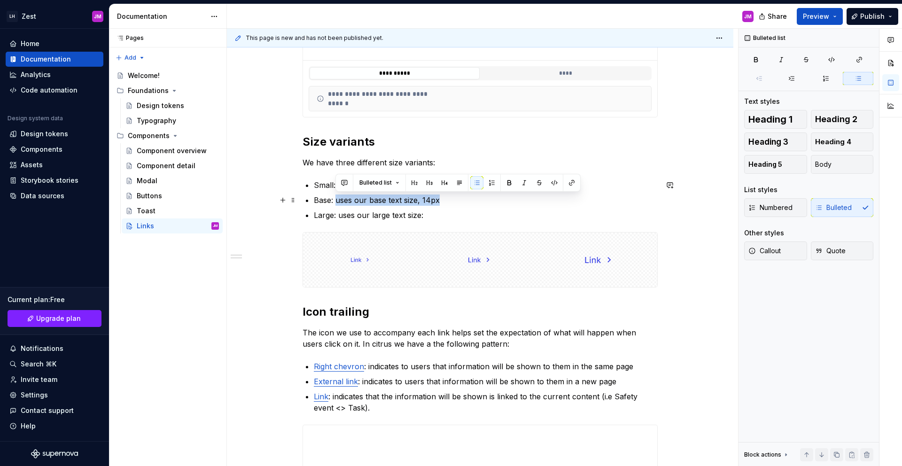
drag, startPoint x: 442, startPoint y: 202, endPoint x: 335, endPoint y: 201, distance: 107.1
click at [335, 201] on p "Base: uses our base text size, 14px" at bounding box center [486, 199] width 344 height 11
drag, startPoint x: 399, startPoint y: 200, endPoint x: 417, endPoint y: 194, distance: 19.5
click at [400, 200] on p "Base: normally used in X scenario" at bounding box center [486, 199] width 344 height 11
drag, startPoint x: 461, startPoint y: 205, endPoint x: 450, endPoint y: 205, distance: 10.8
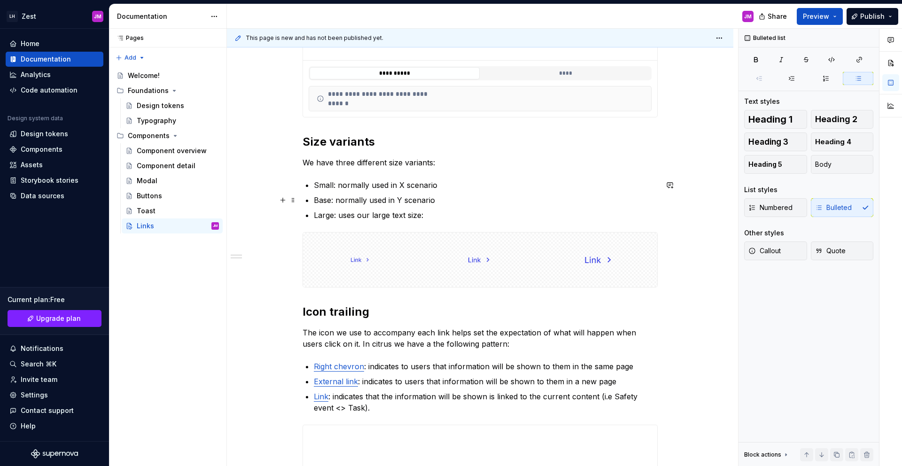
click at [461, 205] on p "Base: normally used in Y scenario" at bounding box center [486, 199] width 344 height 11
drag, startPoint x: 389, startPoint y: 208, endPoint x: 336, endPoint y: 200, distance: 53.2
click at [336, 200] on p "Base: normally used in Y scenario" at bounding box center [486, 199] width 344 height 11
copy p "normally used in Y scenario"
click at [471, 200] on p "Base: normally used in Y scenario" at bounding box center [486, 199] width 344 height 11
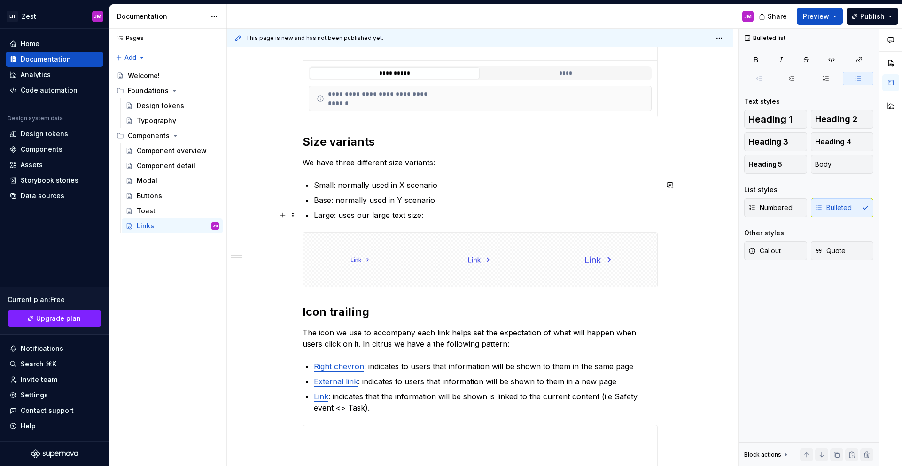
click at [339, 217] on p "Large: uses our large text size:" at bounding box center [486, 214] width 344 height 11
drag, startPoint x: 338, startPoint y: 216, endPoint x: 440, endPoint y: 212, distance: 101.9
click at [440, 212] on p "Large: uses our large text size:" at bounding box center [486, 214] width 344 height 11
drag, startPoint x: 401, startPoint y: 216, endPoint x: 433, endPoint y: 208, distance: 33.7
click at [402, 215] on p "Large: normally used in Y scenario" at bounding box center [486, 214] width 344 height 11
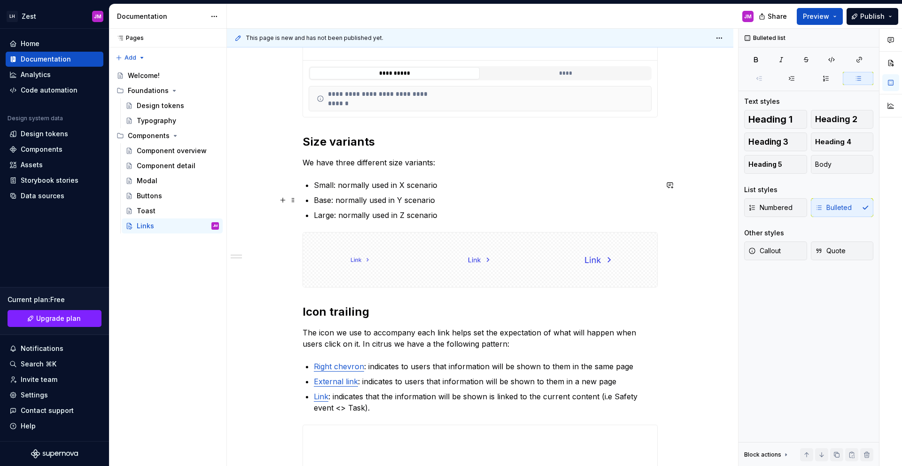
click at [506, 202] on p "Base: normally used in Y scenario" at bounding box center [486, 199] width 344 height 11
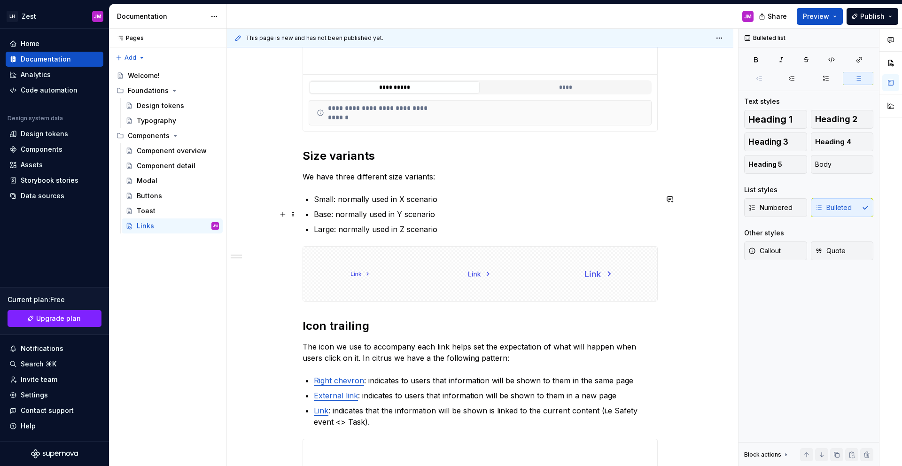
scroll to position [295, 0]
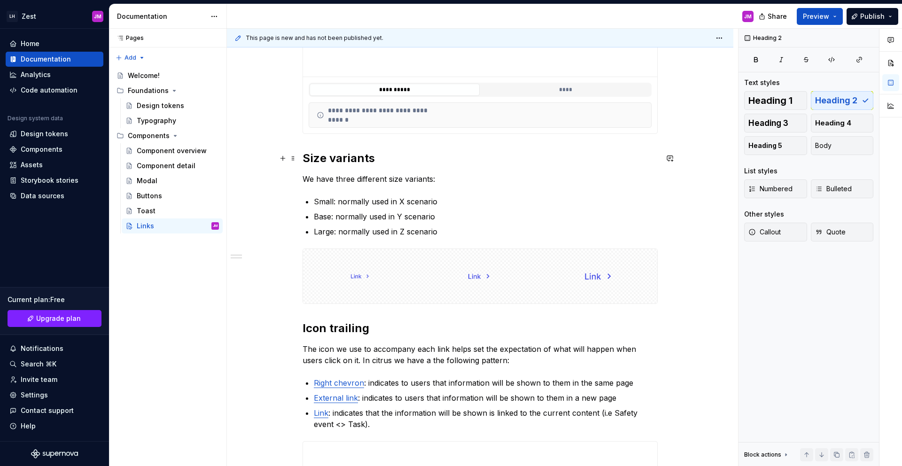
click at [303, 155] on h2 "Size variants" at bounding box center [479, 158] width 355 height 15
click at [396, 158] on h2 "Size variants" at bounding box center [479, 158] width 355 height 15
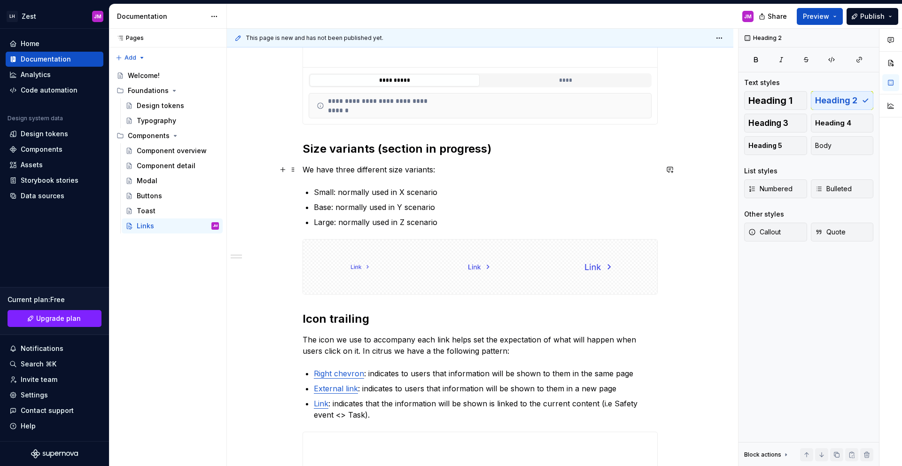
scroll to position [313, 0]
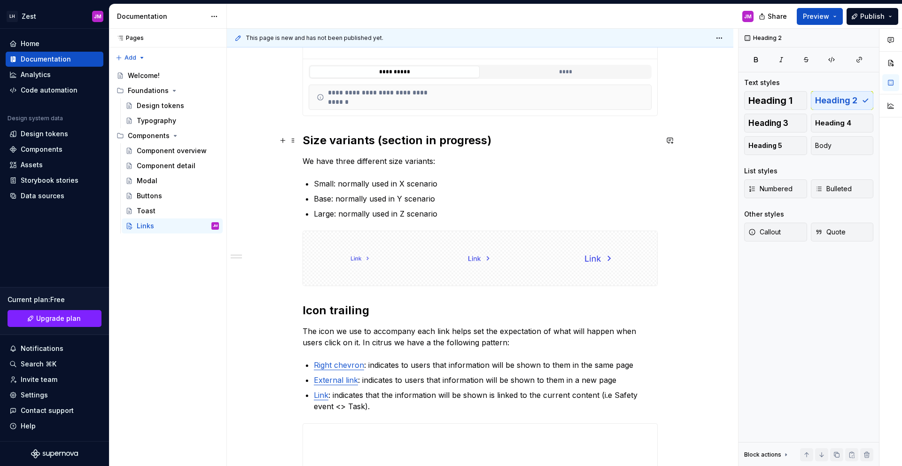
click at [410, 135] on h2 "Size variants (section in progress)" at bounding box center [479, 140] width 355 height 15
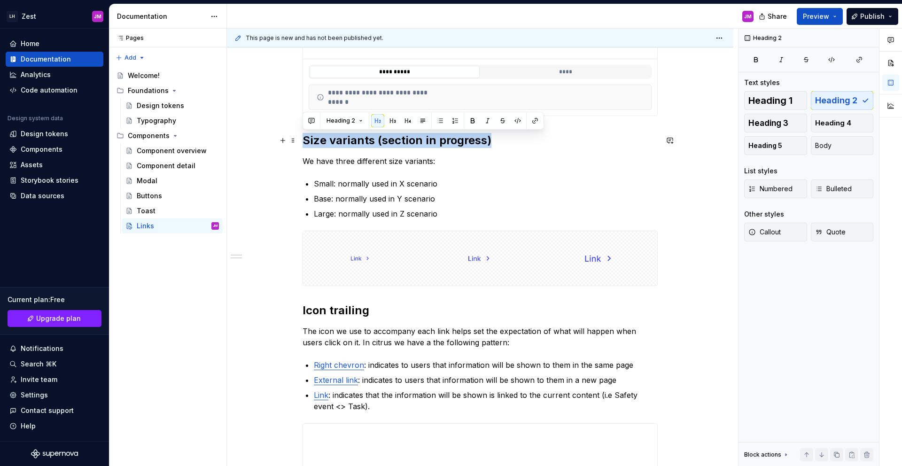
click at [410, 135] on h2 "Size variants (section in progress)" at bounding box center [479, 140] width 355 height 15
click at [460, 161] on p "We have three different size variants:" at bounding box center [479, 160] width 355 height 11
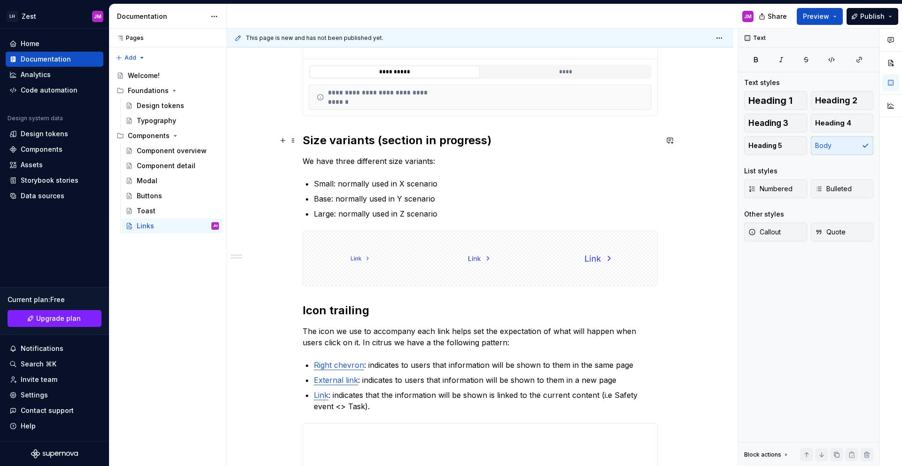
click at [378, 139] on h2 "Size variants (section in progress)" at bounding box center [479, 140] width 355 height 15
click at [305, 139] on h2 "Size variants [section in progress]" at bounding box center [479, 140] width 355 height 15
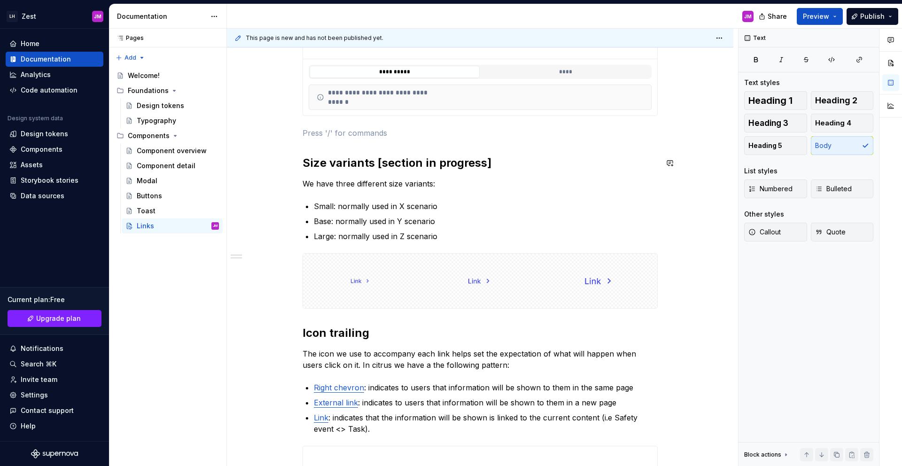
scroll to position [154, 0]
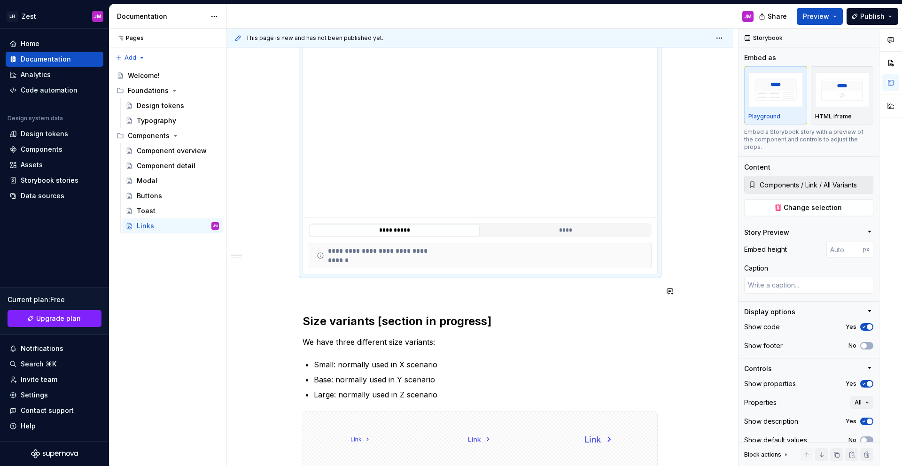
click at [342, 300] on div "**********" at bounding box center [479, 411] width 355 height 764
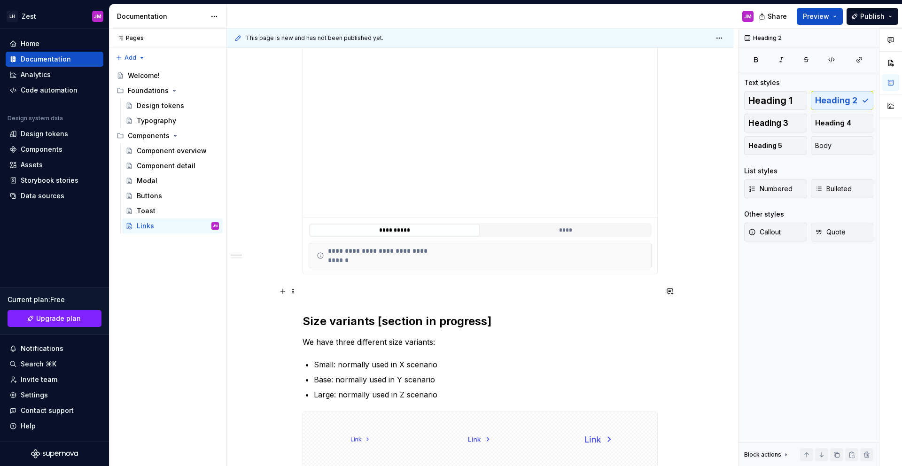
click at [339, 291] on p at bounding box center [479, 290] width 355 height 11
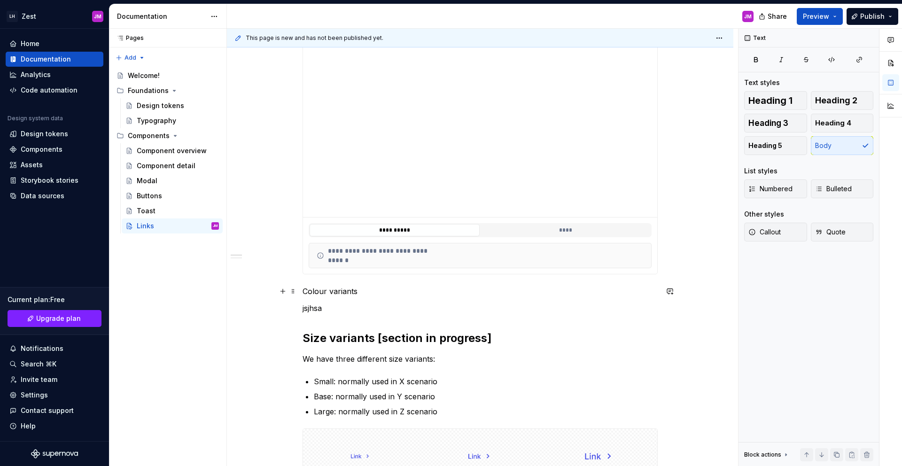
click at [311, 293] on p "Colour variants" at bounding box center [479, 290] width 355 height 11
click at [361, 276] on button "button" at bounding box center [361, 273] width 13 height 13
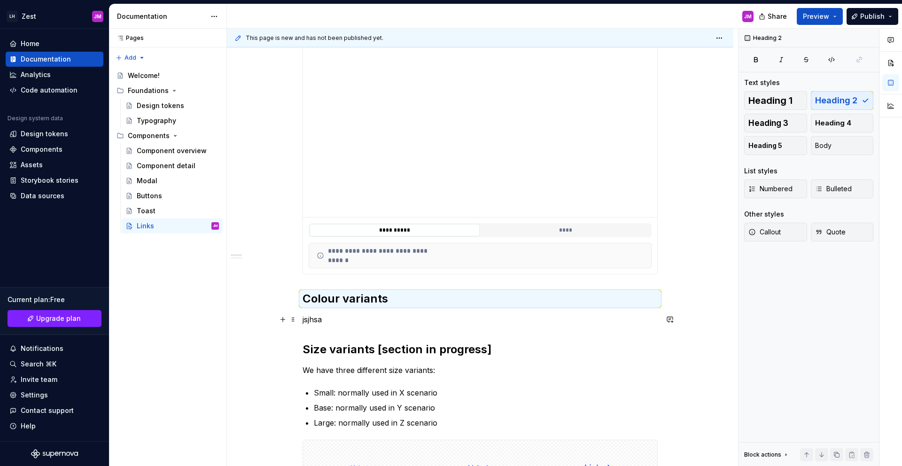
click at [339, 324] on p "jsjhsa" at bounding box center [479, 319] width 355 height 11
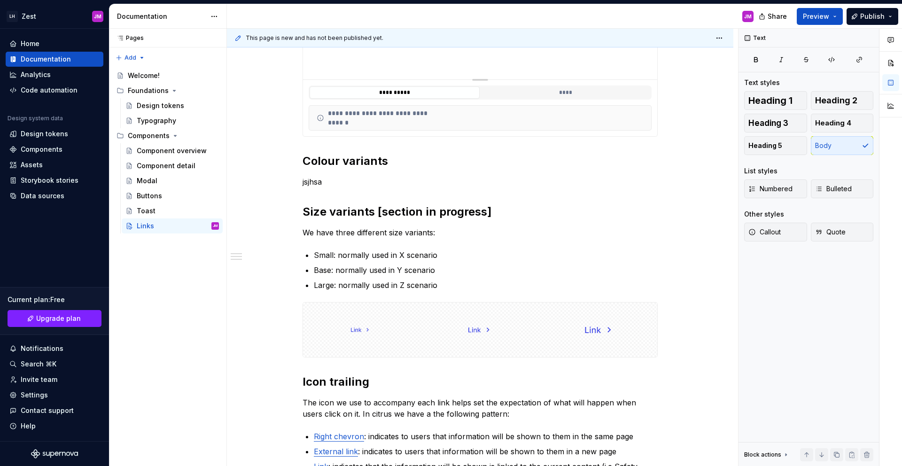
scroll to position [0, 0]
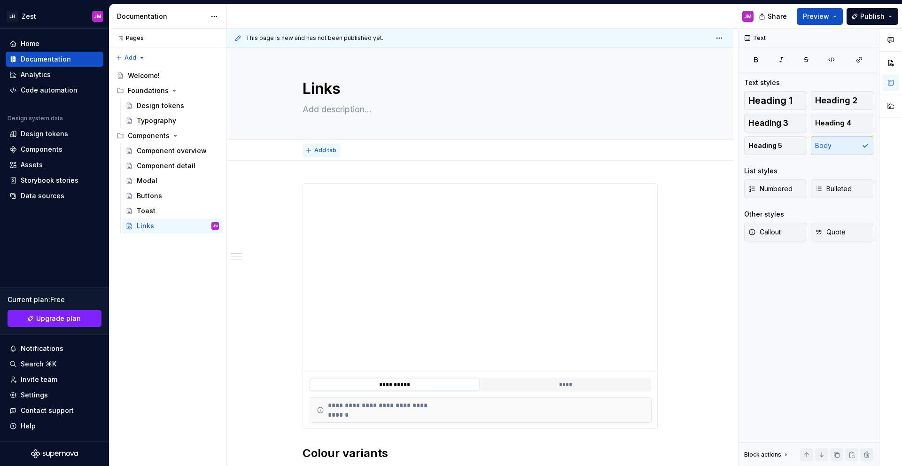
click at [317, 150] on span "Add tab" at bounding box center [325, 150] width 22 height 8
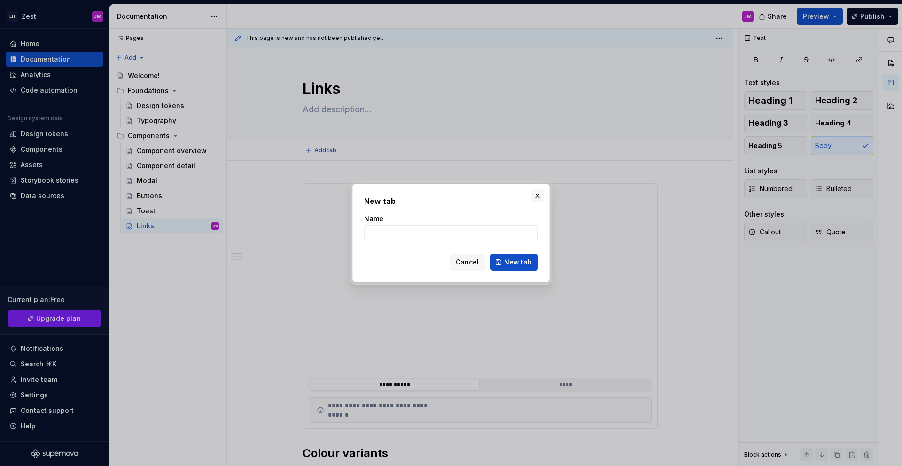
click at [541, 197] on button "button" at bounding box center [537, 195] width 13 height 13
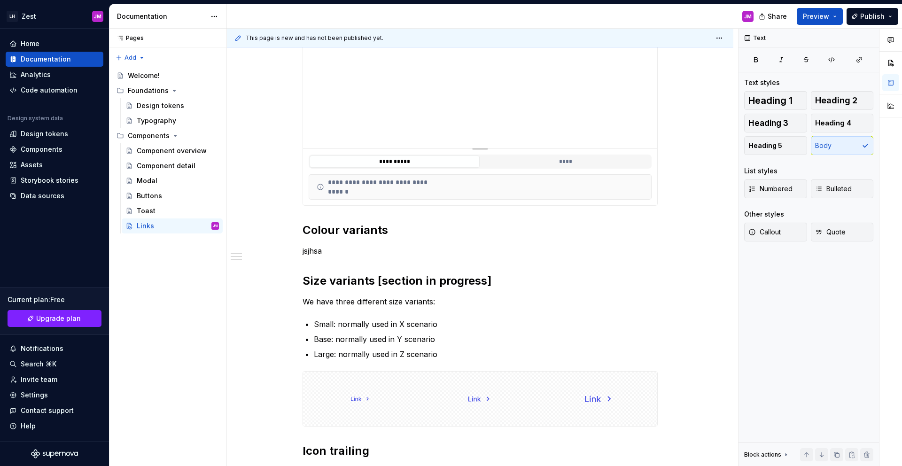
scroll to position [208, 0]
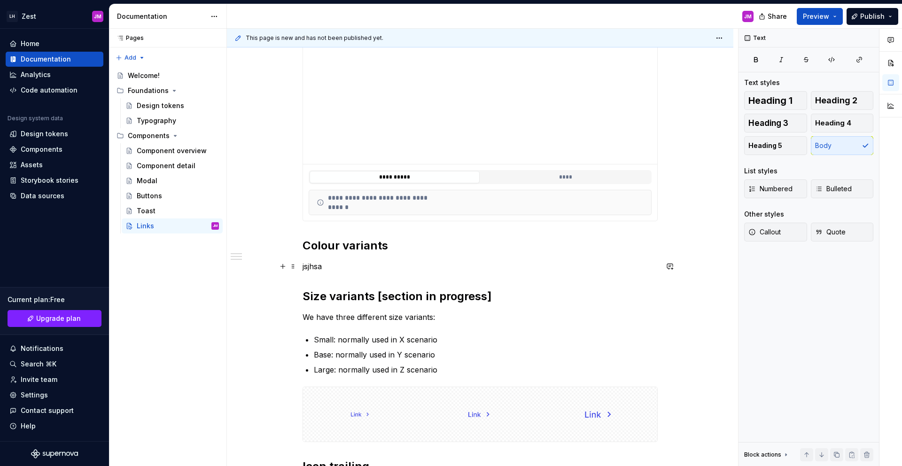
click at [309, 265] on p "jsjhsa" at bounding box center [479, 266] width 355 height 11
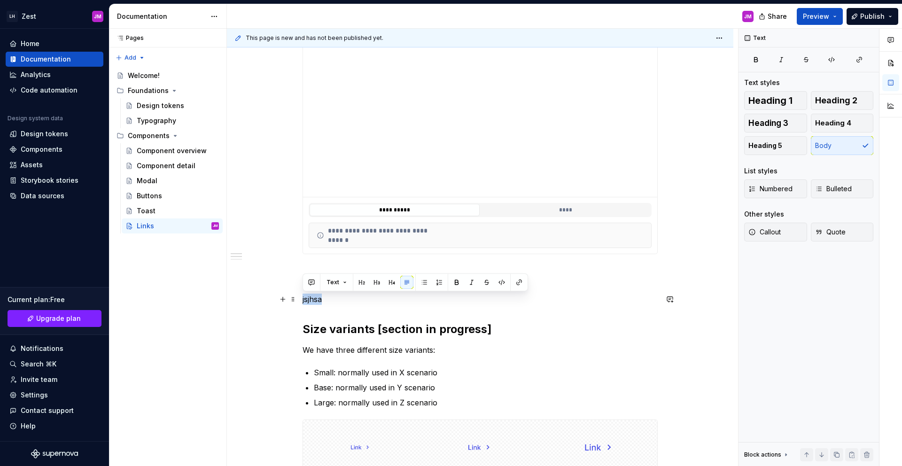
scroll to position [174, 0]
click at [329, 304] on p "jsjhsa" at bounding box center [479, 299] width 355 height 11
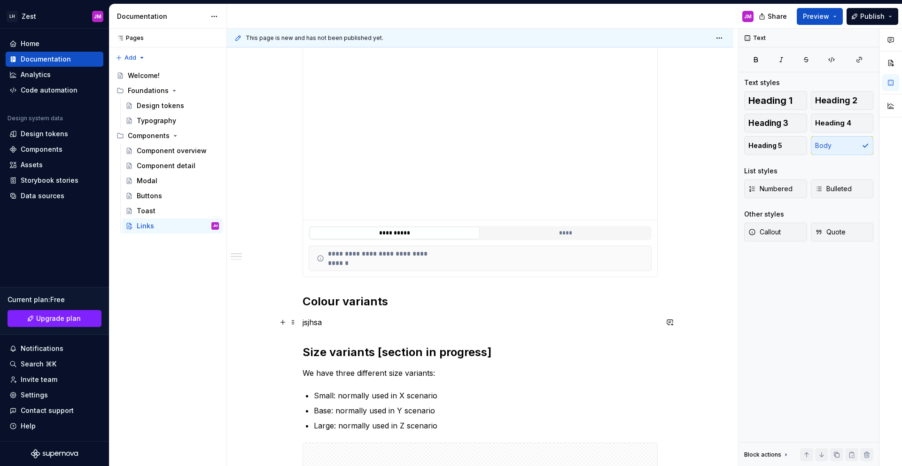
scroll to position [149, 0]
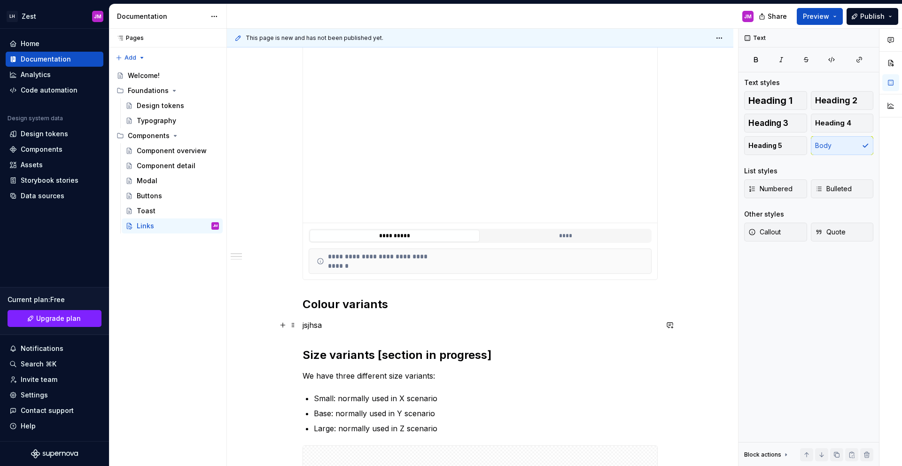
click at [316, 325] on p "jsjhsa" at bounding box center [479, 324] width 355 height 11
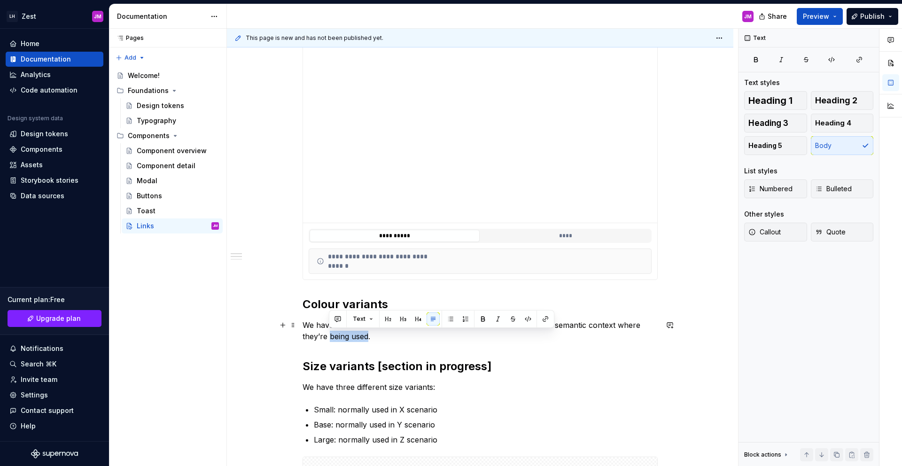
drag, startPoint x: 331, startPoint y: 337, endPoint x: 368, endPoint y: 337, distance: 37.1
click at [368, 337] on p "We have different colour variants that should be used within the same semantic …" at bounding box center [479, 330] width 355 height 23
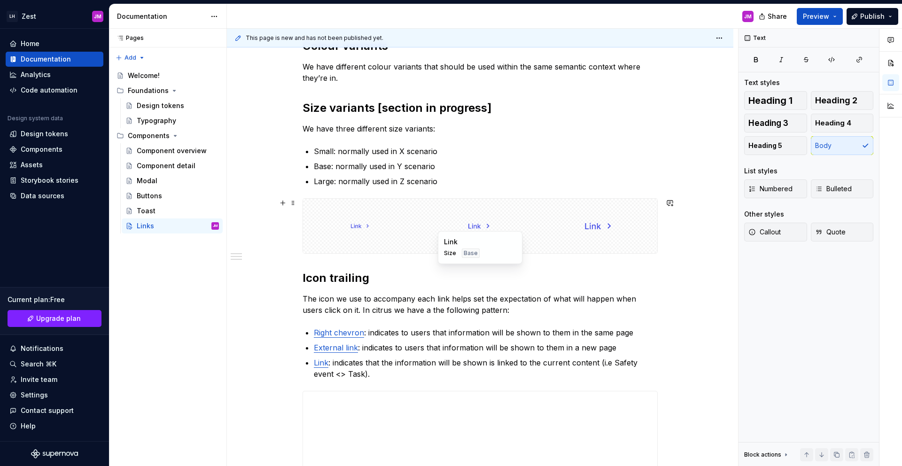
scroll to position [290, 0]
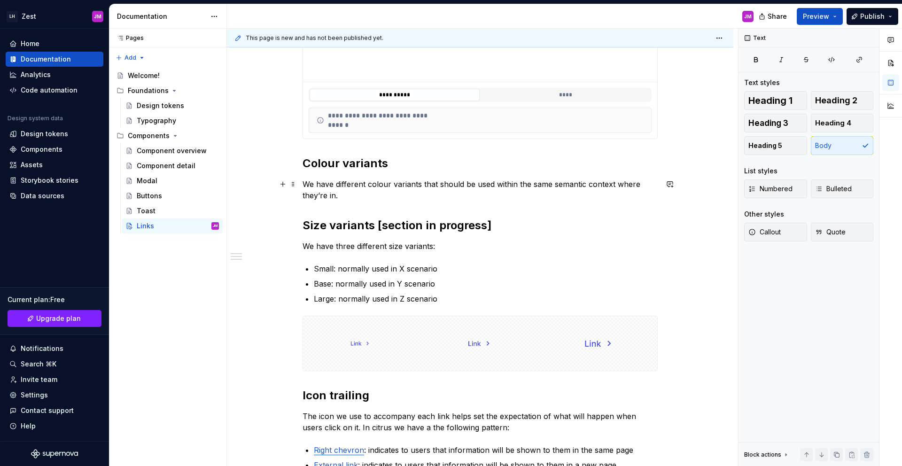
click at [625, 187] on p "We have different colour variants that should be used within the same semantic …" at bounding box center [479, 189] width 355 height 23
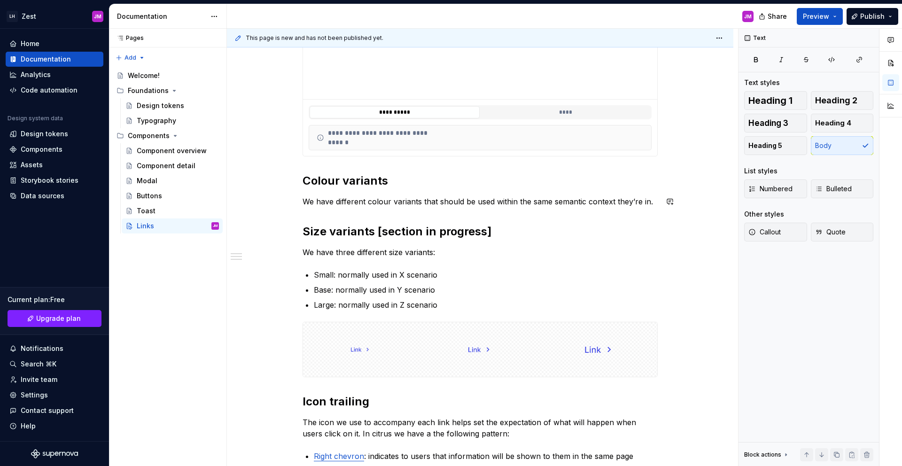
scroll to position [271, 0]
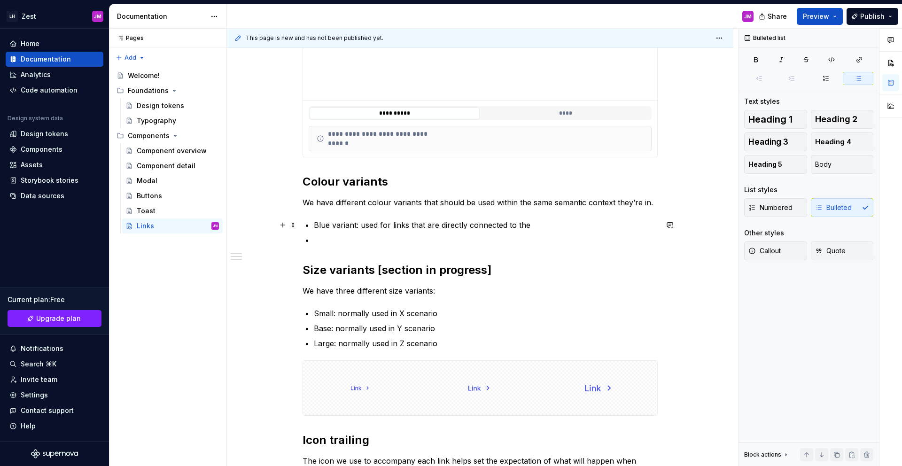
click at [433, 220] on p "Blue variant: used for links that are directly connected to the" at bounding box center [486, 224] width 344 height 11
click at [447, 228] on p "Blue variant: used for links that are directly connected to the" at bounding box center [486, 224] width 344 height 11
click at [442, 244] on p "Grey variant: used for links that are secondary and tertiary" at bounding box center [486, 239] width 344 height 11
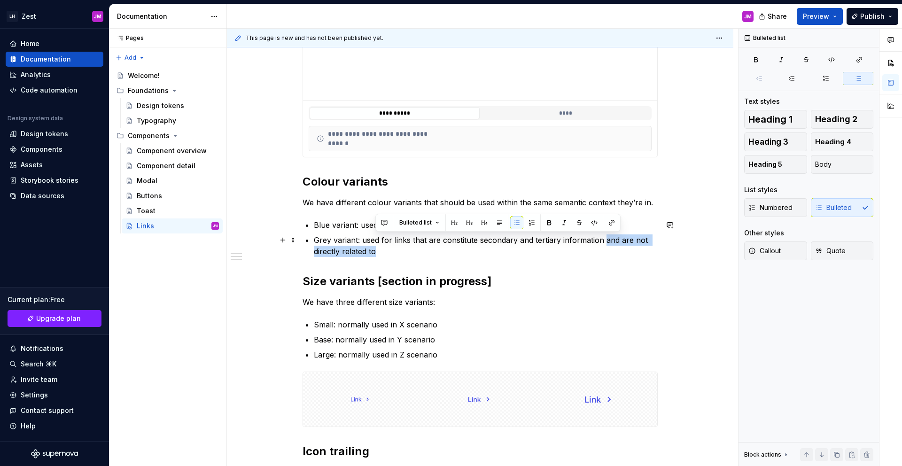
drag, startPoint x: 603, startPoint y: 239, endPoint x: 610, endPoint y: 247, distance: 11.0
click at [610, 247] on p "Grey variant: used for links that are constitute secondary and tertiary informa…" at bounding box center [486, 245] width 344 height 23
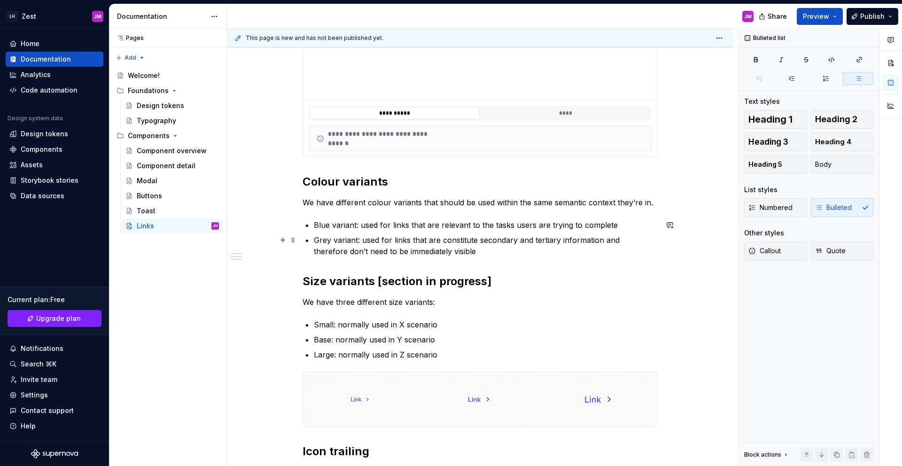
click at [461, 252] on p "Grey variant: used for links that are constitute secondary and tertiary informa…" at bounding box center [486, 245] width 344 height 23
click at [448, 241] on p "Grey variant: used for links that are constitute secondary and tertiary informa…" at bounding box center [486, 245] width 344 height 23
drag, startPoint x: 447, startPoint y: 250, endPoint x: 541, endPoint y: 252, distance: 94.4
click at [541, 252] on p "Grey variant: used for links that are constitute secondary and tertiary informa…" at bounding box center [486, 245] width 344 height 23
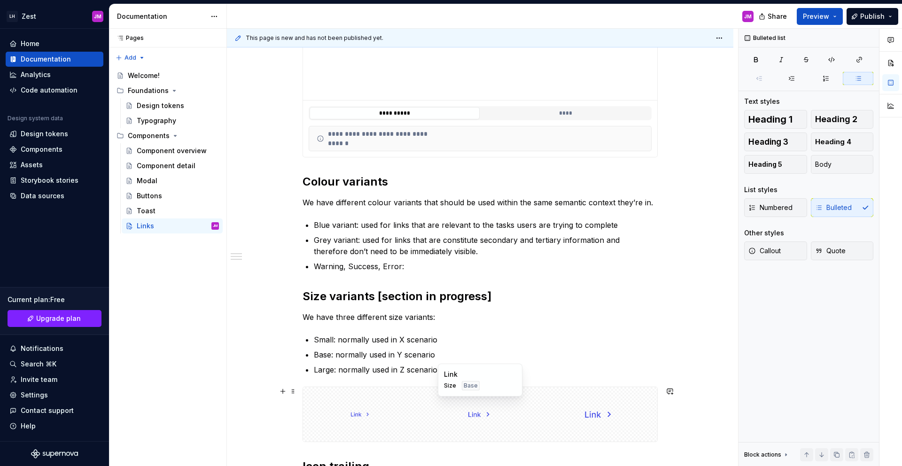
scroll to position [293, 0]
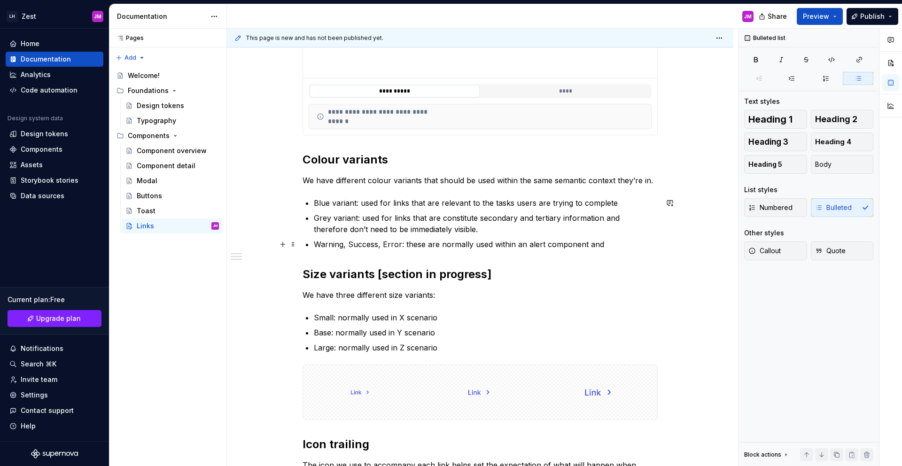
click at [396, 248] on p "Warning, Success, Error: these are normally used within an alert component and" at bounding box center [486, 244] width 344 height 11
click at [398, 247] on p "Warning, Success, Error: these are normally used within an alert component and" at bounding box center [486, 244] width 344 height 11
click at [660, 241] on div "**********" at bounding box center [480, 382] width 506 height 1030
click at [440, 244] on p "Warning, Success, Error, Automagic: these are normally used within an alert com…" at bounding box center [486, 244] width 344 height 11
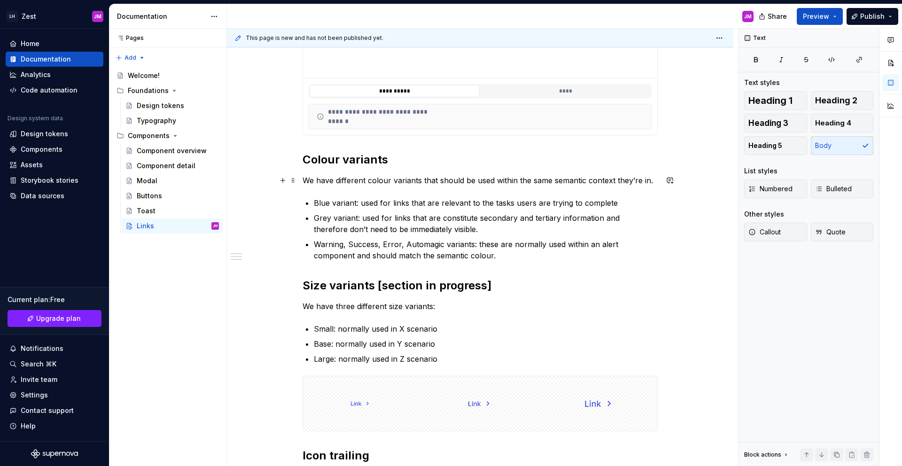
click at [420, 183] on p "We have different colour variants that should be used within the same semantic …" at bounding box center [479, 180] width 355 height 11
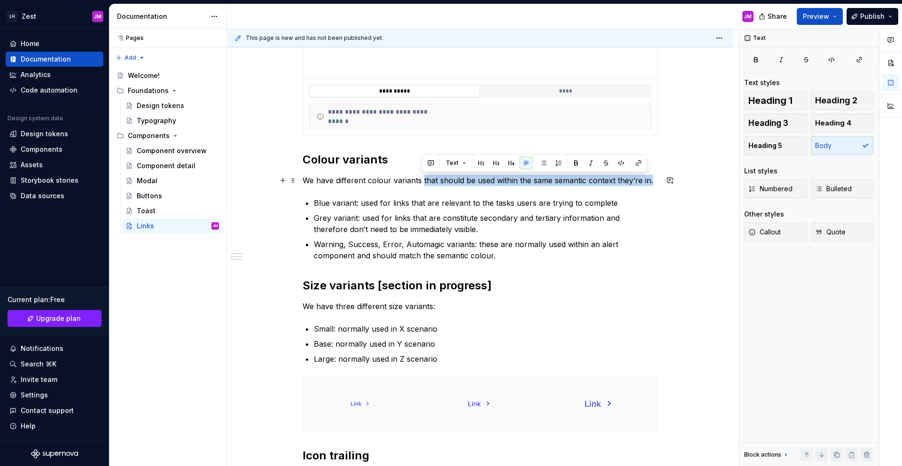
drag, startPoint x: 421, startPoint y: 181, endPoint x: 653, endPoint y: 179, distance: 231.5
click at [653, 179] on p "We have different colour variants that should be used within the same semantic …" at bounding box center [479, 180] width 355 height 11
click at [360, 207] on p "Blue variant: used for links that are relevant to the tasks users are trying to…" at bounding box center [486, 202] width 344 height 11
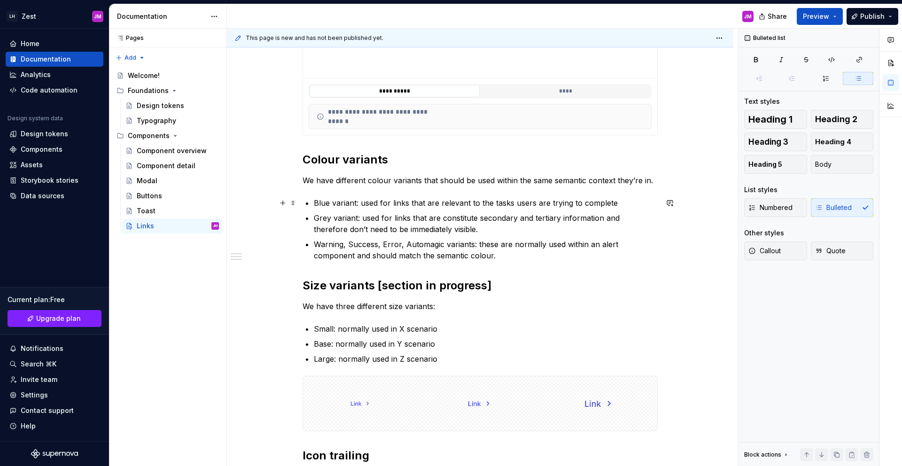
drag, startPoint x: 355, startPoint y: 204, endPoint x: 367, endPoint y: 204, distance: 12.2
click at [357, 204] on p "Blue variant: used for links that are relevant to the tasks users are trying to…" at bounding box center [486, 202] width 344 height 11
click at [367, 204] on p "Blue variant: used for links that are relevant to the tasks users are trying to…" at bounding box center [486, 202] width 344 height 11
click at [352, 204] on p "Blue variant: used for links that are relevant to the tasks users are trying to…" at bounding box center [486, 202] width 344 height 11
click at [355, 203] on p "Blue variant: used for links that are relevant to the tasks users are trying to…" at bounding box center [486, 202] width 344 height 11
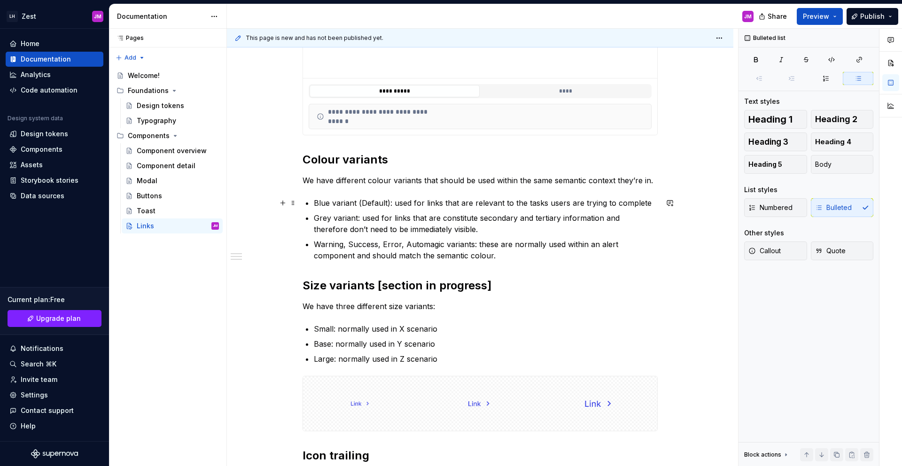
click at [393, 203] on p "Blue variant (Default): used for links that are relevant to the tasks users are…" at bounding box center [486, 202] width 344 height 11
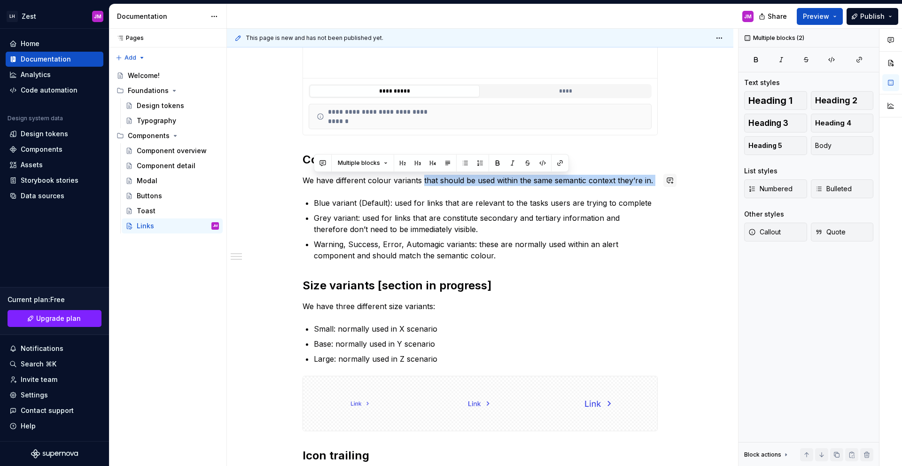
drag, startPoint x: 421, startPoint y: 181, endPoint x: 667, endPoint y: 186, distance: 246.1
click at [657, 186] on div "**********" at bounding box center [479, 329] width 355 height 879
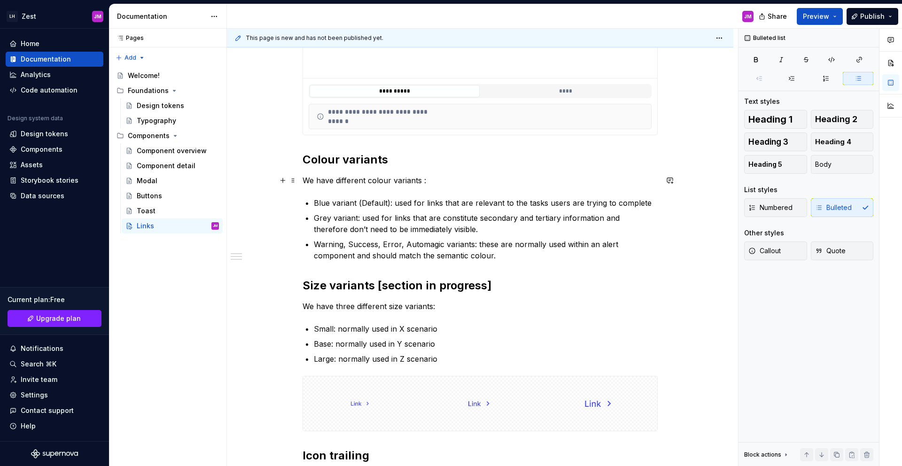
click at [421, 182] on p "We have different colour variants :" at bounding box center [479, 180] width 355 height 11
click at [460, 260] on p "Warning, Success, Error, Automagic variants: these are normally used within an …" at bounding box center [486, 250] width 344 height 23
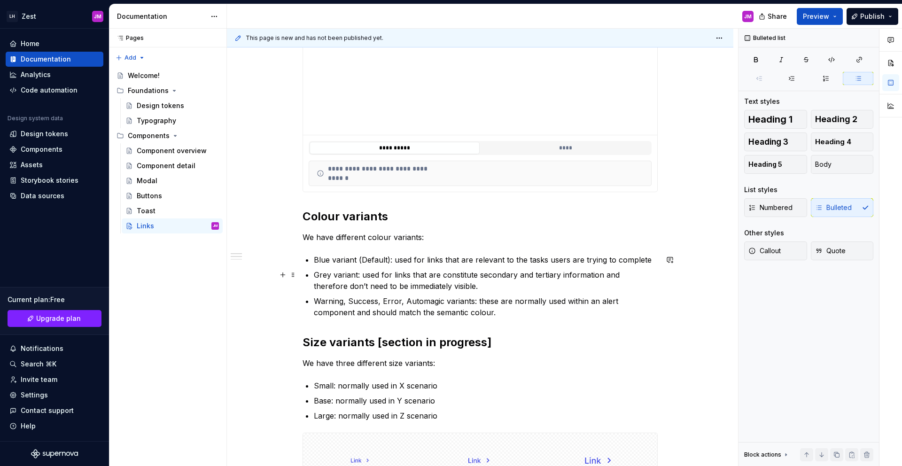
scroll to position [228, 0]
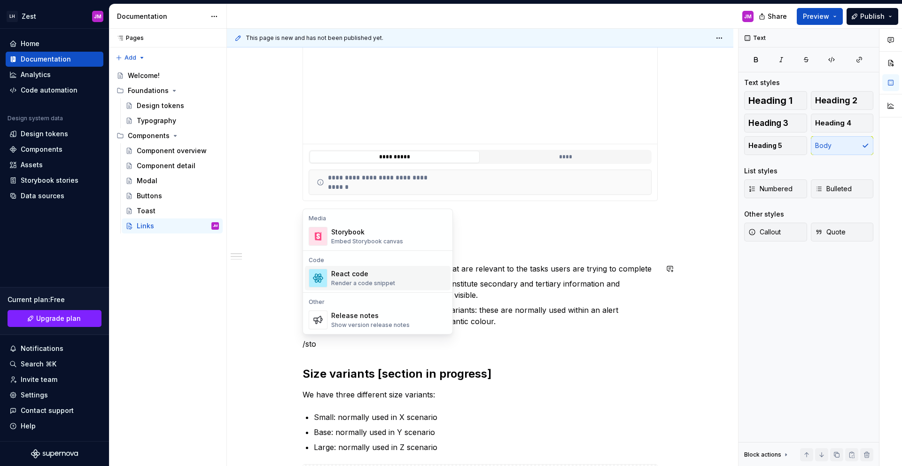
click at [365, 286] on div "Render a code snippet" at bounding box center [363, 283] width 64 height 8
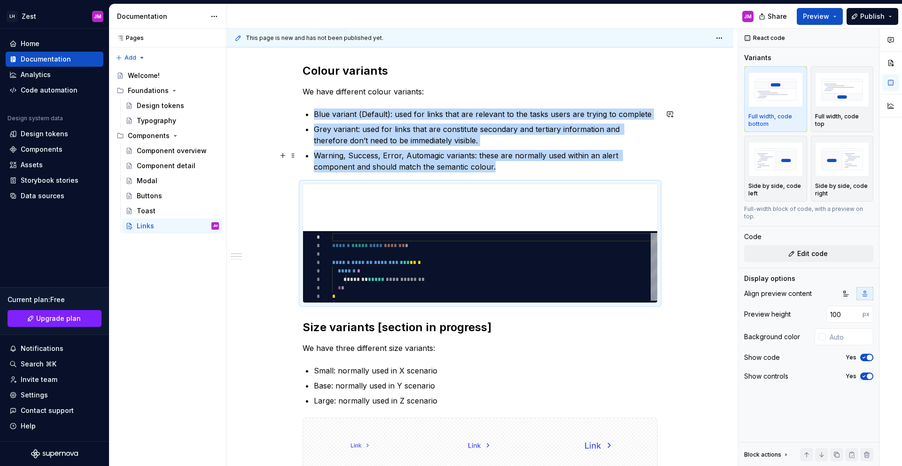
scroll to position [382, 0]
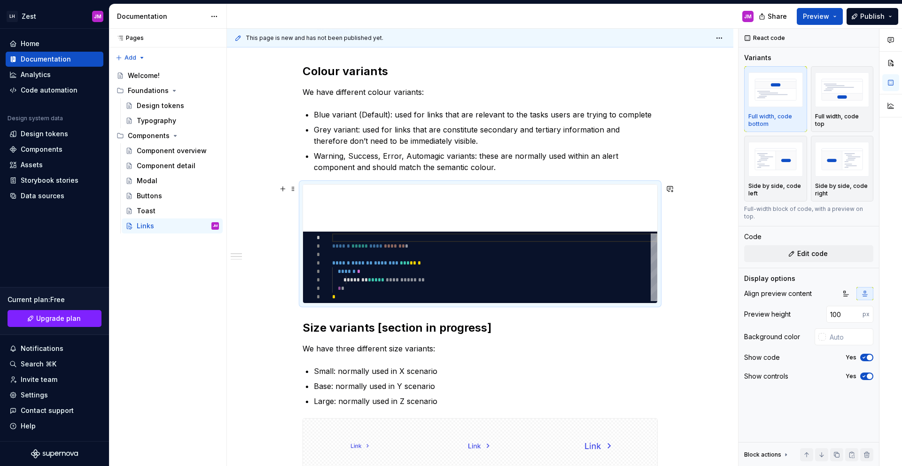
click at [607, 184] on div "********* * * * * * * * * ****** ***** **** ******* * ****** ******* ******** *…" at bounding box center [479, 243] width 355 height 119
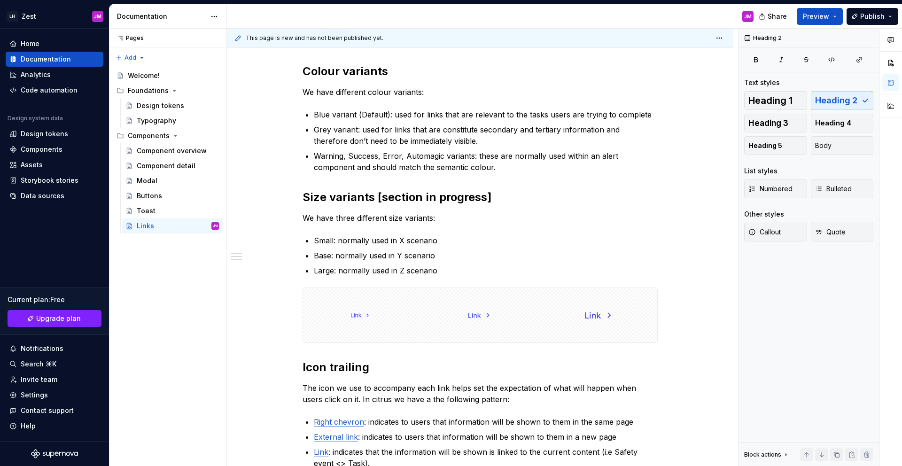
click at [579, 177] on div "**********" at bounding box center [479, 235] width 355 height 868
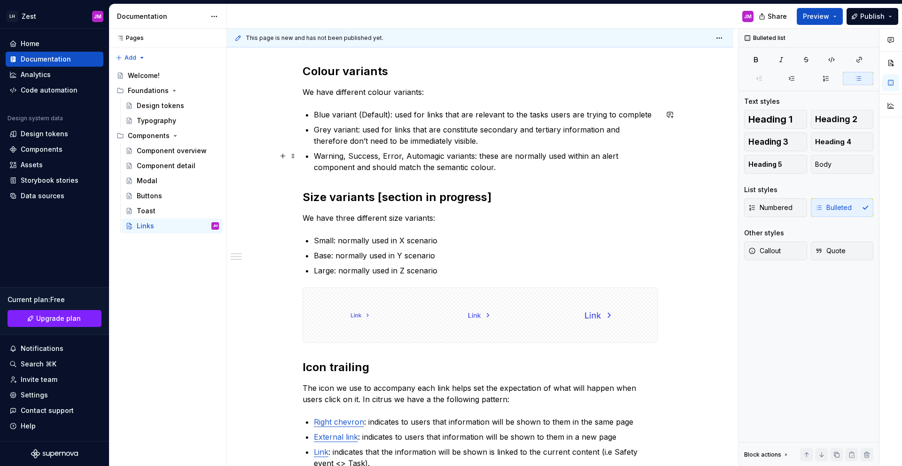
click at [566, 166] on p "Warning, Success, Error, Automagic variants: these are normally used within an …" at bounding box center [486, 161] width 344 height 23
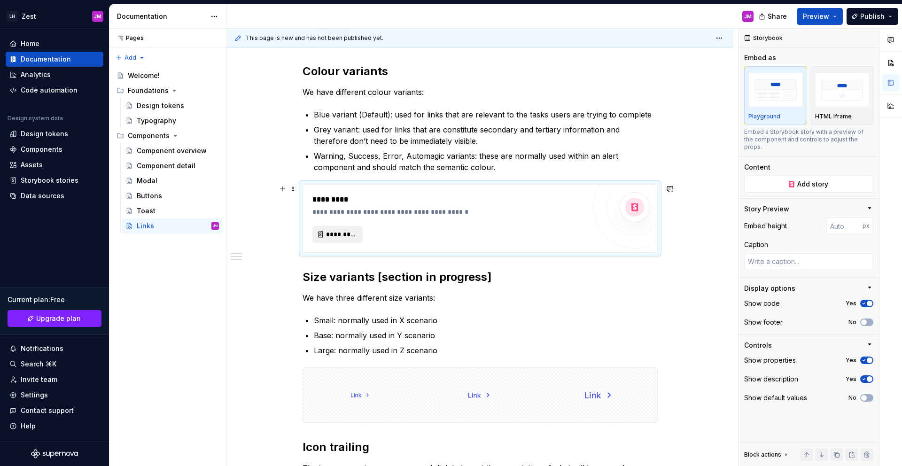
click at [354, 236] on span "*********" at bounding box center [341, 234] width 31 height 9
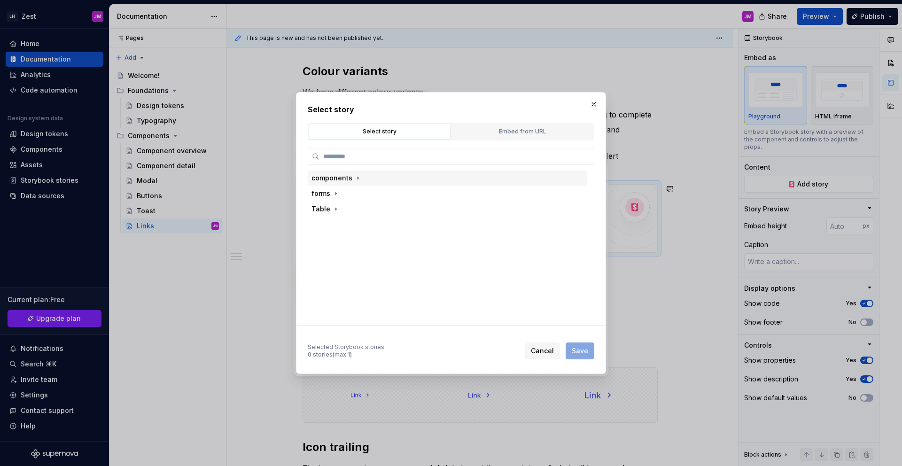
type textarea "*"
type input "****"
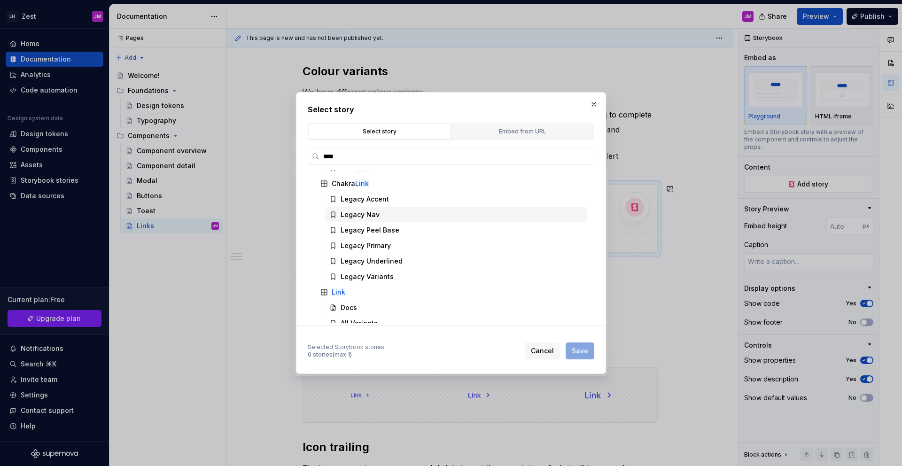
scroll to position [157, 0]
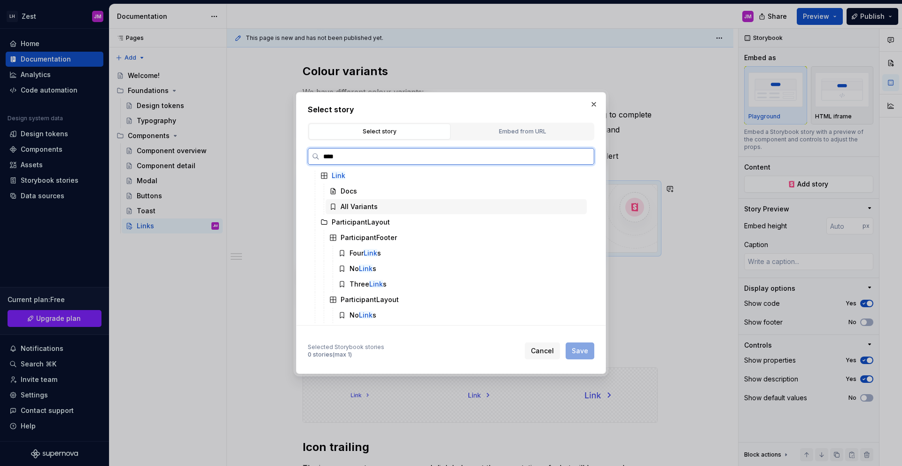
click at [370, 208] on div "All Variants" at bounding box center [358, 206] width 37 height 9
click at [382, 206] on div "All Variants" at bounding box center [455, 206] width 261 height 15
click at [338, 176] on mark "Link" at bounding box center [339, 175] width 14 height 8
click at [364, 175] on div "Link" at bounding box center [451, 175] width 270 height 15
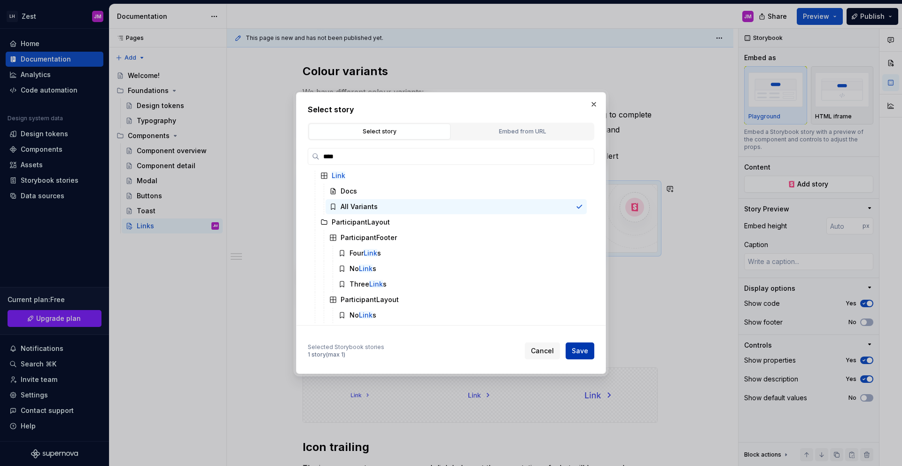
click at [579, 349] on span "Save" at bounding box center [579, 350] width 16 height 9
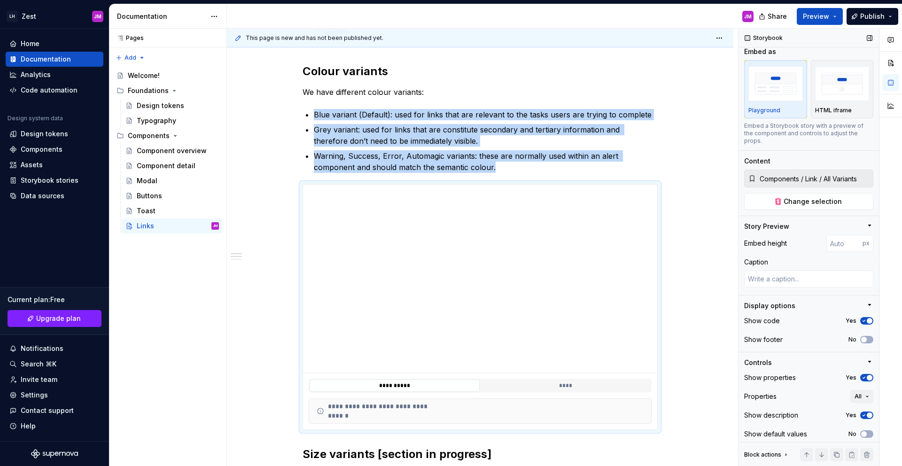
scroll to position [10, 0]
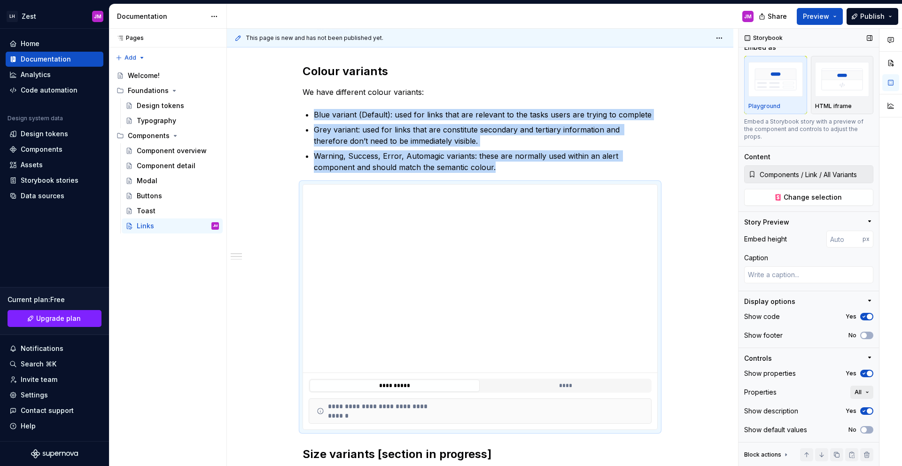
click at [811, 391] on button "All" at bounding box center [861, 391] width 23 height 13
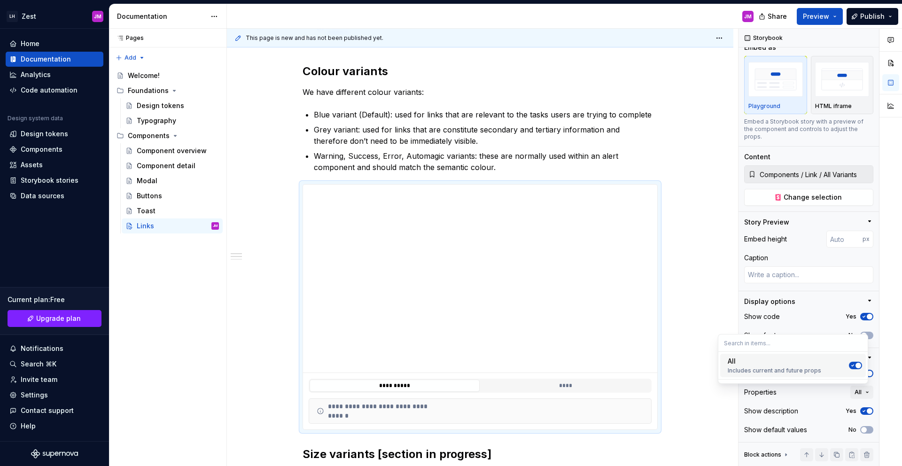
click at [811, 364] on icon "Suggestions" at bounding box center [852, 365] width 8 height 6
click at [811, 364] on span "Suggestions" at bounding box center [858, 365] width 6 height 6
click at [811, 365] on span "Suggestions" at bounding box center [858, 365] width 6 height 6
click at [794, 343] on input "text" at bounding box center [792, 342] width 149 height 17
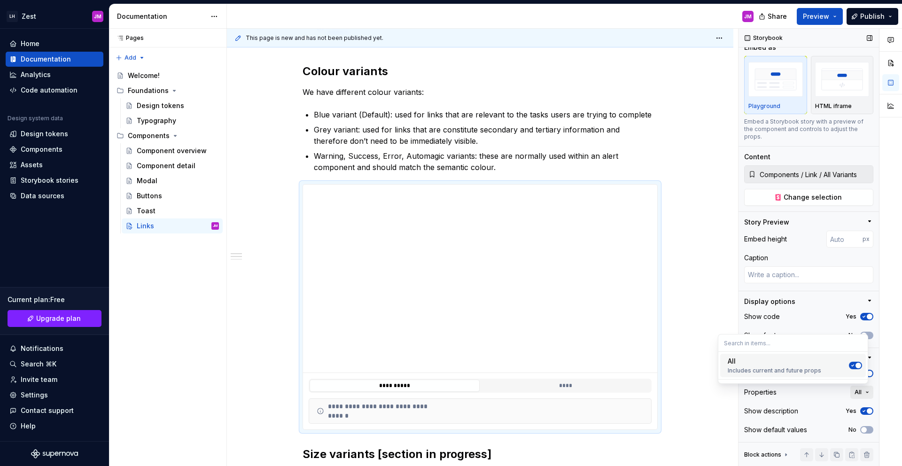
click at [811, 397] on button "All" at bounding box center [861, 391] width 23 height 13
click at [811, 318] on span "button" at bounding box center [869, 317] width 6 height 6
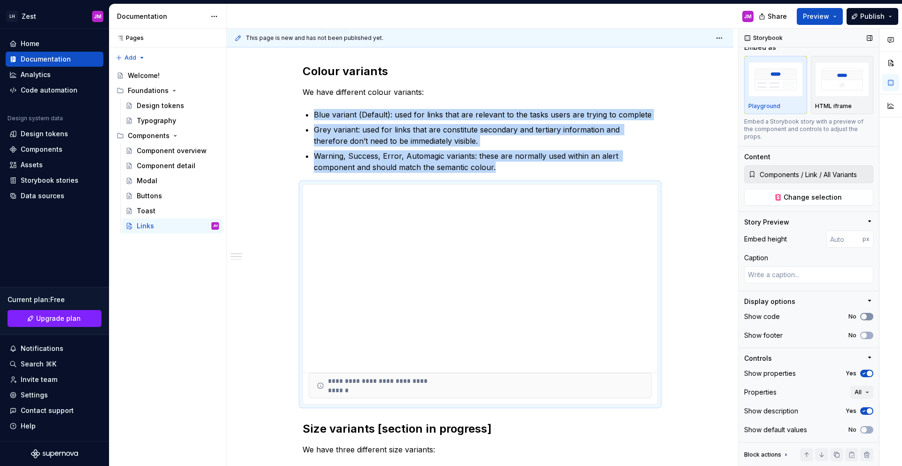
click at [811, 317] on button "No" at bounding box center [866, 317] width 13 height 8
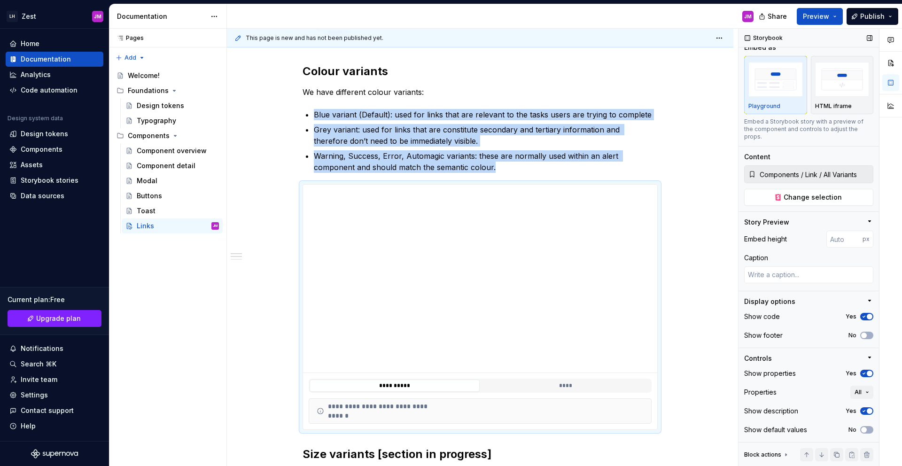
click at [811, 375] on span "button" at bounding box center [869, 373] width 6 height 6
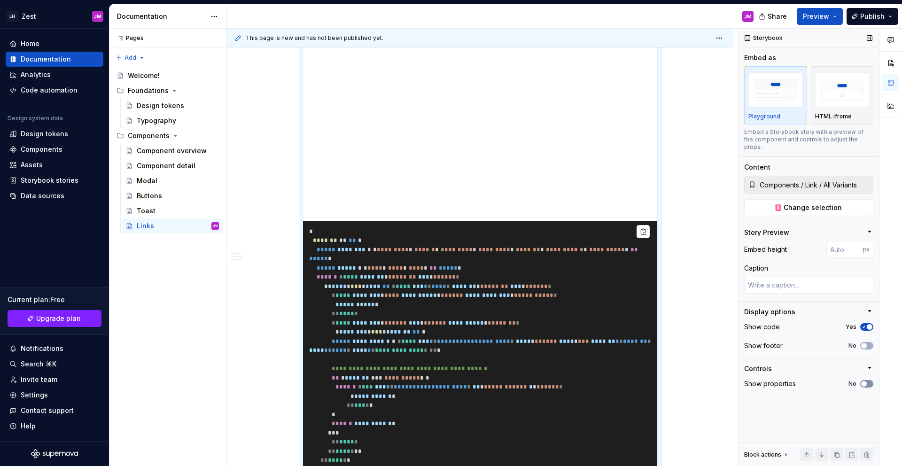
click at [811, 381] on span "button" at bounding box center [864, 384] width 6 height 6
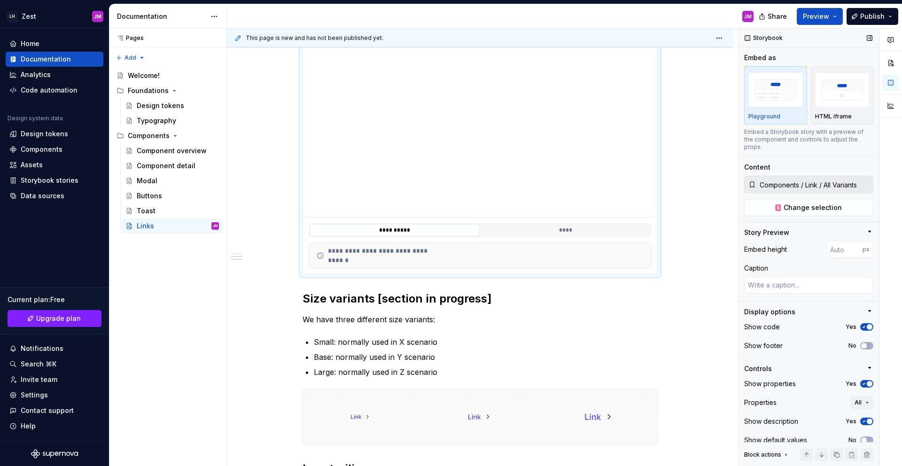
scroll to position [10, 0]
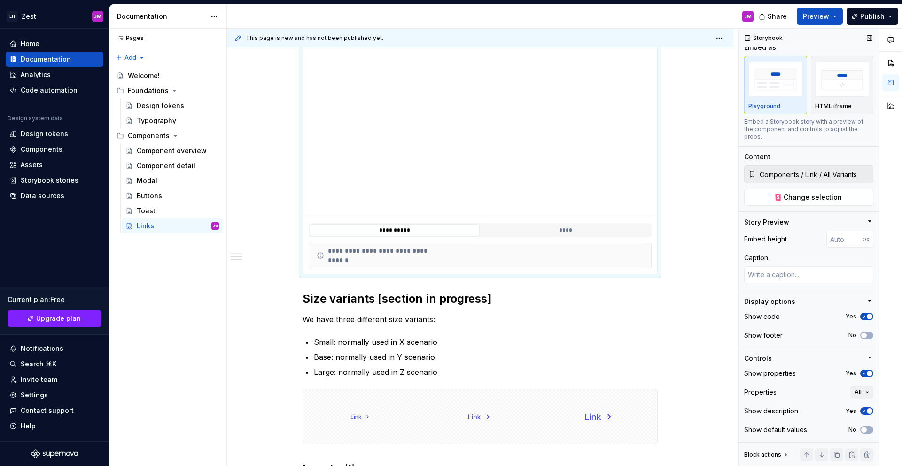
click at [811, 413] on span "button" at bounding box center [869, 411] width 6 height 6
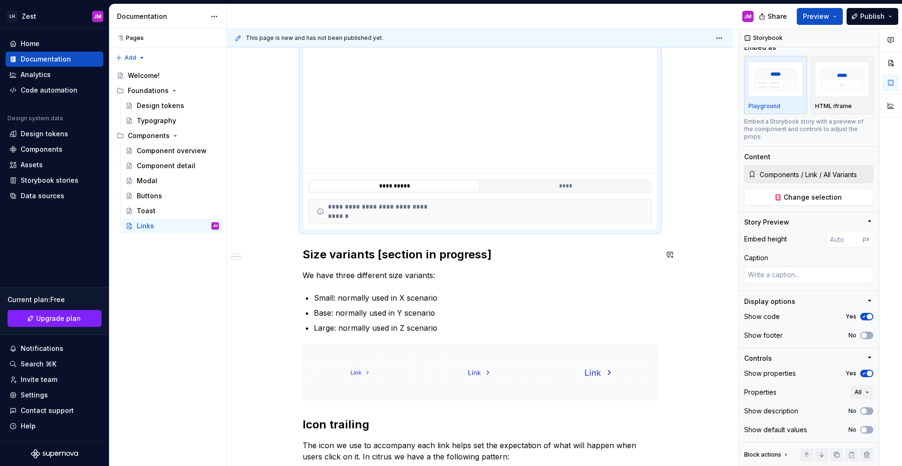
scroll to position [436, 0]
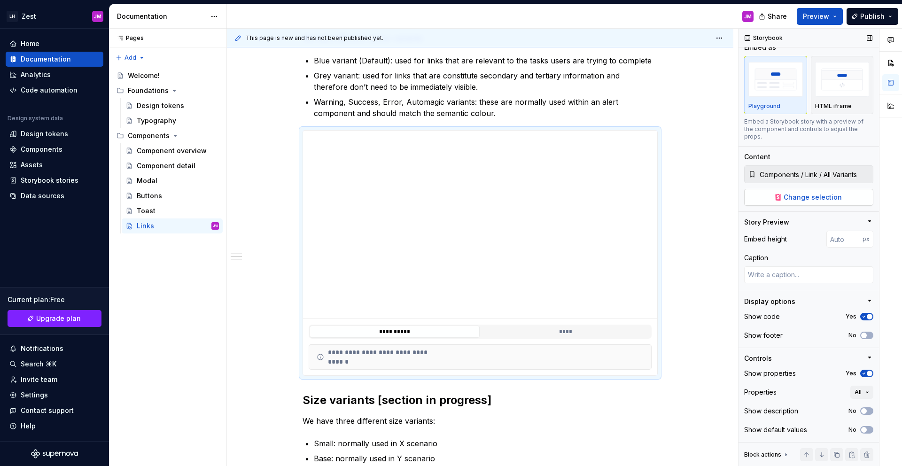
click at [780, 195] on button "Change selection" at bounding box center [808, 197] width 129 height 17
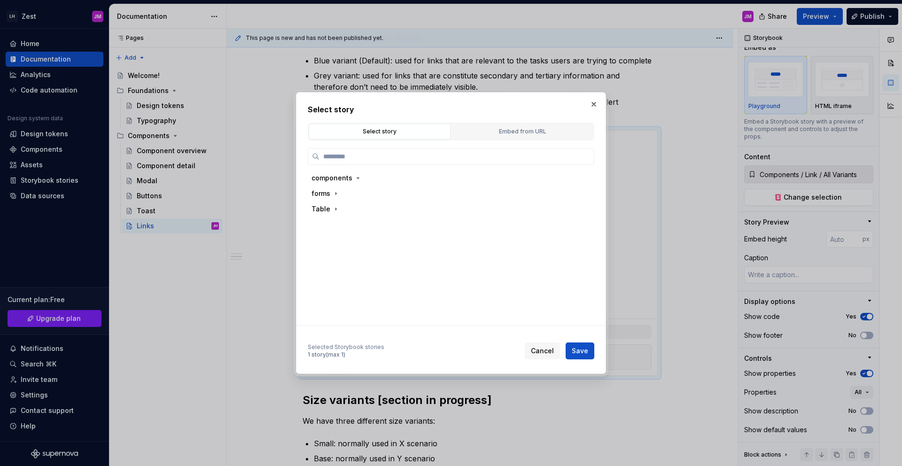
drag, startPoint x: 593, startPoint y: 100, endPoint x: 621, endPoint y: 113, distance: 30.5
click at [595, 100] on button "button" at bounding box center [593, 104] width 13 height 13
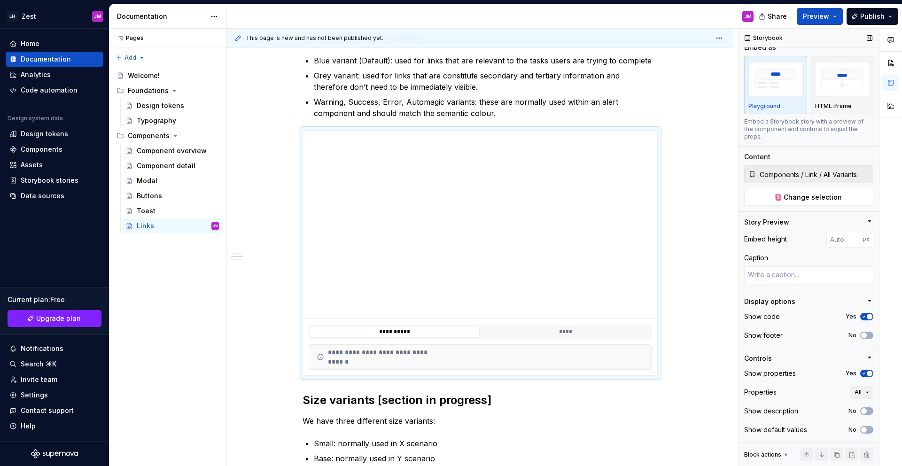
click at [811, 363] on div "Controls Show properties Yes Properties All Show description No Show default va…" at bounding box center [808, 398] width 129 height 88
click at [811, 387] on button "All" at bounding box center [861, 391] width 23 height 13
click at [811, 364] on span "Suggestions" at bounding box center [858, 365] width 6 height 6
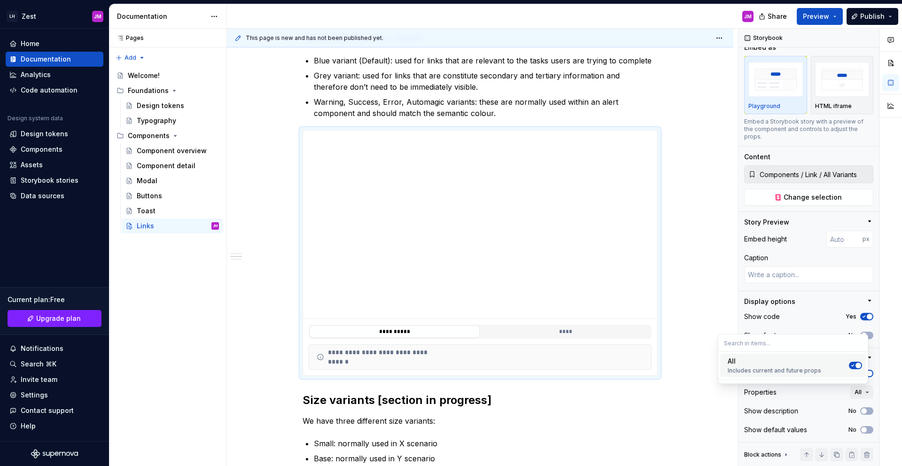
click at [811, 364] on span "Suggestions" at bounding box center [858, 365] width 6 height 6
drag, startPoint x: 856, startPoint y: 365, endPoint x: 851, endPoint y: 378, distance: 14.0
click at [811, 369] on button "Suggestions" at bounding box center [854, 366] width 13 height 8
click at [811, 393] on span "All" at bounding box center [857, 392] width 7 height 8
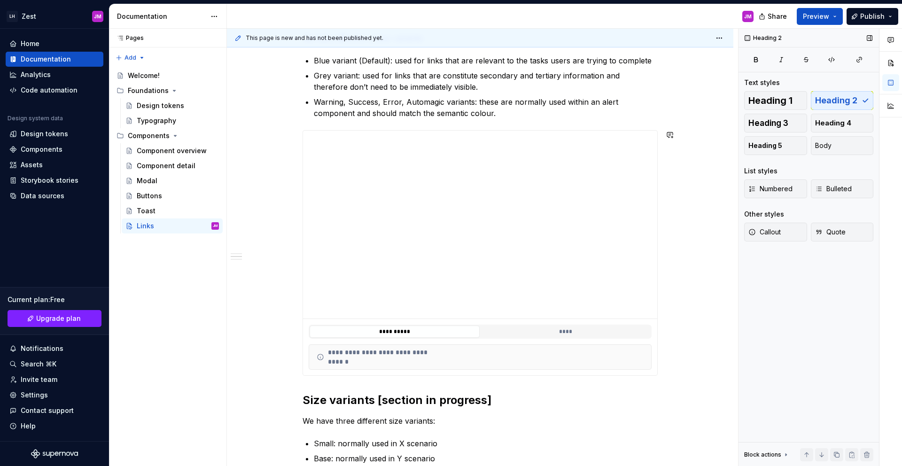
click at [518, 120] on div "**********" at bounding box center [479, 309] width 355 height 1125
click at [294, 135] on span at bounding box center [293, 134] width 8 height 13
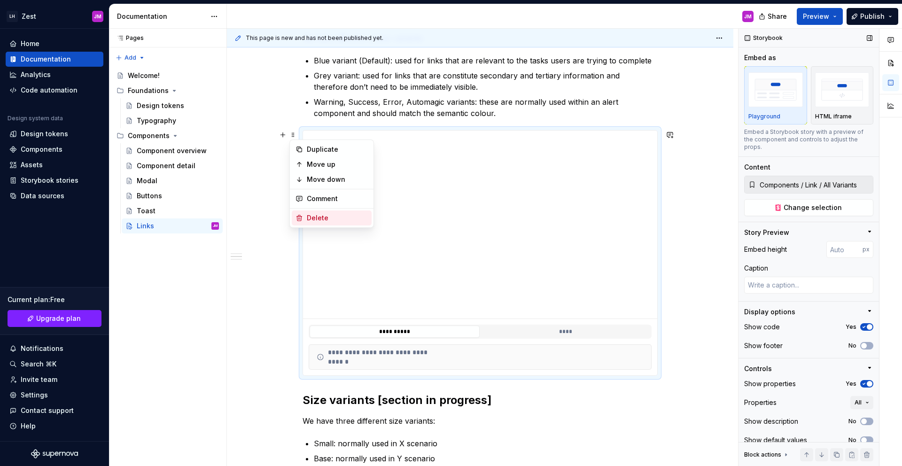
click at [350, 216] on div "Delete" at bounding box center [337, 217] width 61 height 9
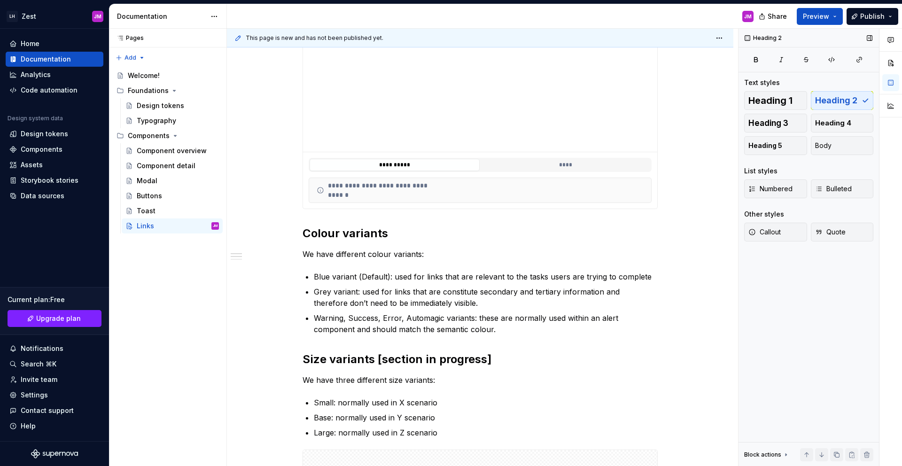
scroll to position [327, 0]
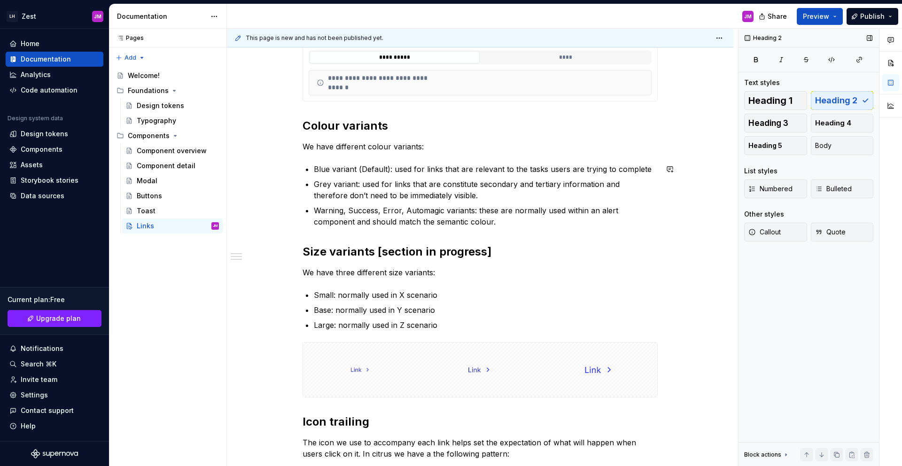
click at [452, 229] on div "**********" at bounding box center [479, 290] width 355 height 868
click at [465, 219] on p "Warning, Success, Error, Automagic variants: these are normally used within an …" at bounding box center [486, 216] width 344 height 23
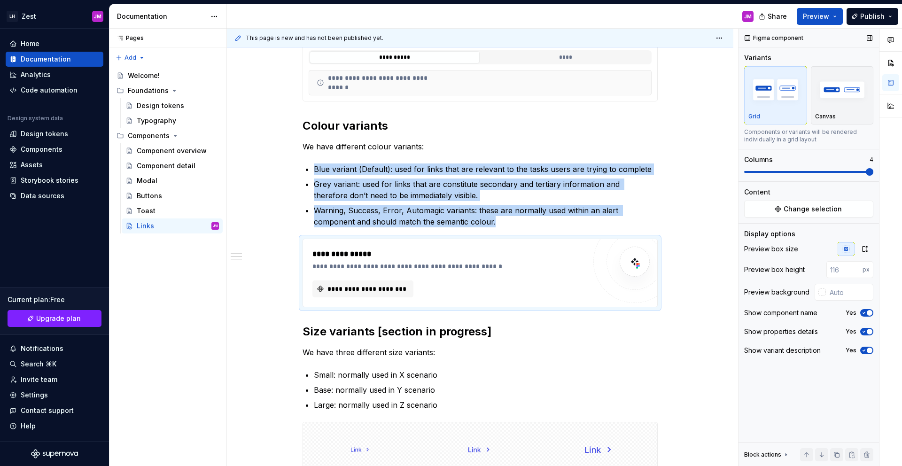
click at [811, 172] on span at bounding box center [808, 172] width 129 height 2
click at [381, 296] on button "**********" at bounding box center [362, 288] width 101 height 17
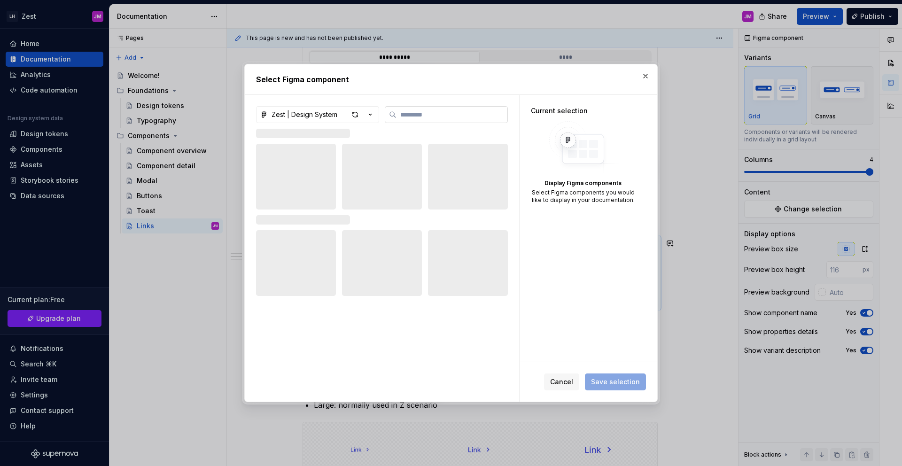
type textarea "*"
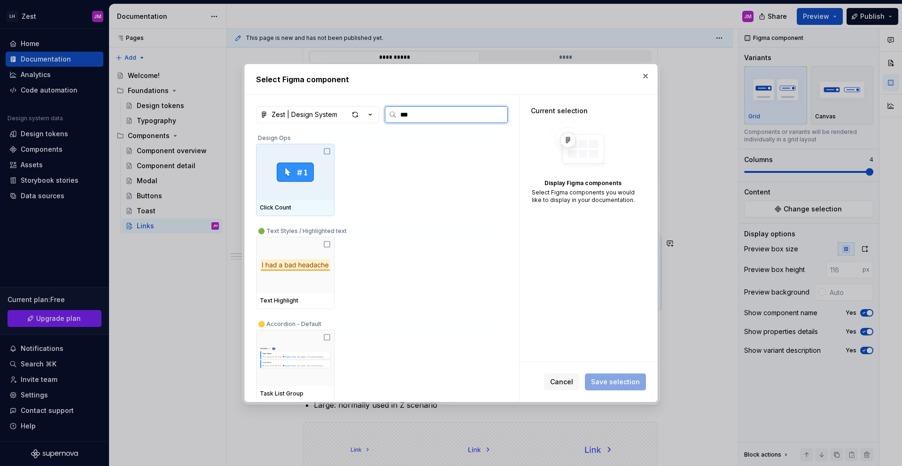
type input "****"
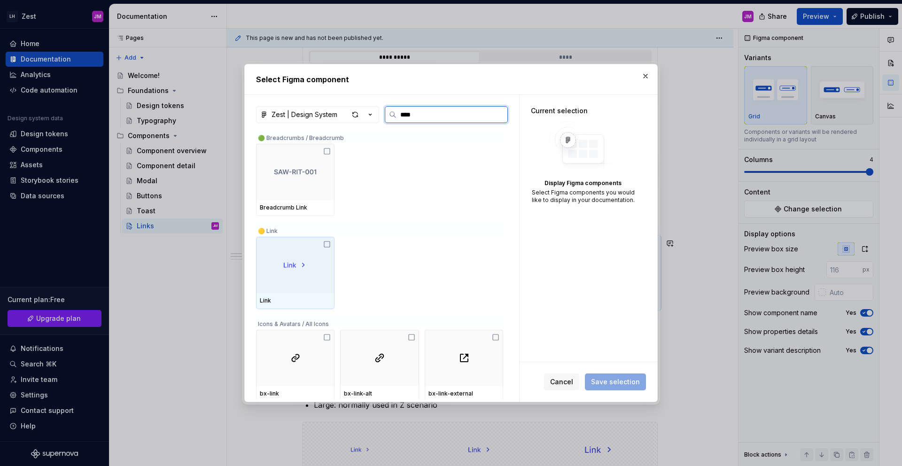
click at [328, 243] on icon at bounding box center [327, 244] width 8 height 8
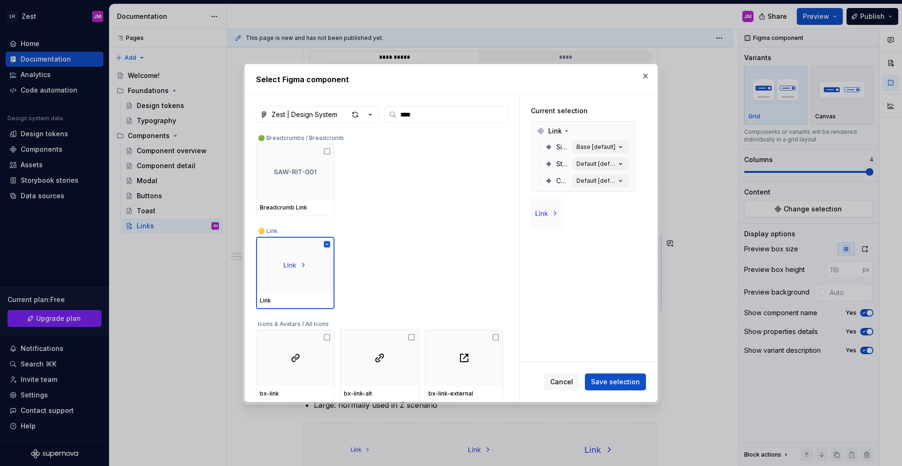
click at [595, 380] on span "Save selection" at bounding box center [615, 381] width 49 height 9
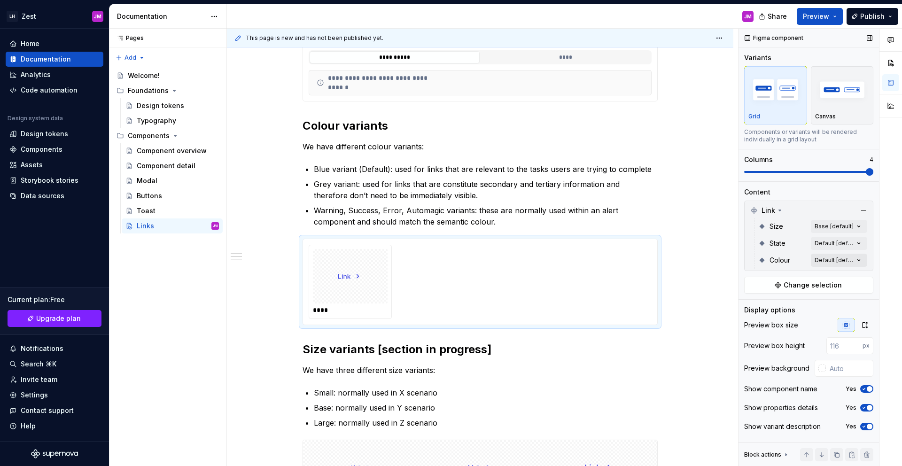
click at [811, 254] on div "Comments Open comments No comments yet Select ‘Comment’ from the block context …" at bounding box center [819, 248] width 163 height 438
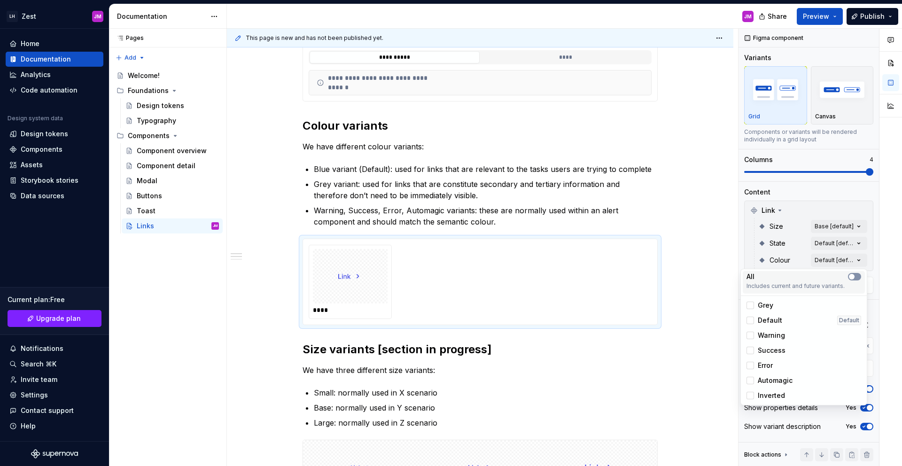
click at [811, 278] on button "button" at bounding box center [854, 277] width 13 height 8
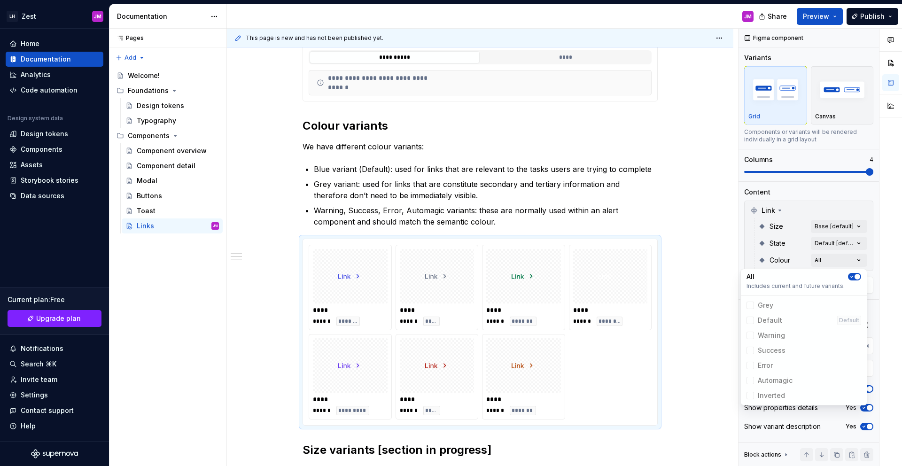
click at [710, 252] on html "LH Zest JM Home Documentation Analytics Code automation Design system data Desi…" at bounding box center [451, 233] width 902 height 466
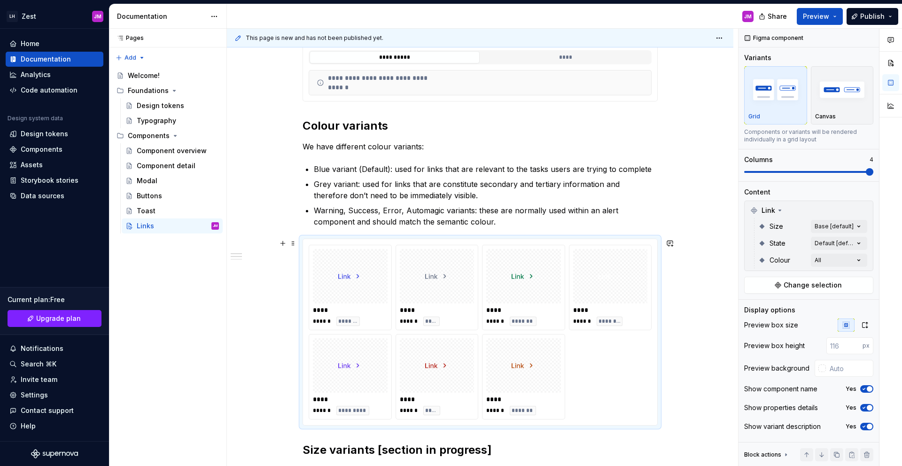
scroll to position [371, 0]
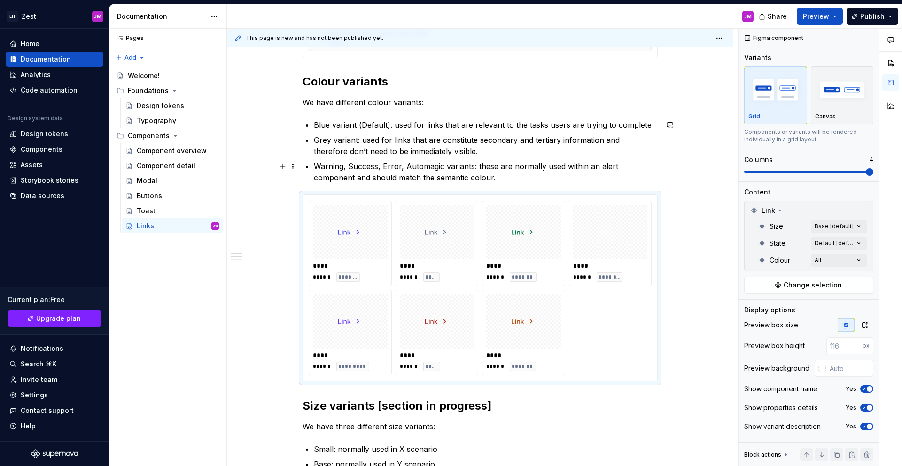
click at [472, 174] on p "Warning, Success, Error, Automagic variants: these are normally used within an …" at bounding box center [486, 172] width 344 height 23
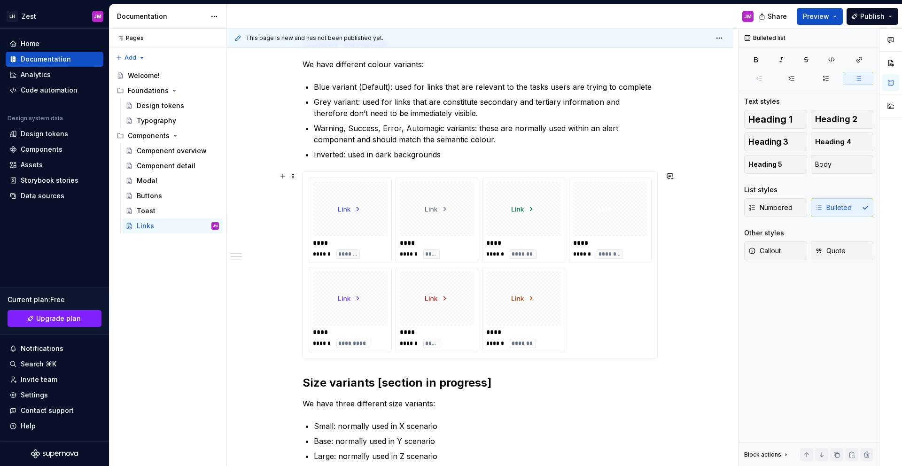
scroll to position [410, 0]
click at [364, 83] on p "Blue variant (Default): used for links that are relevant to the tasks users are…" at bounding box center [486, 85] width 344 height 11
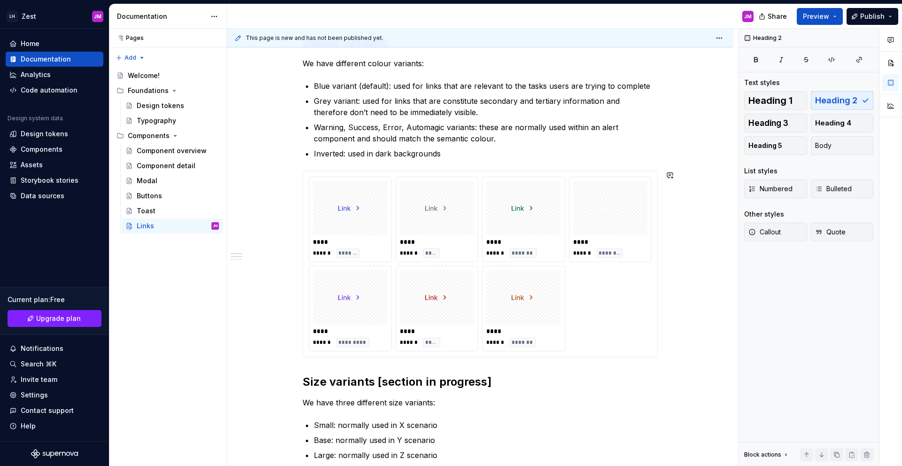
click at [489, 163] on div "**********" at bounding box center [479, 313] width 355 height 1081
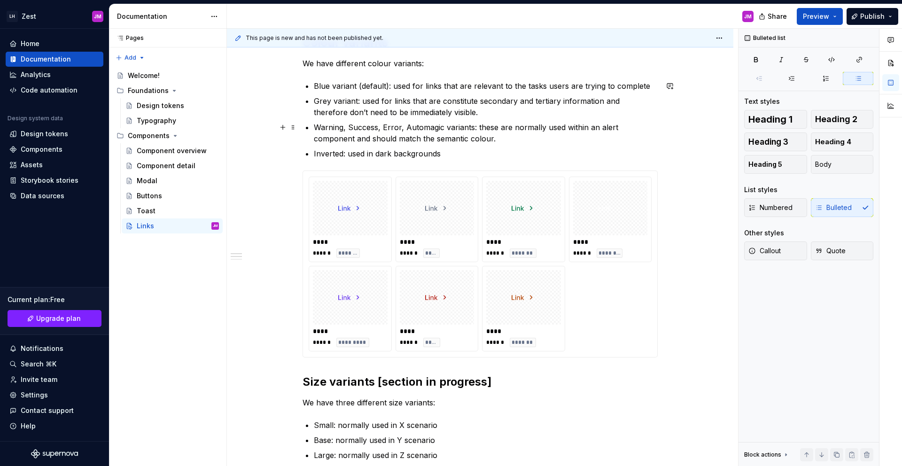
click at [472, 142] on p "Warning, Success, Error, Automagic variants: these are normally used within an …" at bounding box center [486, 133] width 344 height 23
click at [472, 154] on p "Inverted: used in dark backgrounds" at bounding box center [486, 153] width 344 height 11
click at [488, 110] on p "Grey variant: used for links that are constitute secondary and tertiary informa…" at bounding box center [486, 106] width 344 height 23
click at [432, 102] on p "Grey variant: used for links that are constitute secondary and tertiary informa…" at bounding box center [486, 106] width 344 height 23
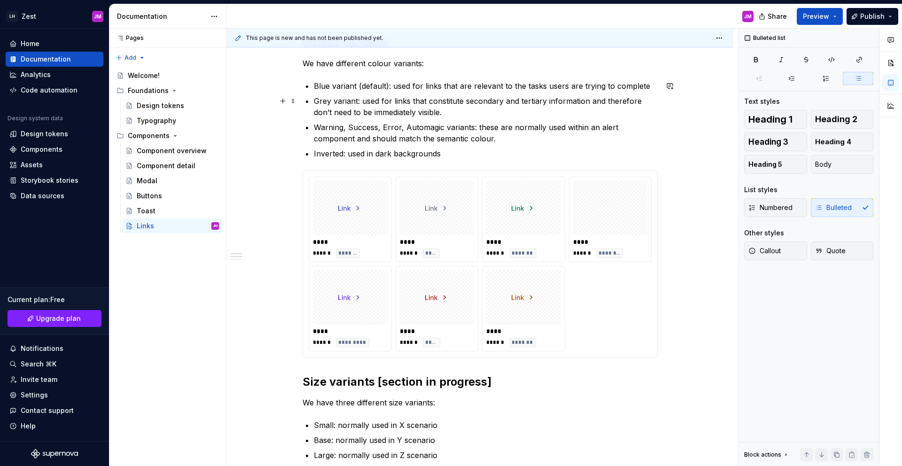
click at [460, 116] on p "Grey variant: used for links that constitute secondary and tertiary information…" at bounding box center [486, 106] width 344 height 23
type textarea "*"
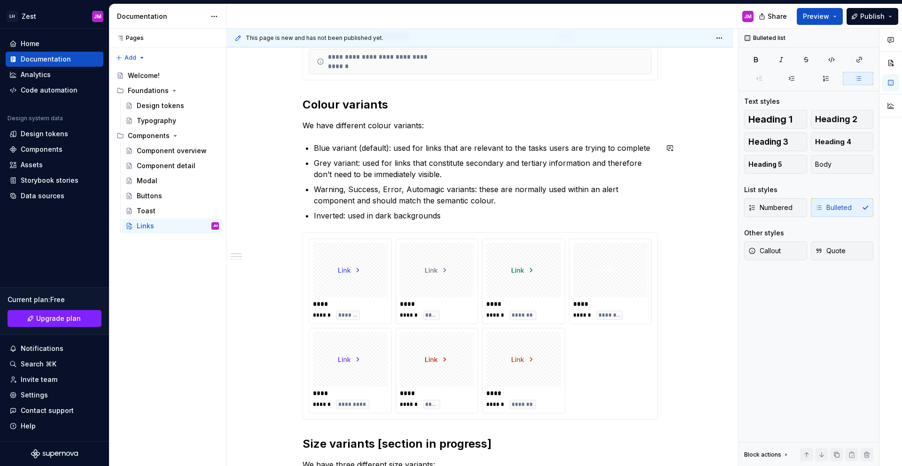
scroll to position [348, 0]
click at [451, 210] on p "Inverted: used in dark backgrounds" at bounding box center [486, 215] width 344 height 11
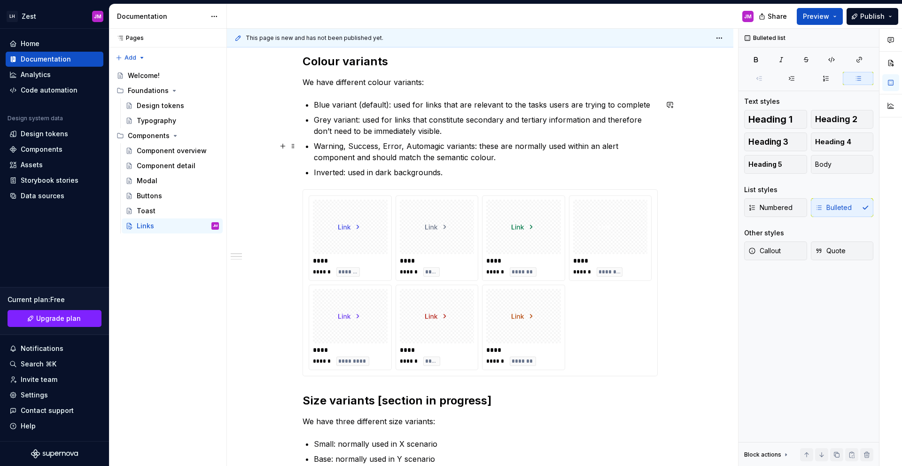
scroll to position [393, 0]
click at [634, 144] on p "Warning, Success, Error, Automagic variants: these are normally used within an …" at bounding box center [486, 150] width 344 height 23
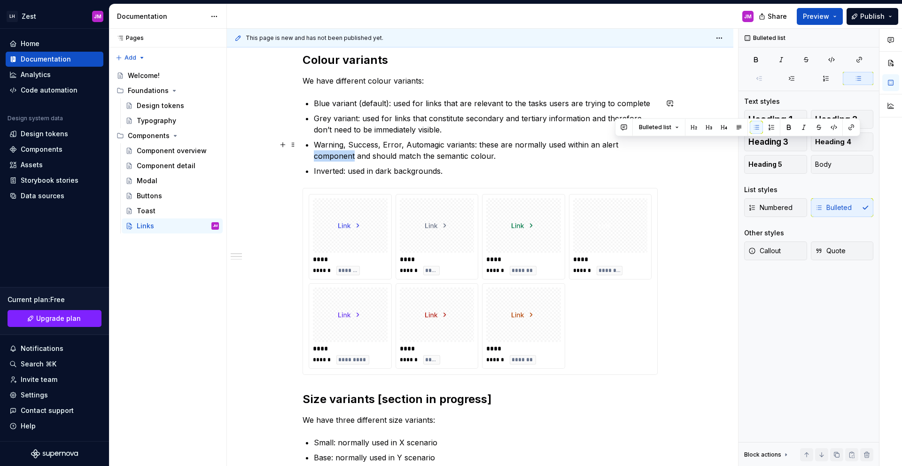
click at [634, 144] on p "Warning, Success, Error, Automagic variants: these are normally used within an …" at bounding box center [486, 150] width 344 height 23
click at [609, 149] on p "Warning, Success, Error, Automagic variants: these are normally used within an …" at bounding box center [486, 150] width 344 height 23
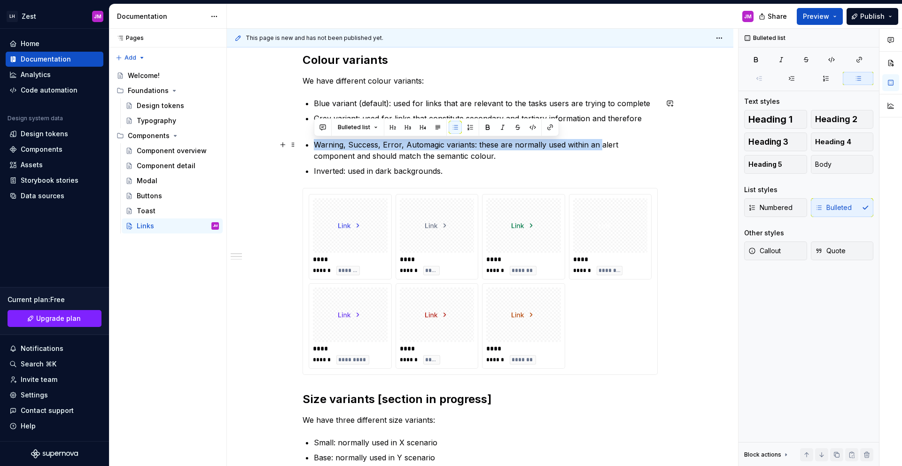
drag, startPoint x: 598, startPoint y: 145, endPoint x: 658, endPoint y: 147, distance: 59.7
click at [658, 147] on div "**********" at bounding box center [480, 395] width 506 height 1255
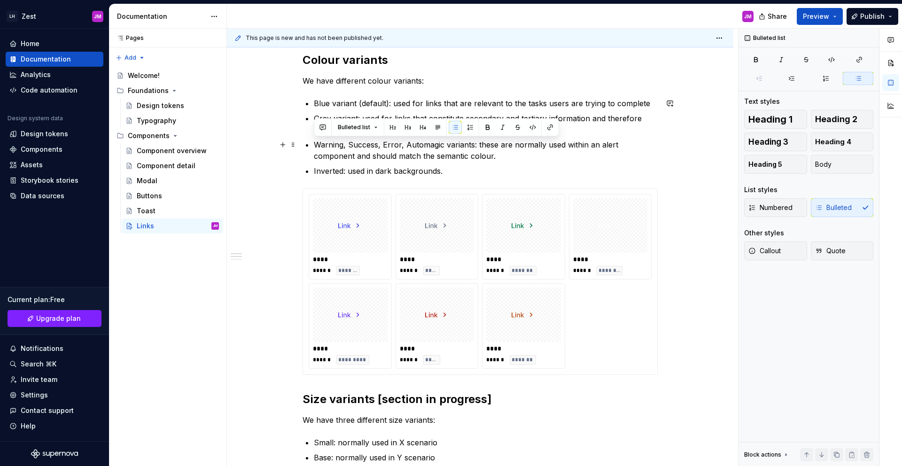
click at [654, 146] on p "Warning, Success, Error, Automagic variants: these are normally used within an …" at bounding box center [486, 150] width 344 height 23
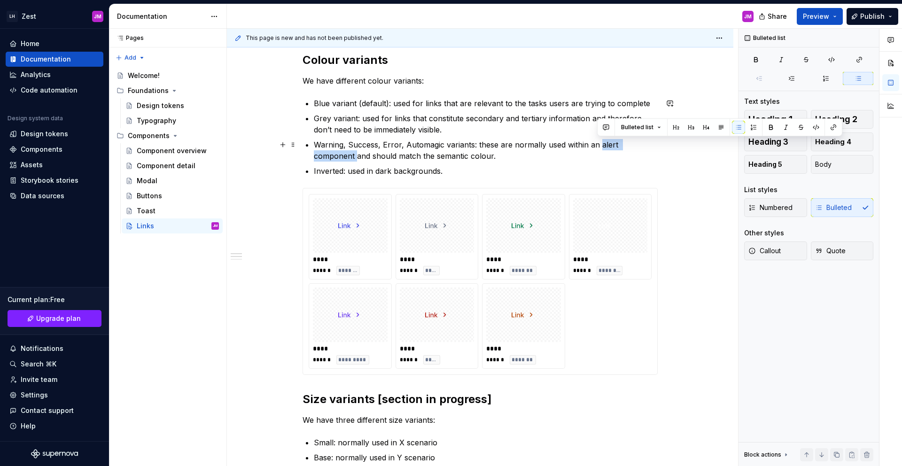
drag, startPoint x: 656, startPoint y: 146, endPoint x: 597, endPoint y: 144, distance: 59.7
click at [597, 144] on p "Warning, Success, Error, Automagic variants: these are normally used within an …" at bounding box center [486, 150] width 344 height 23
click at [811, 130] on button "button" at bounding box center [832, 127] width 13 height 13
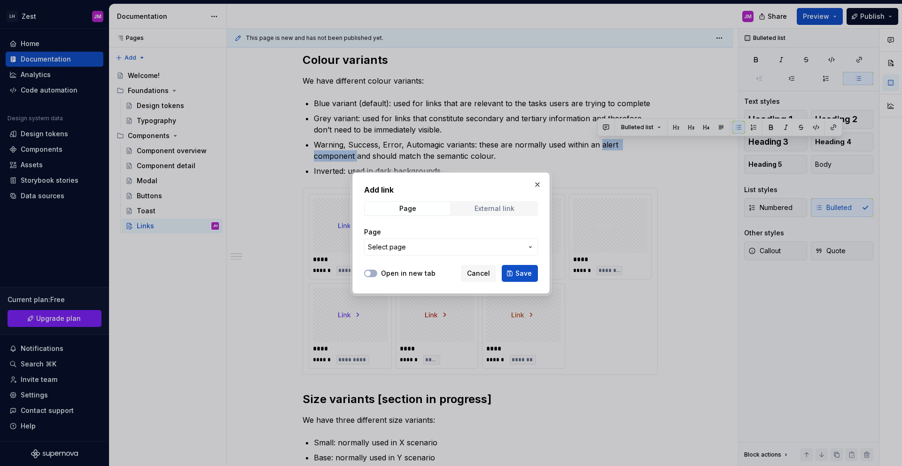
click at [471, 206] on span "External link" at bounding box center [494, 208] width 85 height 13
click at [419, 245] on input "URL" at bounding box center [451, 247] width 174 height 17
paste input "[URL][DOMAIN_NAME]"
type input "[URL][DOMAIN_NAME]"
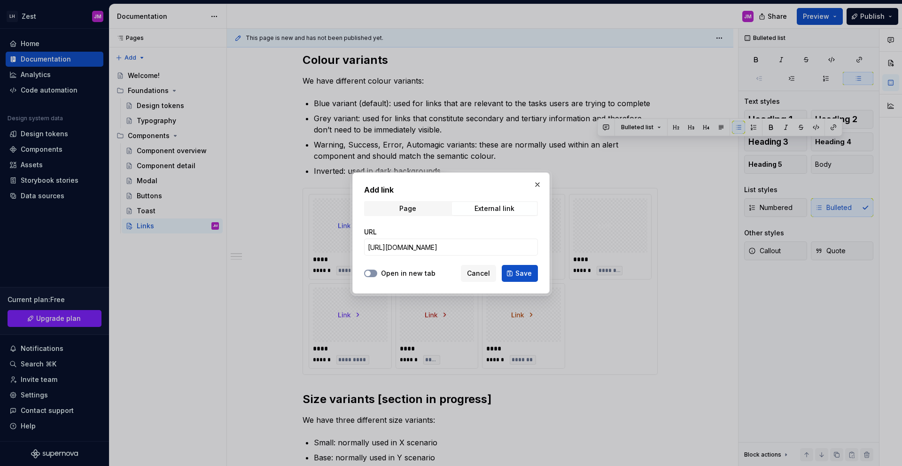
click at [370, 272] on span "button" at bounding box center [368, 273] width 6 height 6
click at [518, 271] on span "Save" at bounding box center [523, 273] width 16 height 9
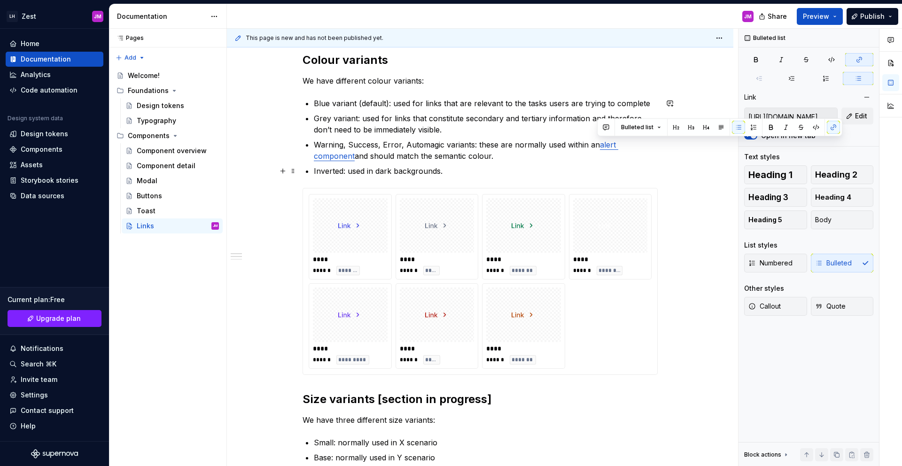
click at [543, 176] on p "Inverted: used in dark backgrounds." at bounding box center [486, 170] width 344 height 11
click at [618, 148] on link "alert component" at bounding box center [466, 150] width 304 height 21
click at [689, 127] on button "button" at bounding box center [695, 125] width 13 height 13
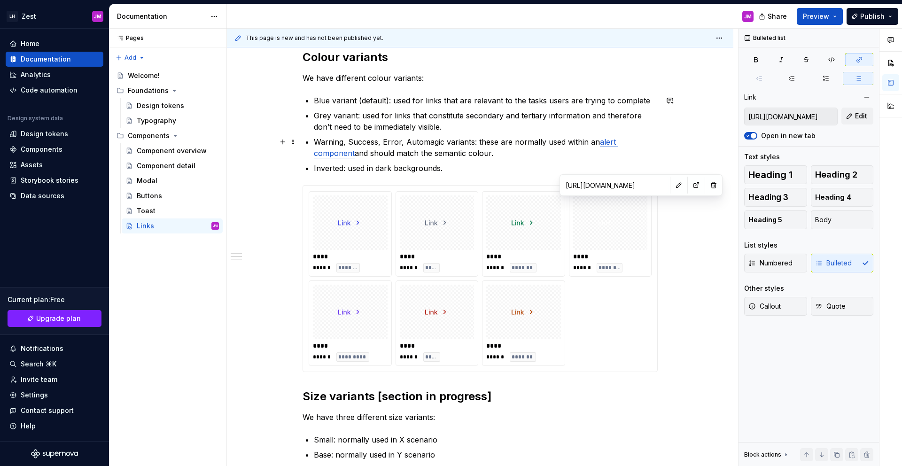
scroll to position [407, 0]
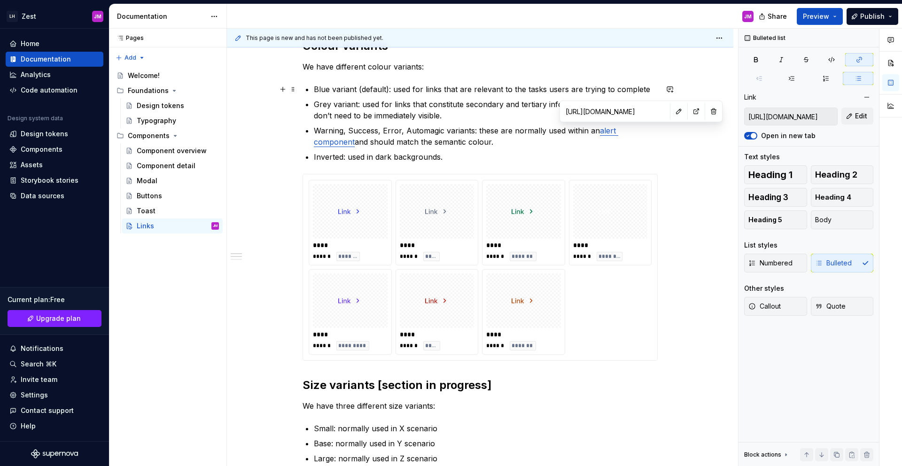
click at [320, 91] on p "Blue variant (default): used for links that are relevant to the tasks users are…" at bounding box center [486, 89] width 344 height 11
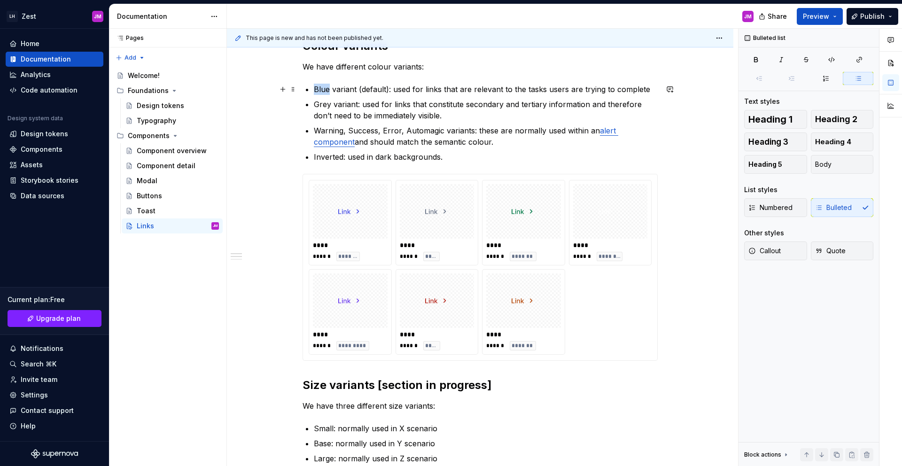
click at [320, 91] on p "Blue variant (default): used for links that are relevant to the tasks users are…" at bounding box center [486, 89] width 344 height 11
click at [349, 95] on ul "Blue variant (default): used for links that are relevant to the tasks users are…" at bounding box center [486, 123] width 344 height 79
click at [320, 86] on p "Blue variant (default): used for links that are relevant to the tasks users are…" at bounding box center [486, 89] width 344 height 11
click at [320, 87] on p "Blue variant (default): used for links that are relevant to the tasks users are…" at bounding box center [486, 89] width 344 height 11
click at [326, 90] on p "Blue variant (default): used for links that are relevant to the tasks users are…" at bounding box center [486, 89] width 344 height 11
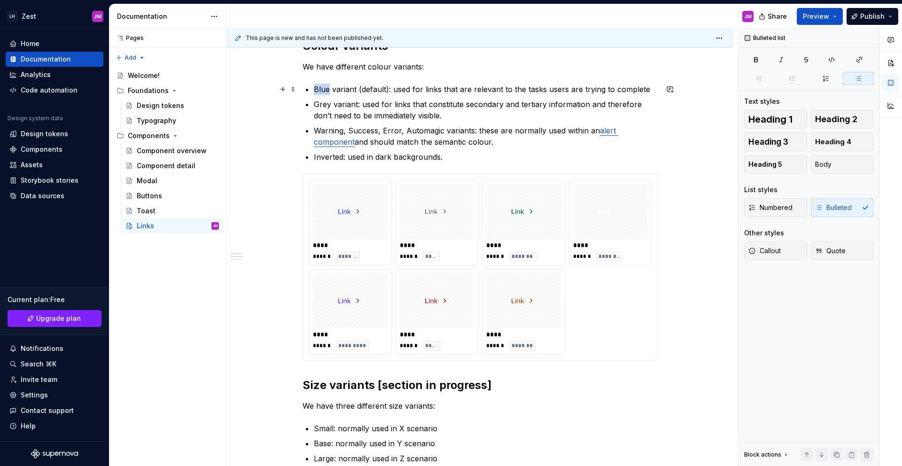
click at [326, 90] on p "Blue variant (default): used for links that are relevant to the tasks users are…" at bounding box center [486, 89] width 344 height 11
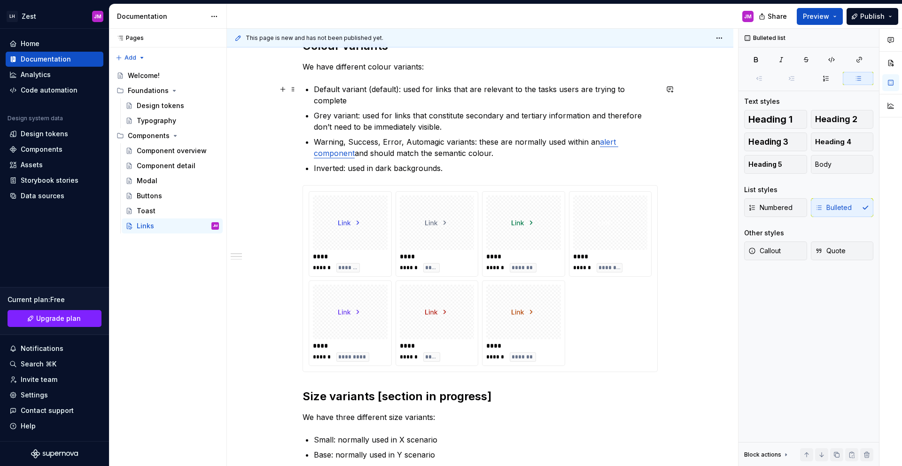
click at [390, 90] on p "Default variant (default): used for links that are relevant to the tasks users …" at bounding box center [486, 95] width 344 height 23
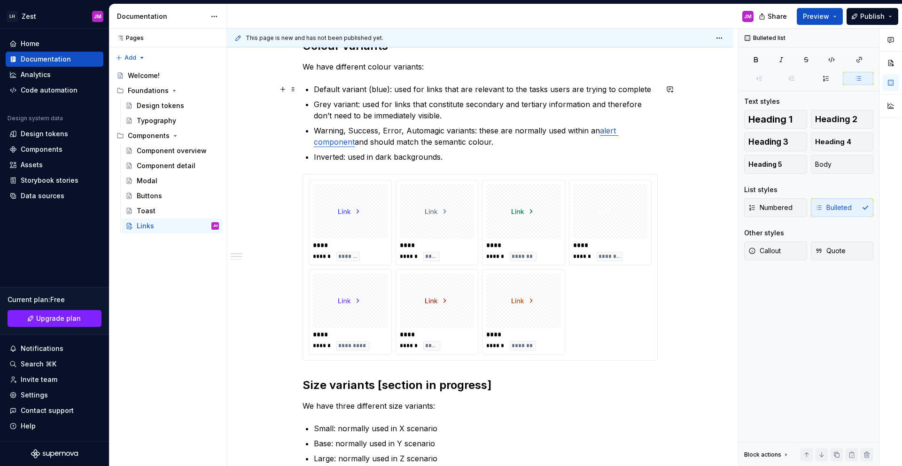
click at [349, 90] on p "Default variant (blue): used for links that are relevant to the tasks users are…" at bounding box center [486, 89] width 344 height 11
click at [348, 90] on p "Default variant (blue): used for links that are relevant to the tasks users are…" at bounding box center [486, 89] width 344 height 11
click at [344, 104] on p "Grey variant: used for links that constitute secondary and tertiary information…" at bounding box center [486, 110] width 344 height 23
click at [446, 131] on p "Warning, Success, Error, Automagic variants: these are normally used within an …" at bounding box center [486, 136] width 344 height 23
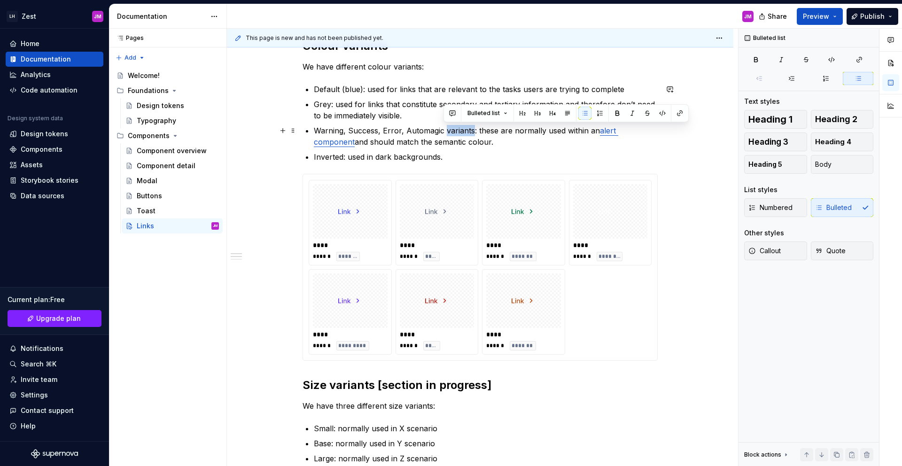
click at [446, 131] on p "Warning, Success, Error, Automagic variants: these are normally used within an …" at bounding box center [486, 136] width 344 height 23
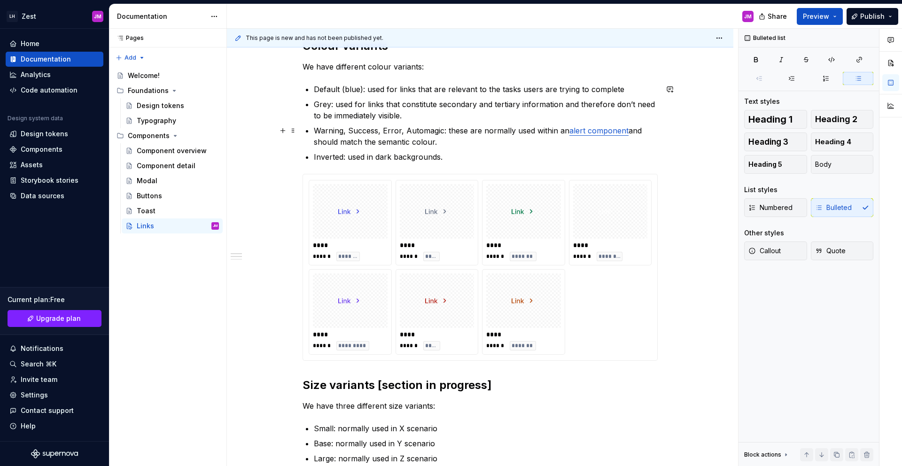
click at [451, 146] on p "Warning, Success, Error, Automagic: these are normally used within an alert com…" at bounding box center [486, 136] width 344 height 23
click at [446, 163] on div "**********" at bounding box center [479, 316] width 355 height 1081
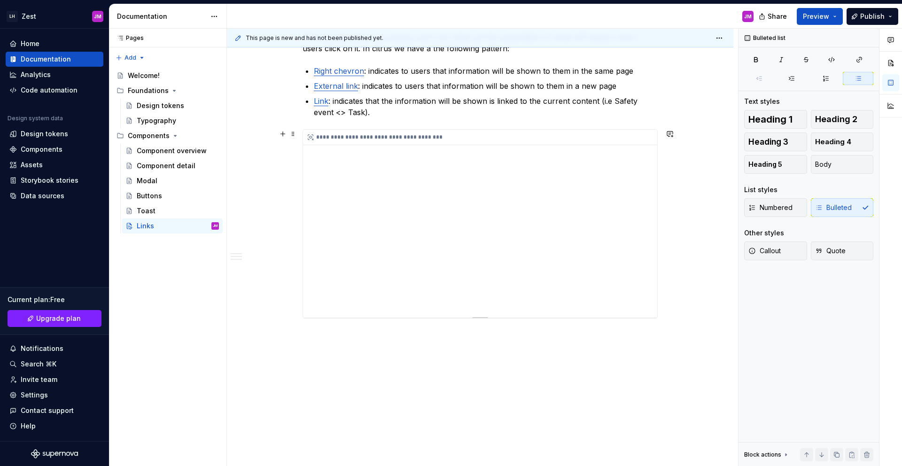
scroll to position [949, 0]
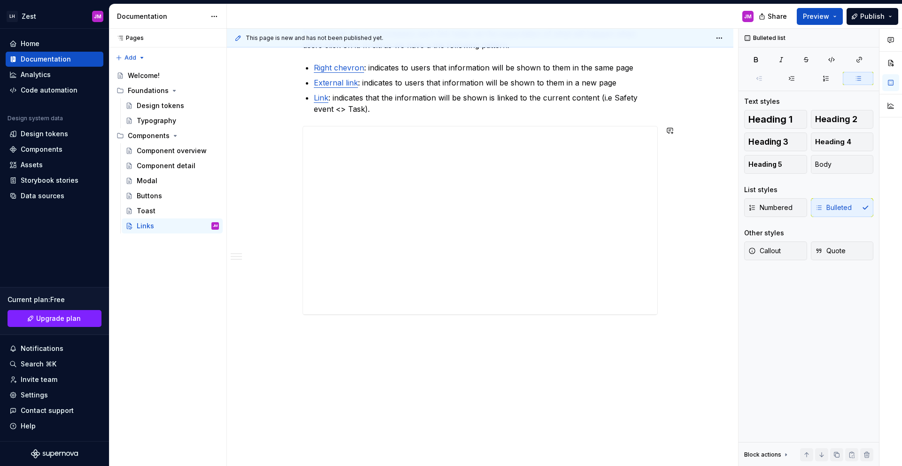
click at [362, 345] on div "**********" at bounding box center [482, 248] width 511 height 438
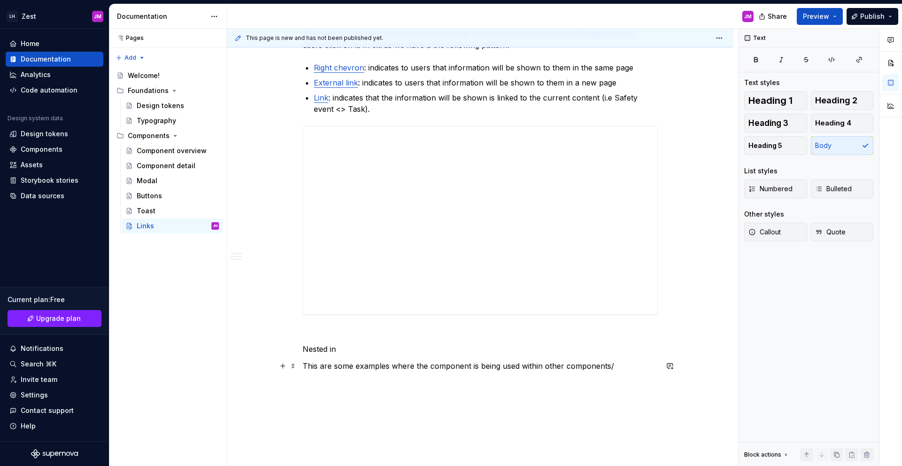
click at [309, 363] on p "This are some examples where the component is being used within other component…" at bounding box center [479, 365] width 355 height 11
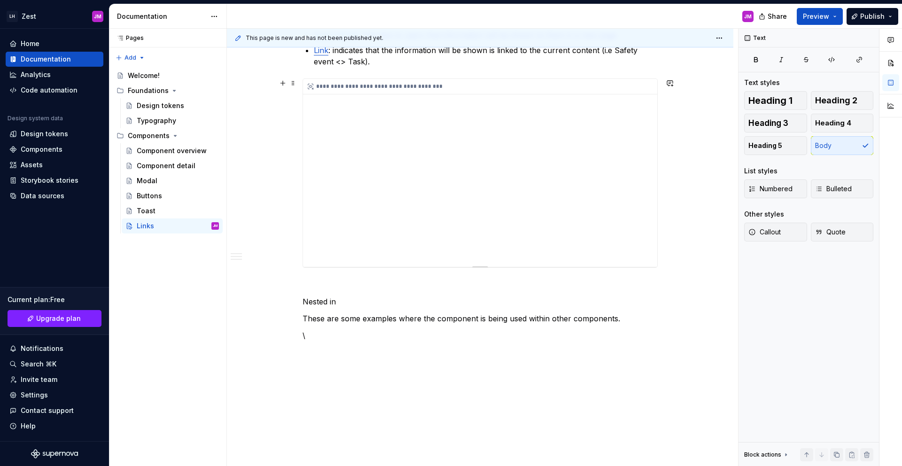
scroll to position [1022, 0]
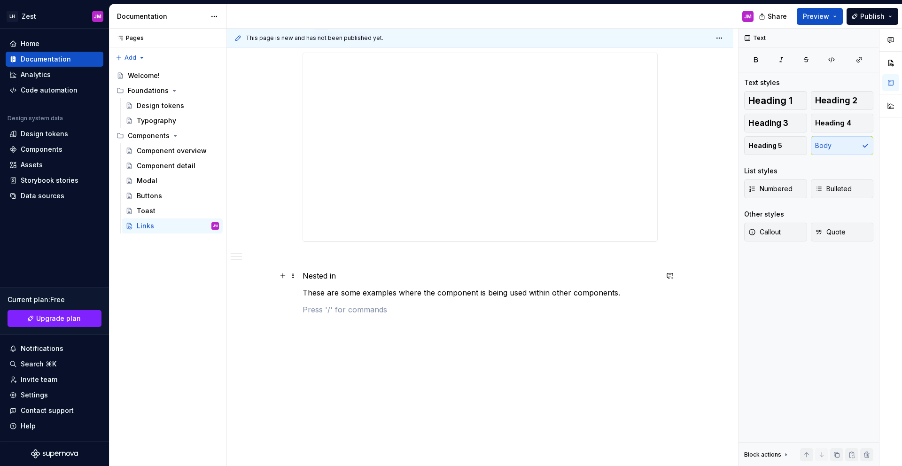
click at [317, 274] on p "Nested in" at bounding box center [479, 275] width 355 height 11
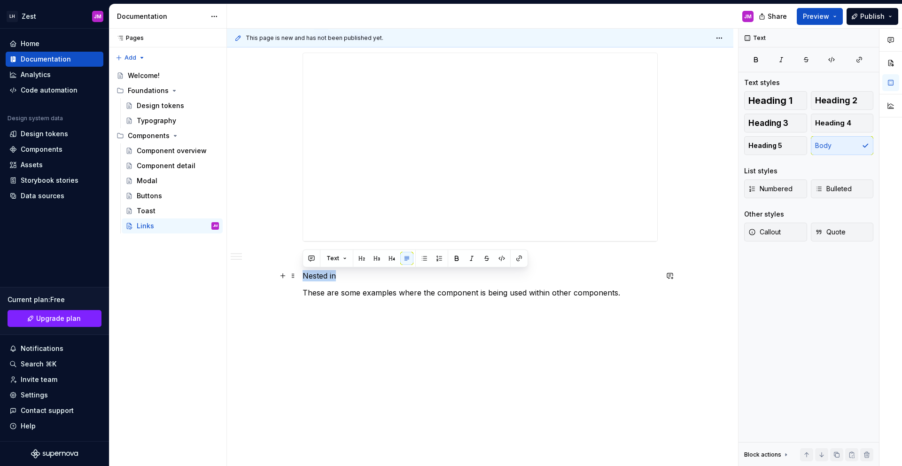
click at [317, 274] on p "Nested in" at bounding box center [479, 275] width 355 height 11
click at [365, 259] on button "button" at bounding box center [361, 258] width 13 height 13
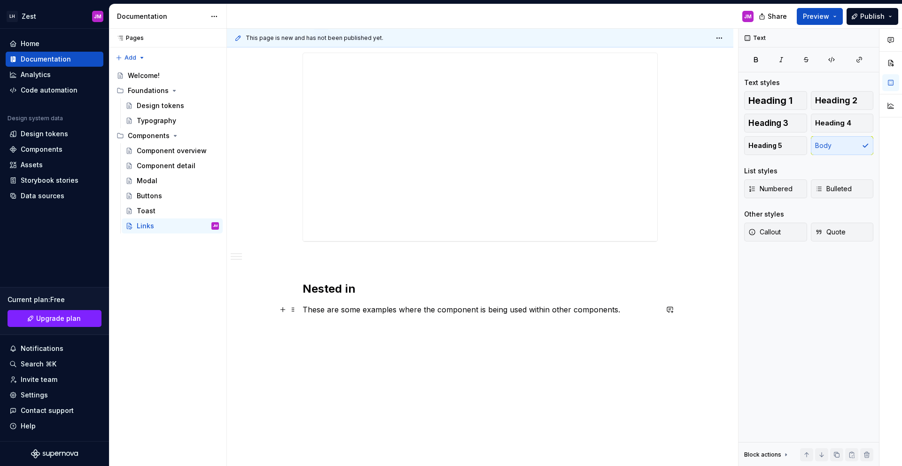
click at [373, 310] on p "These are some examples where the component is being used within other componen…" at bounding box center [479, 309] width 355 height 11
click at [372, 331] on p at bounding box center [479, 326] width 355 height 11
click at [459, 309] on p "These are some examples where the component is being used within other componen…" at bounding box center [479, 309] width 355 height 11
click at [485, 312] on p "These are some examples where the link is being used within other components" at bounding box center [479, 309] width 355 height 11
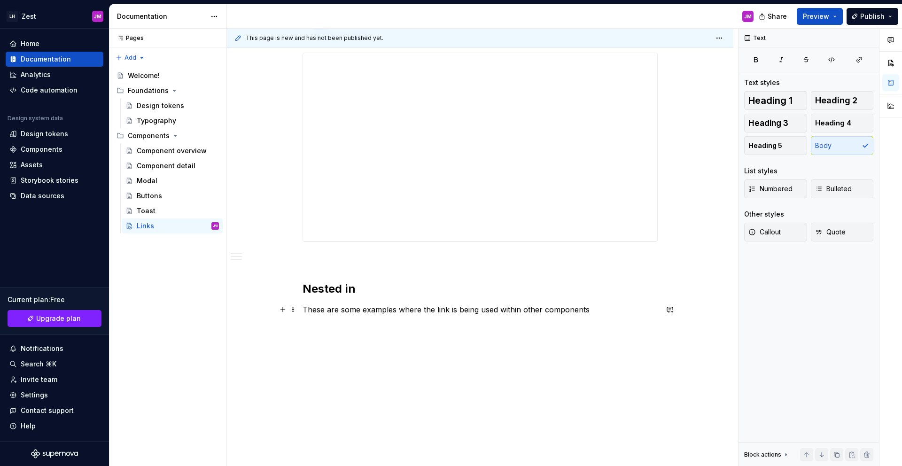
click at [504, 310] on p "These are some examples where the link is being used within other components" at bounding box center [479, 309] width 355 height 11
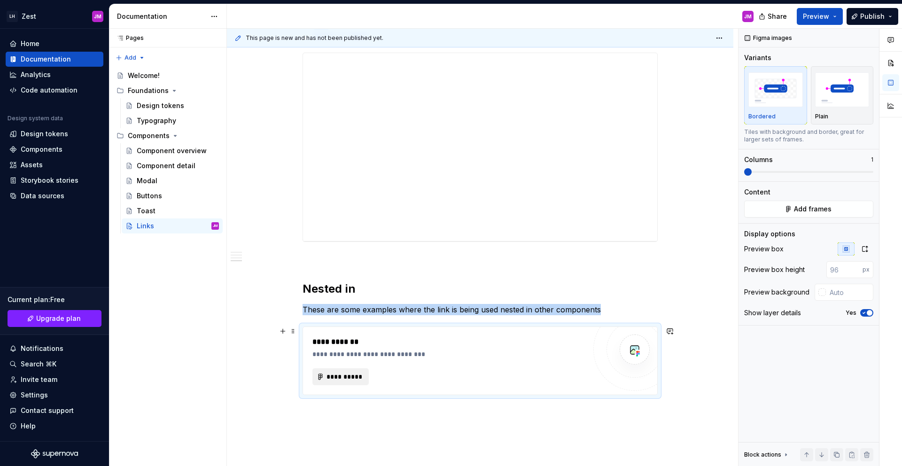
click at [364, 374] on button "**********" at bounding box center [340, 376] width 56 height 17
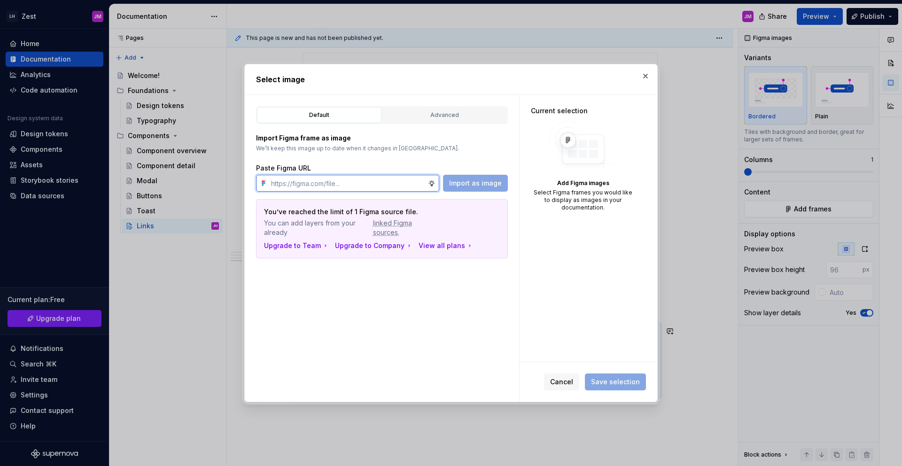
type textarea "*"
paste input "[URL][DOMAIN_NAME]"
type input "[URL][DOMAIN_NAME]"
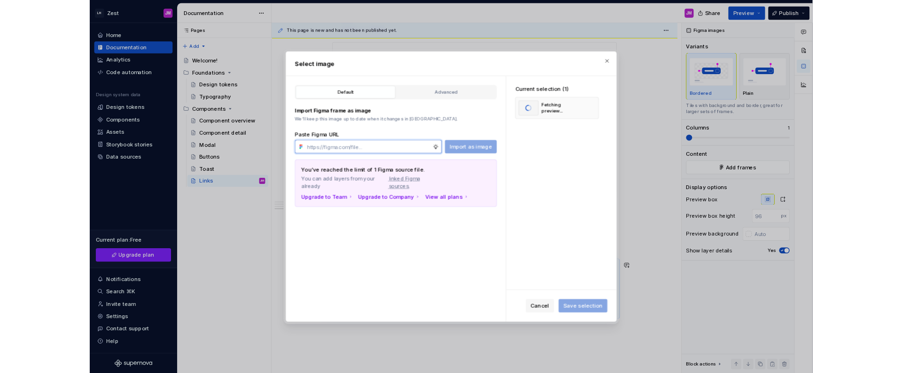
scroll to position [0, 0]
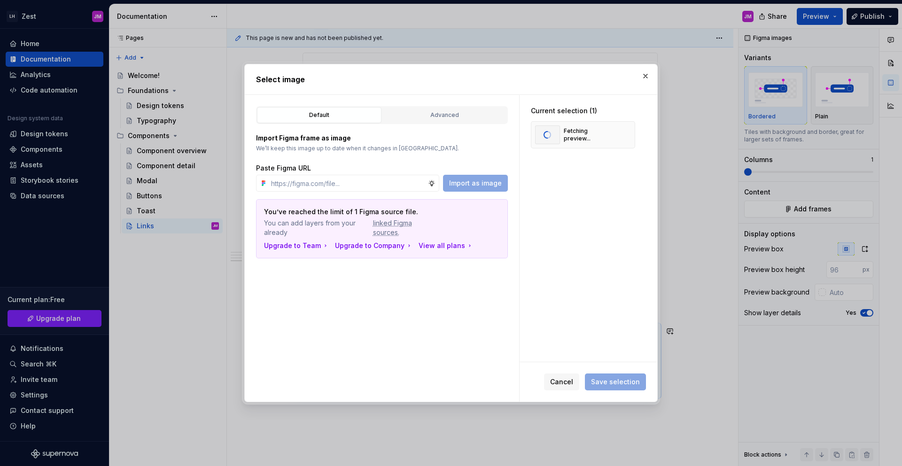
click at [331, 228] on span "You can add layers from your already linked Figma sources." at bounding box center [349, 227] width 170 height 19
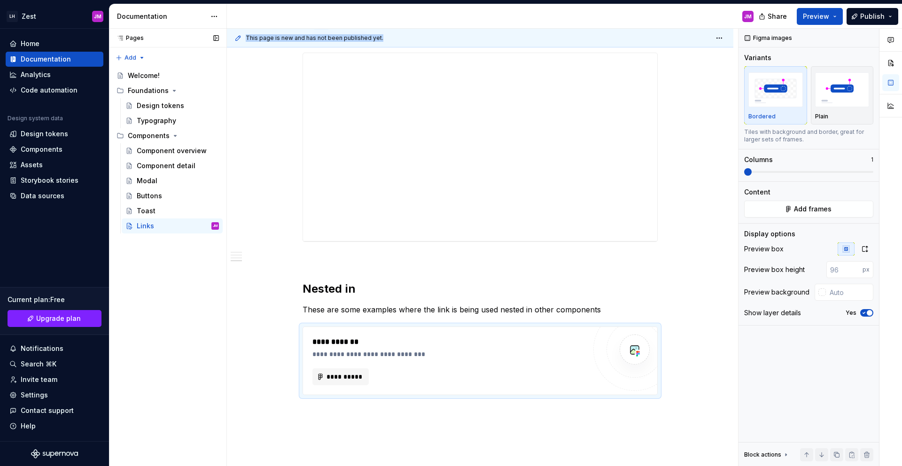
drag, startPoint x: 124, startPoint y: 464, endPoint x: 123, endPoint y: 457, distance: 7.1
drag, startPoint x: 122, startPoint y: 465, endPoint x: 61, endPoint y: 465, distance: 61.0
click at [100, 452] on div "LH Zest JM Home Documentation Analytics Code automation Design system data Desi…" at bounding box center [451, 233] width 902 height 466
drag, startPoint x: 65, startPoint y: 449, endPoint x: 101, endPoint y: 403, distance: 58.9
click at [97, 399] on div "Home Documentation Analytics Code automation Design system data Design tokens C…" at bounding box center [54, 247] width 109 height 437
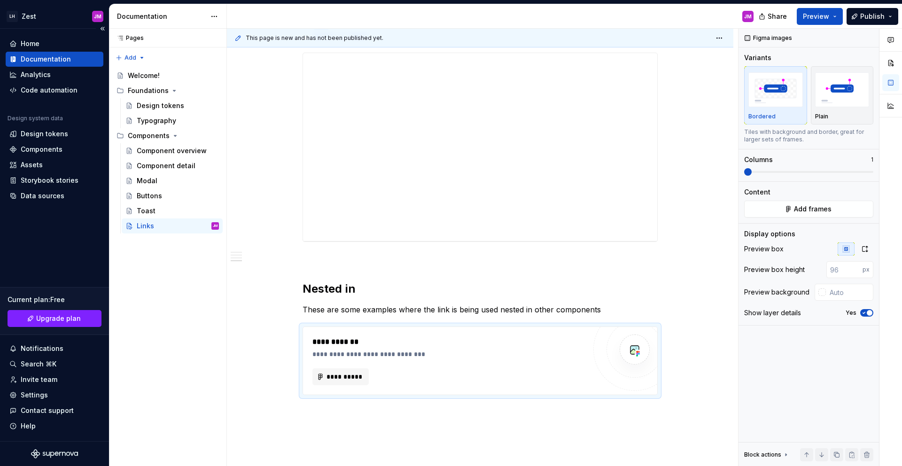
drag, startPoint x: 138, startPoint y: 465, endPoint x: 106, endPoint y: 211, distance: 256.5
click at [144, 341] on div "Pages Pages Add Accessibility guide for tree Page tree. Navigate the tree with …" at bounding box center [167, 248] width 117 height 438
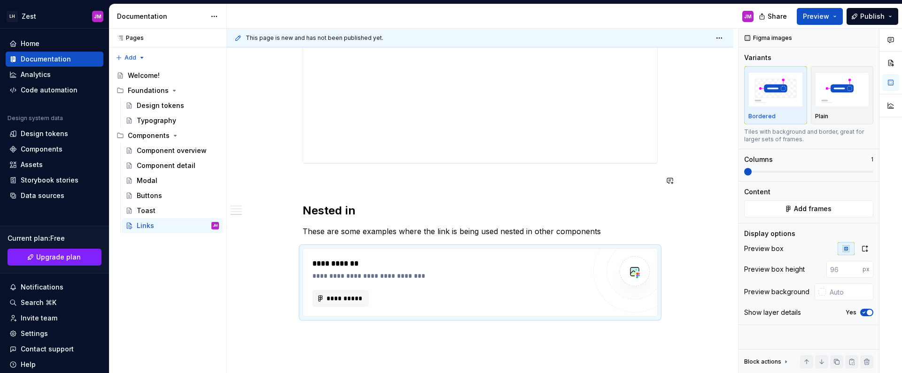
scroll to position [1189, 0]
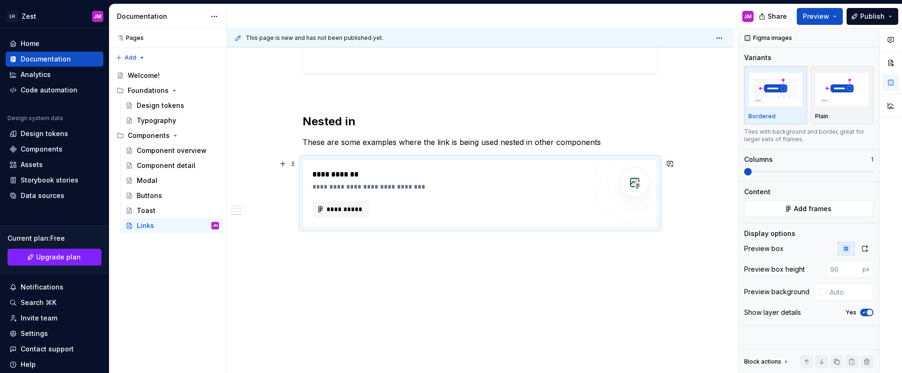
click at [563, 185] on div "**********" at bounding box center [448, 186] width 273 height 9
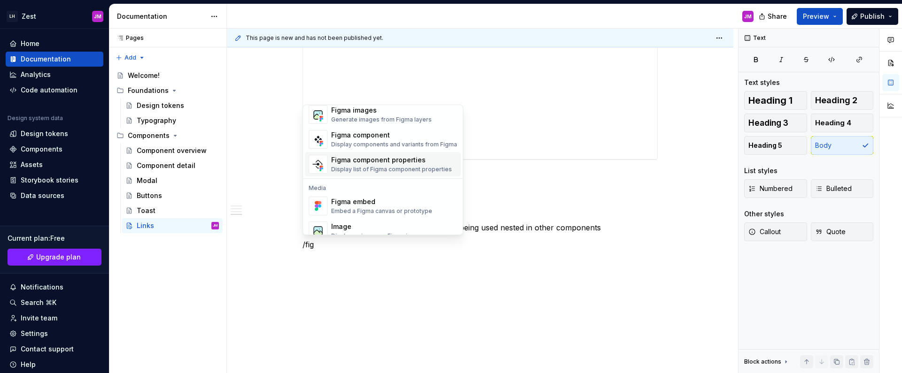
scroll to position [0, 0]
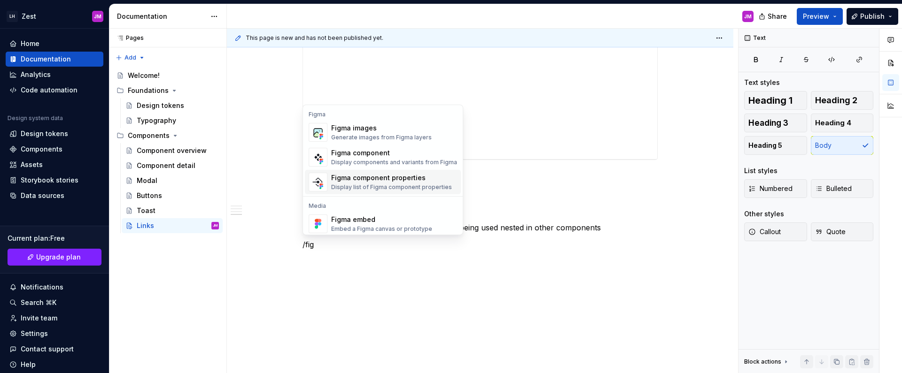
click at [396, 183] on div "Figma component properties Display list of Figma component properties" at bounding box center [391, 182] width 121 height 18
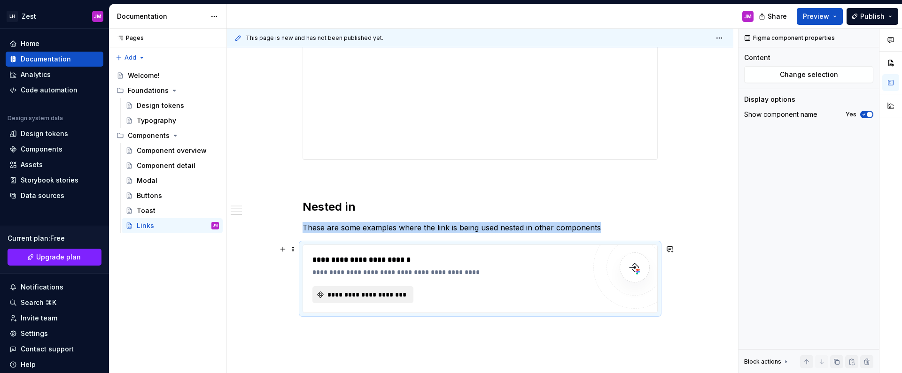
click at [383, 296] on span "**********" at bounding box center [366, 294] width 81 height 9
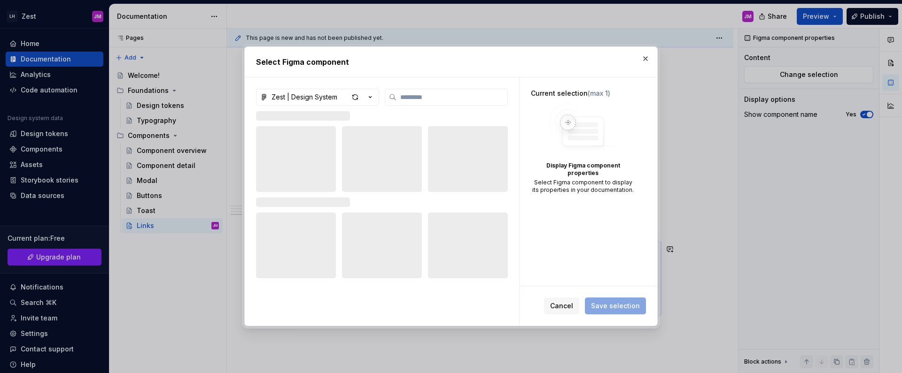
type textarea "*"
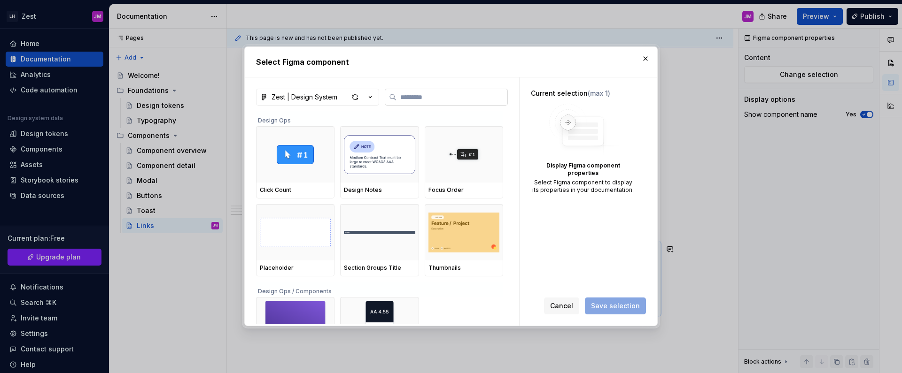
click at [437, 102] on label at bounding box center [446, 97] width 123 height 17
click at [437, 102] on input "search" at bounding box center [451, 97] width 111 height 9
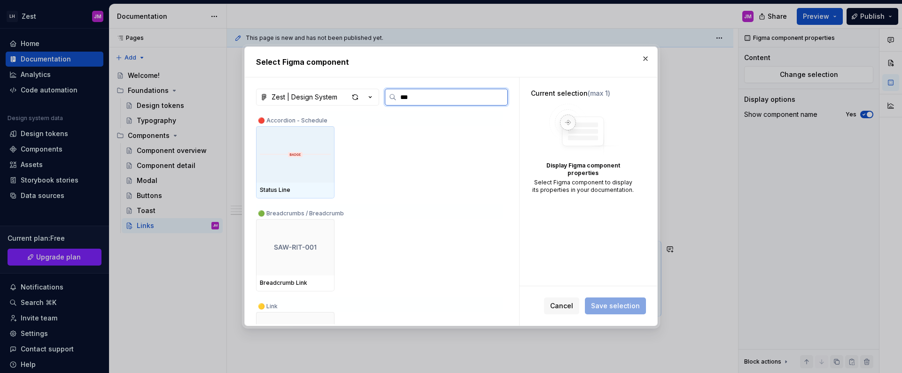
type input "****"
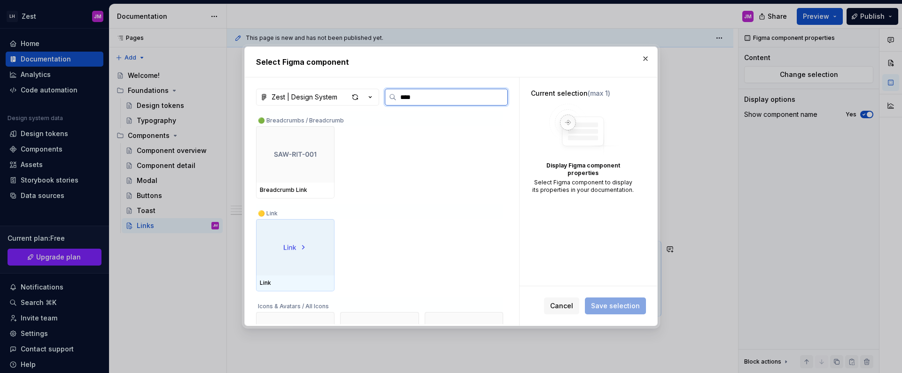
drag, startPoint x: 274, startPoint y: 263, endPoint x: 281, endPoint y: 259, distance: 8.6
click at [274, 263] on div at bounding box center [295, 247] width 78 height 56
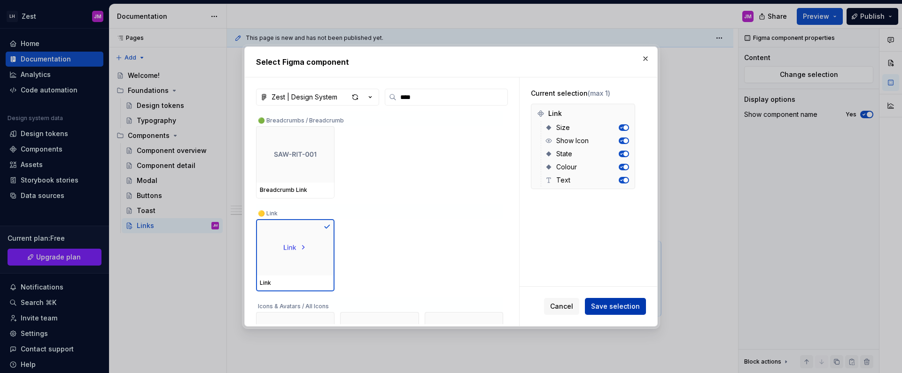
click at [608, 306] on span "Save selection" at bounding box center [615, 306] width 49 height 9
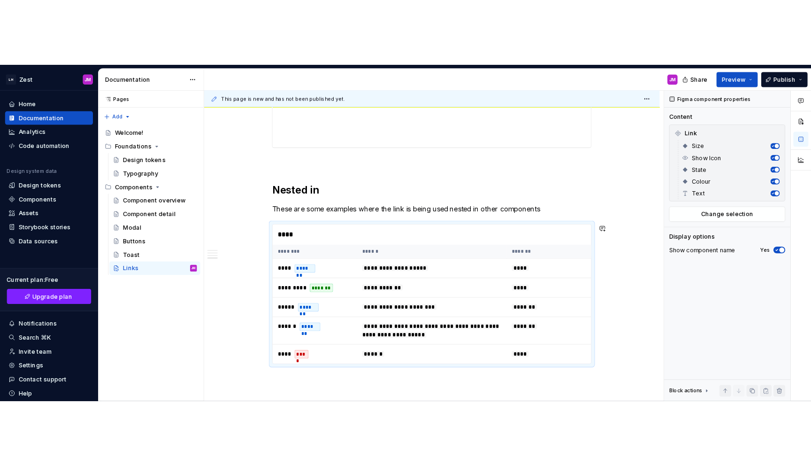
scroll to position [1172, 0]
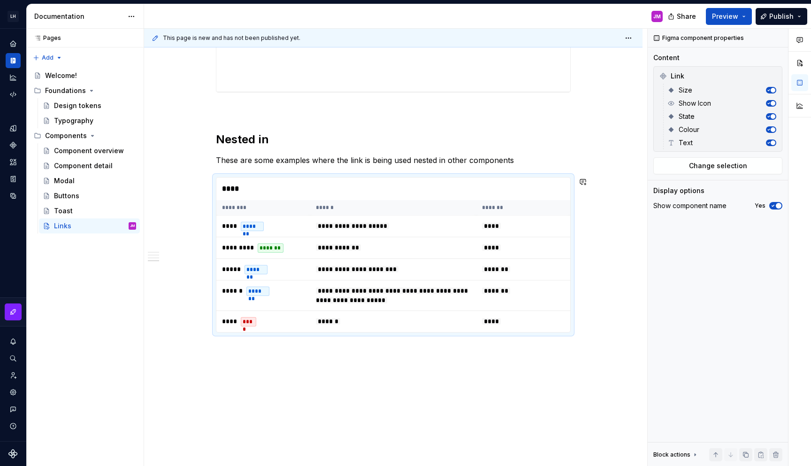
type textarea "*"
